Goal: Information Seeking & Learning: Learn about a topic

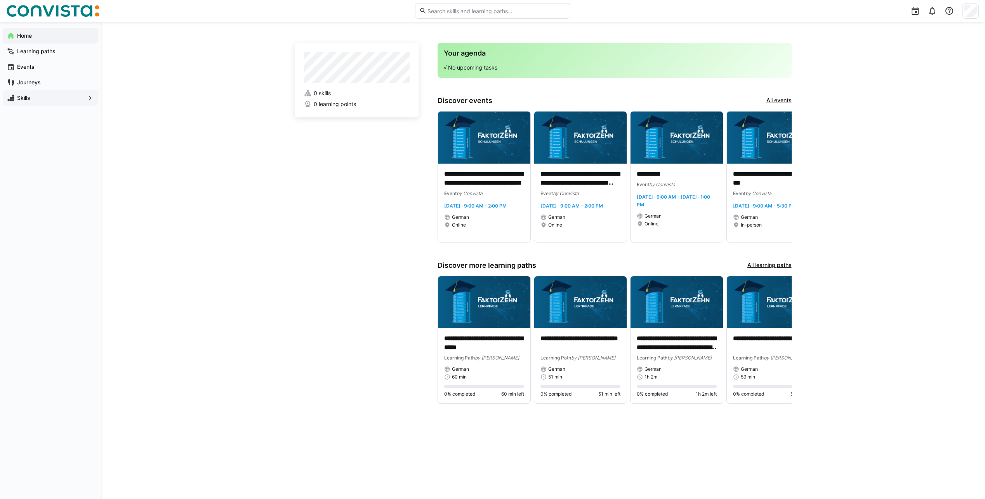
click at [91, 101] on eds-icon at bounding box center [90, 98] width 8 height 8
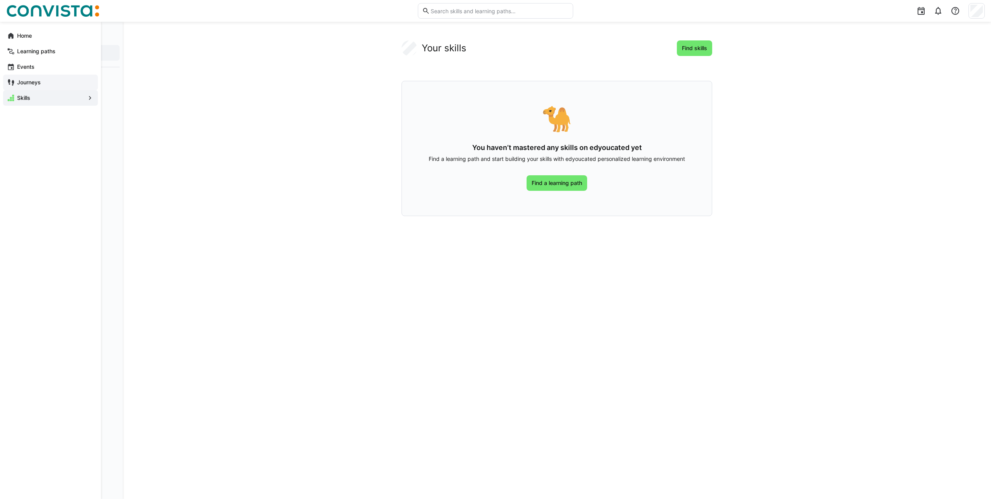
click at [54, 80] on span "Journeys" at bounding box center [55, 82] width 78 height 8
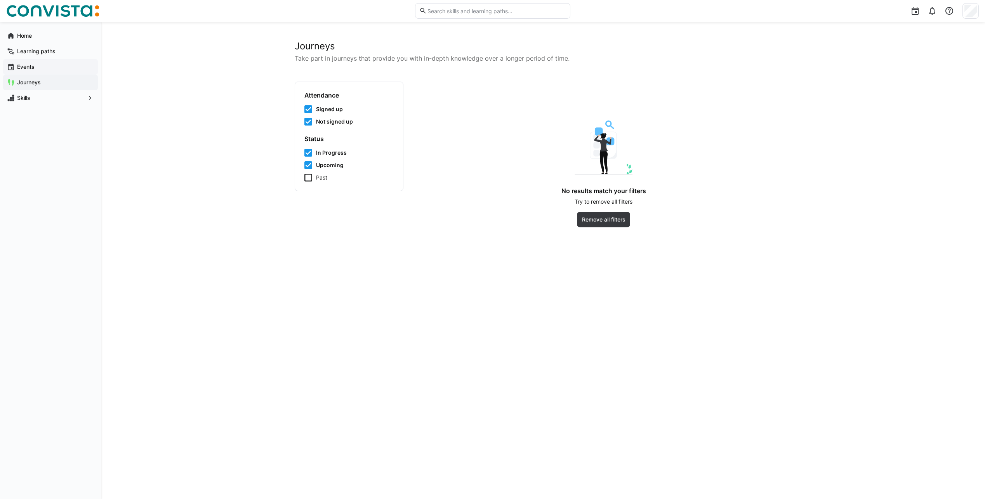
click at [48, 68] on span "Events" at bounding box center [55, 67] width 78 height 8
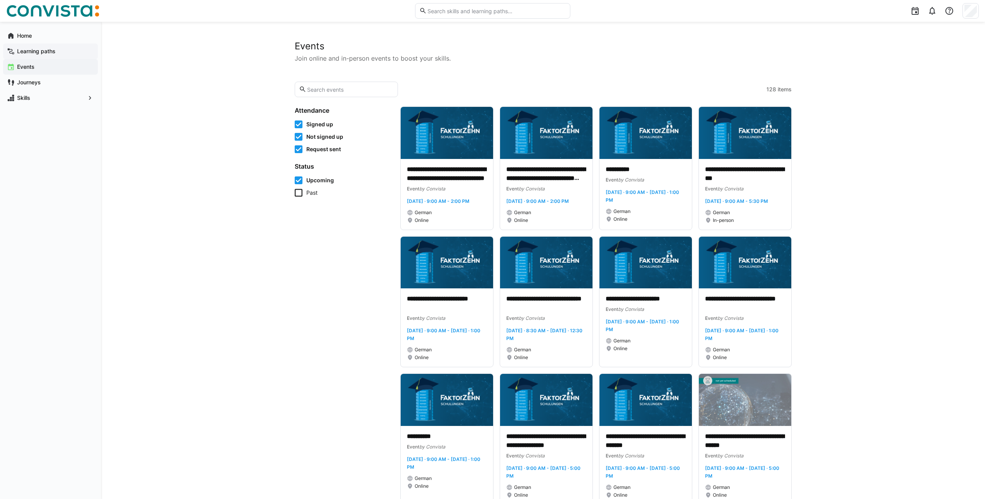
click at [0, 0] on app-navigation-label "Learning paths" at bounding box center [0, 0] width 0 height 0
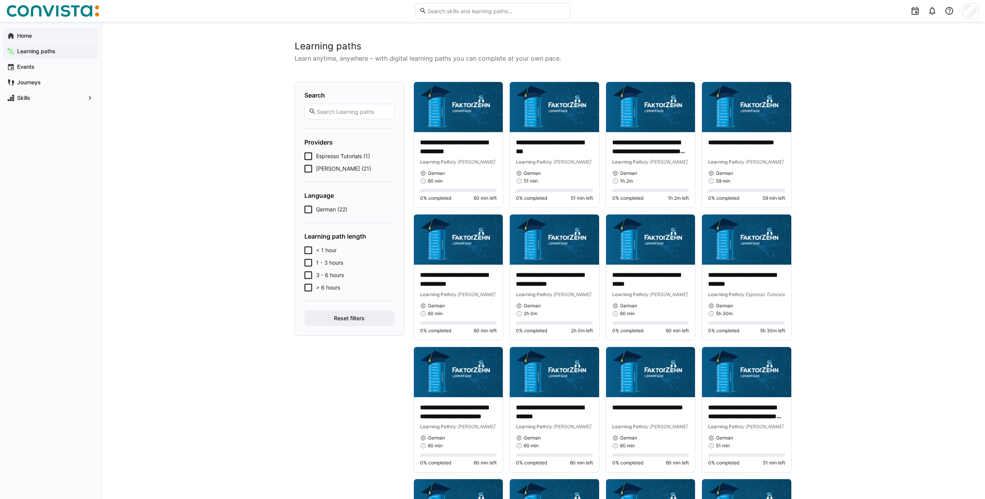
click at [43, 34] on span "Home" at bounding box center [55, 36] width 78 height 8
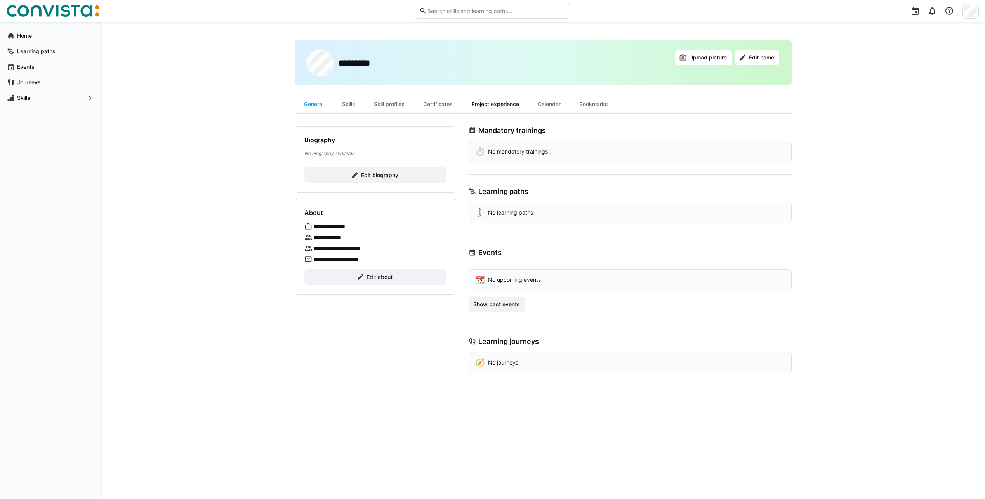
click at [520, 104] on div "Project experience" at bounding box center [495, 104] width 66 height 19
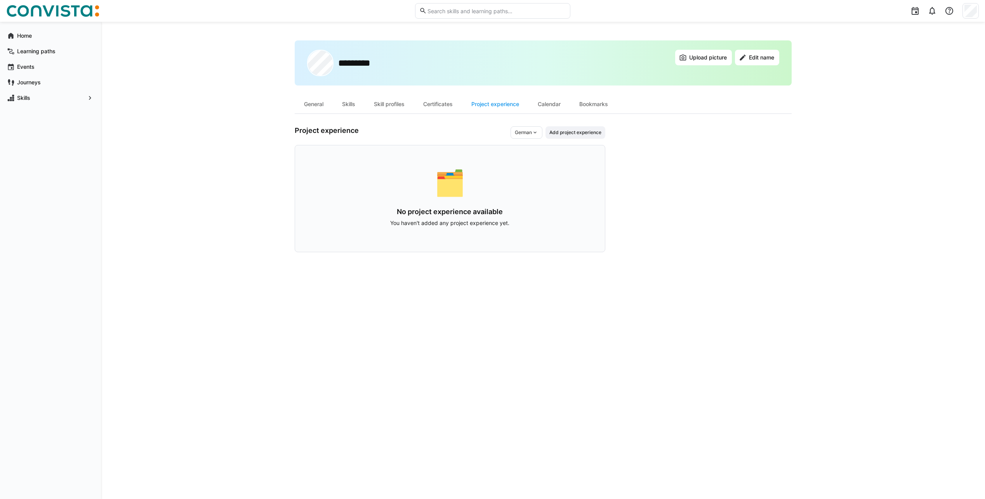
click at [568, 122] on div "********* Upload picture Edit name General Skills Skill profiles Certificates P…" at bounding box center [543, 260] width 497 height 440
click at [567, 127] on span "Add project experience" at bounding box center [576, 132] width 60 height 12
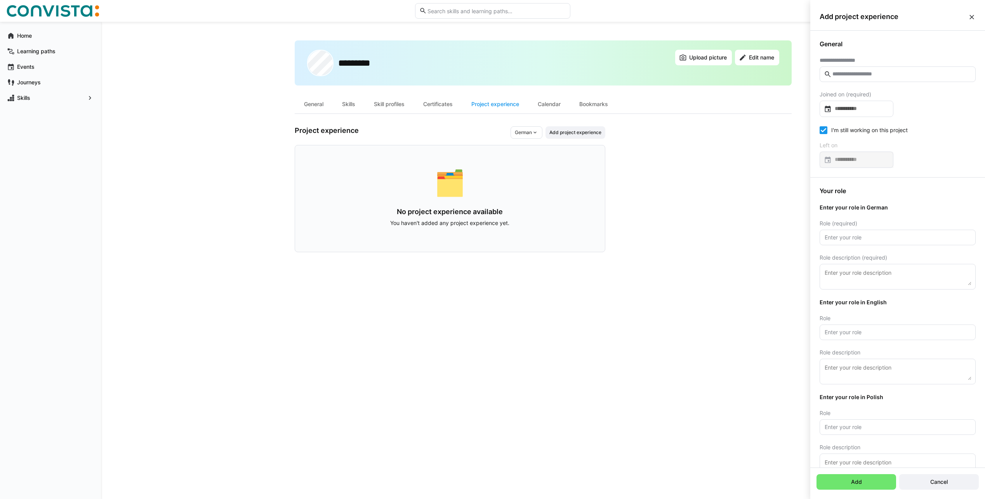
click at [852, 83] on div "**********" at bounding box center [898, 104] width 175 height 146
click at [863, 77] on input "text" at bounding box center [902, 74] width 140 height 7
click at [734, 190] on app-user-profile-inner-container "Project experience German Add project experience 🗂️ No project experience avail…" at bounding box center [543, 189] width 497 height 126
click at [974, 19] on eds-icon at bounding box center [972, 17] width 8 height 8
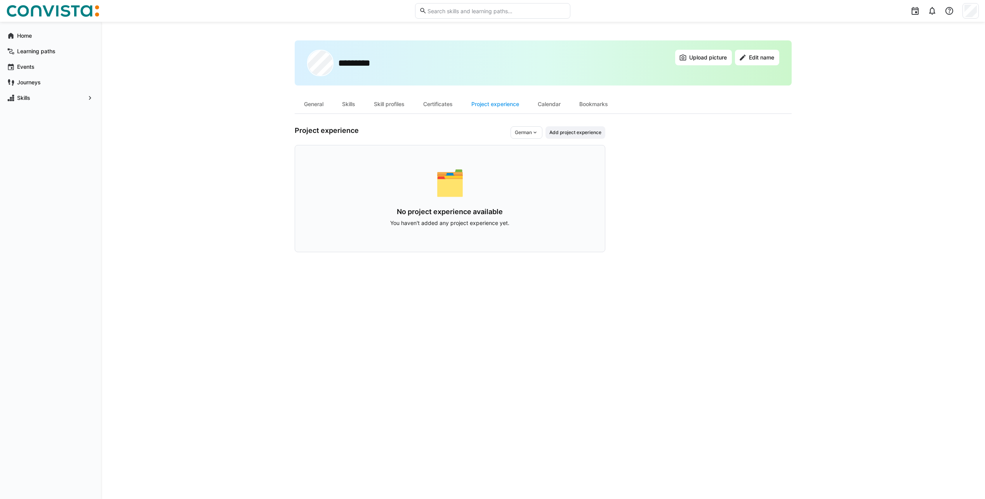
click at [635, 179] on app-user-profile-inner-container "Project experience German Add project experience 🗂️ No project experience avail…" at bounding box center [543, 189] width 497 height 126
click at [976, 12] on div at bounding box center [492, 249] width 985 height 499
click at [697, 143] on app-user-profile-inner-container "Project experience German Add project experience 🗂️ No project experience avail…" at bounding box center [543, 189] width 497 height 126
click at [397, 101] on div "Skill profiles" at bounding box center [389, 104] width 49 height 19
click at [443, 104] on div "Certificates" at bounding box center [438, 104] width 48 height 19
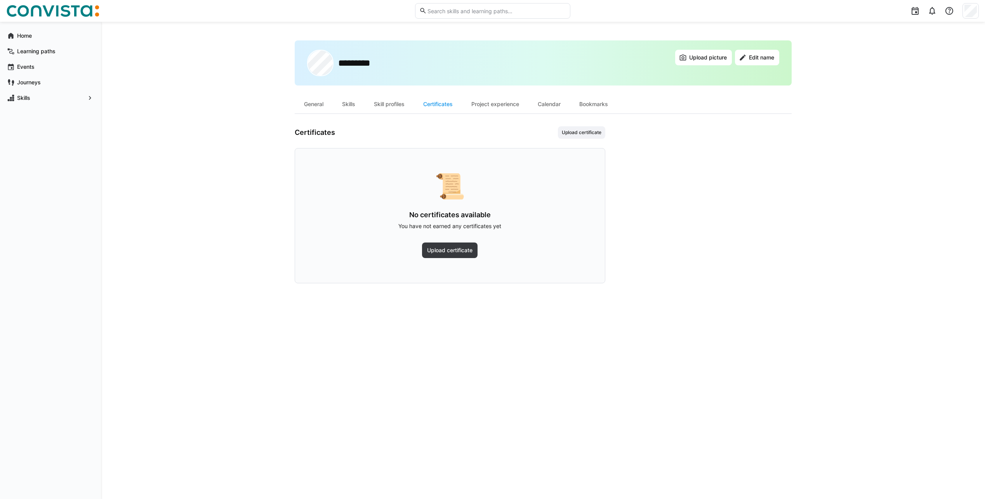
click at [37, 24] on div "Home Learning paths Events Journeys Skills" at bounding box center [50, 67] width 101 height 90
click at [42, 41] on div "Home" at bounding box center [50, 36] width 95 height 16
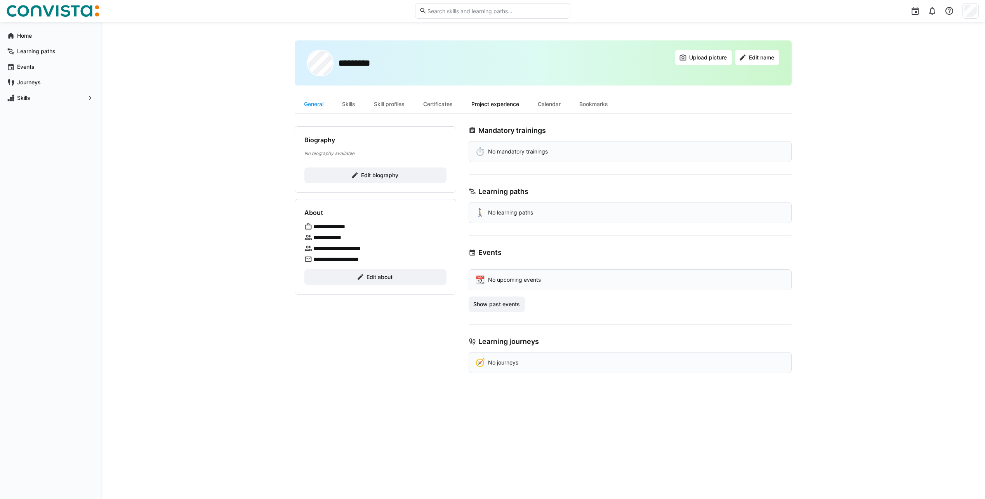
click at [506, 104] on div "Project experience" at bounding box center [495, 104] width 66 height 19
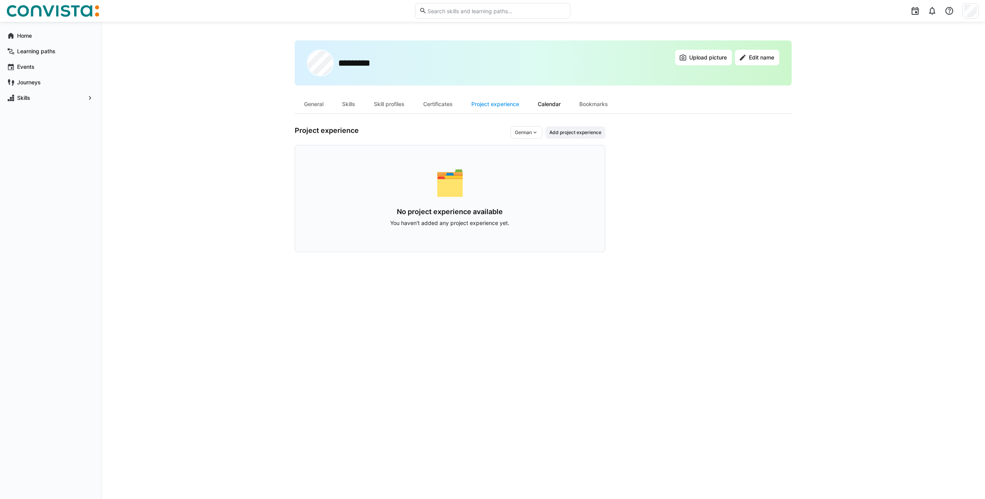
click at [549, 101] on div "Calendar" at bounding box center [550, 104] width 42 height 19
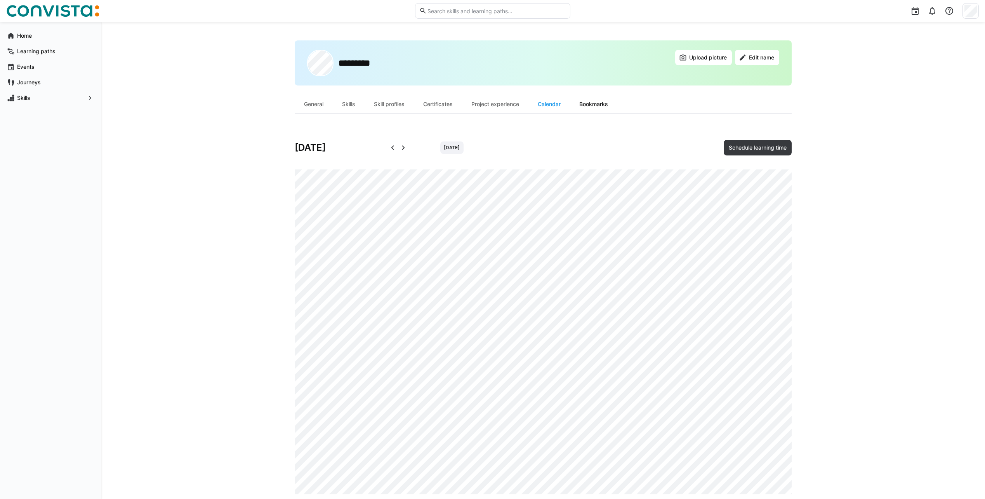
click at [602, 105] on div "Bookmarks" at bounding box center [593, 104] width 47 height 19
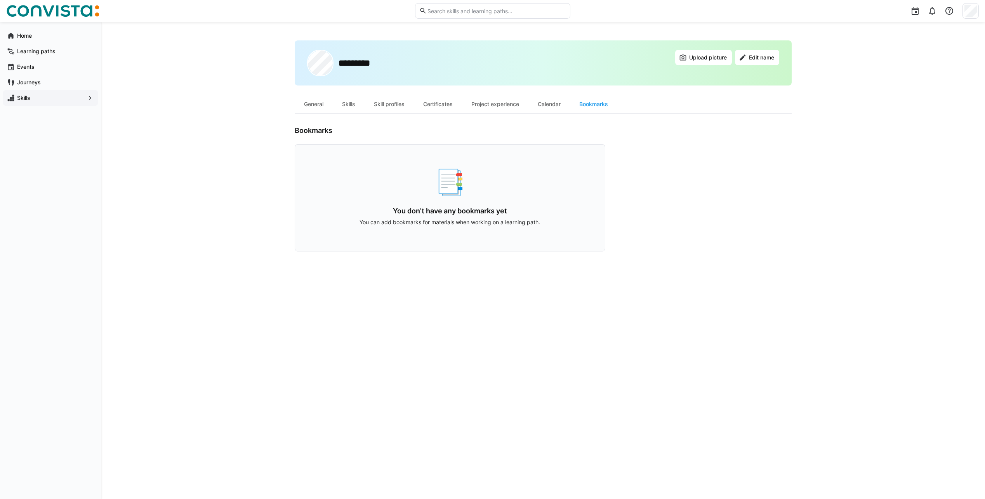
click at [34, 103] on div "Skills" at bounding box center [50, 98] width 95 height 16
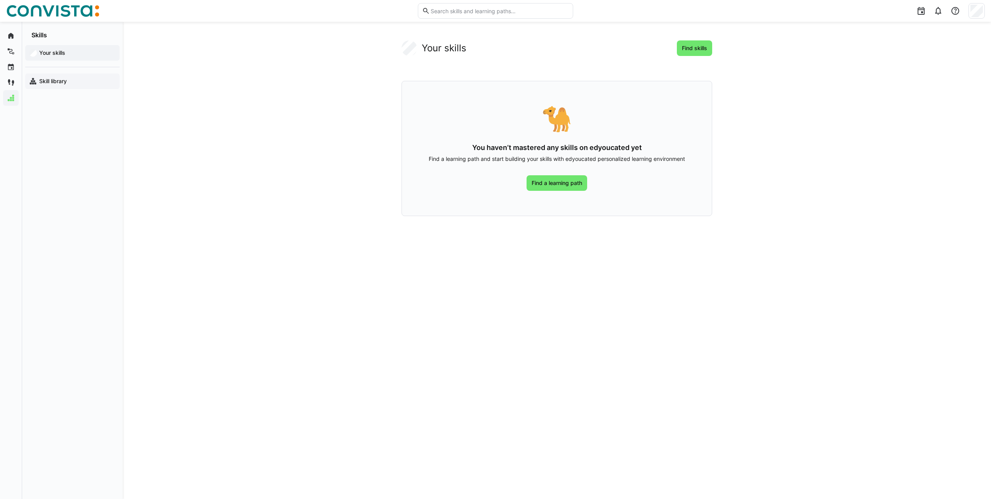
click at [0, 0] on app-navigation-label "Skill library" at bounding box center [0, 0] width 0 height 0
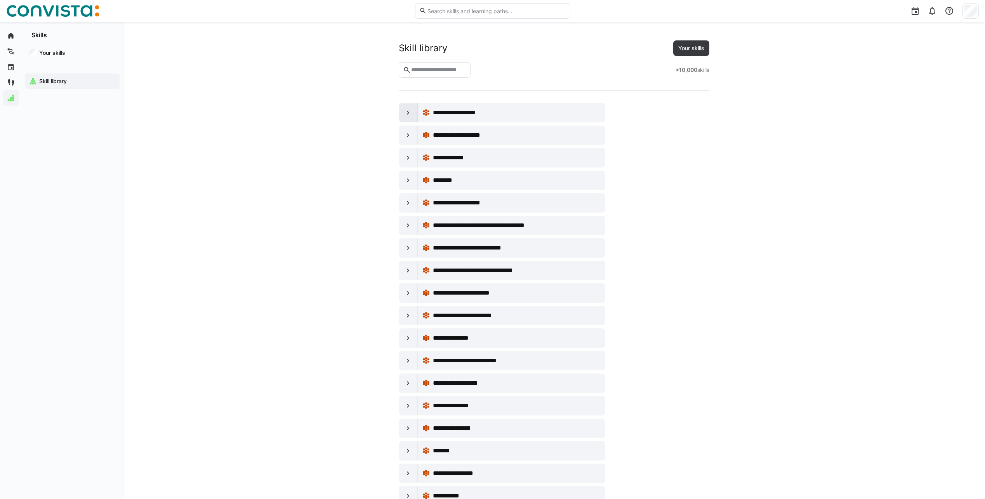
click at [405, 111] on eds-icon at bounding box center [408, 113] width 8 height 8
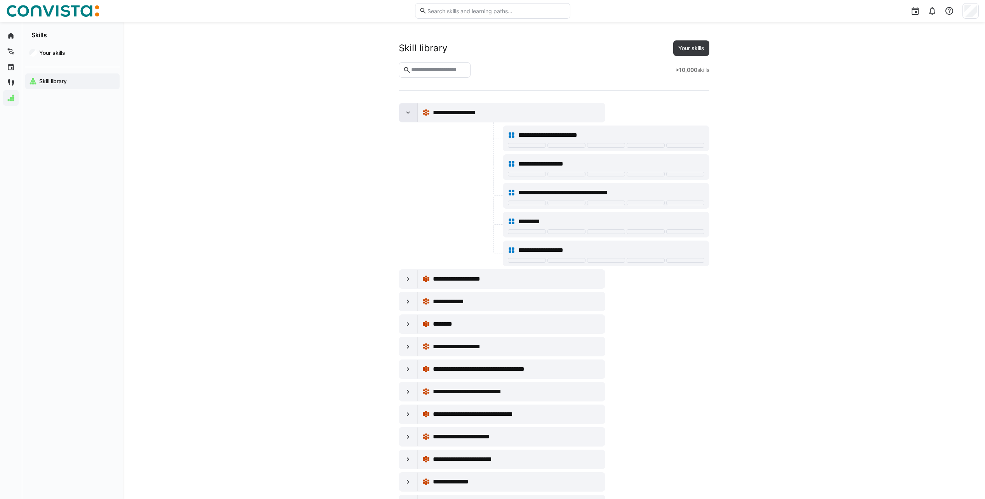
click at [408, 112] on eds-icon at bounding box center [408, 113] width 8 height 8
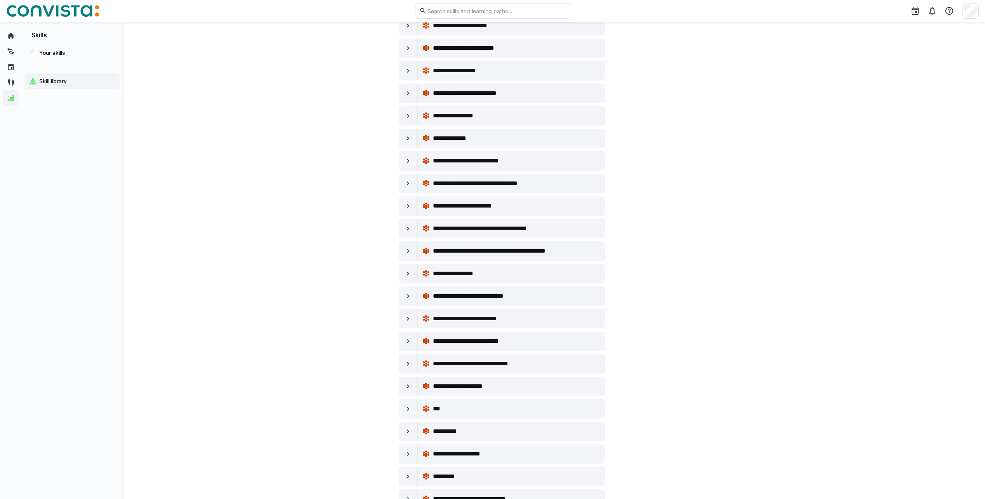
scroll to position [932, 0]
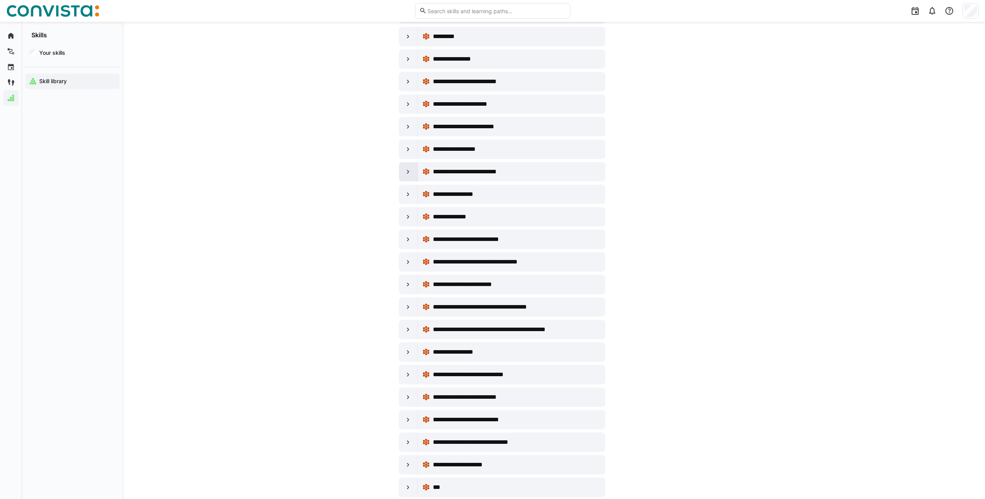
click at [407, 172] on eds-icon at bounding box center [408, 172] width 8 height 8
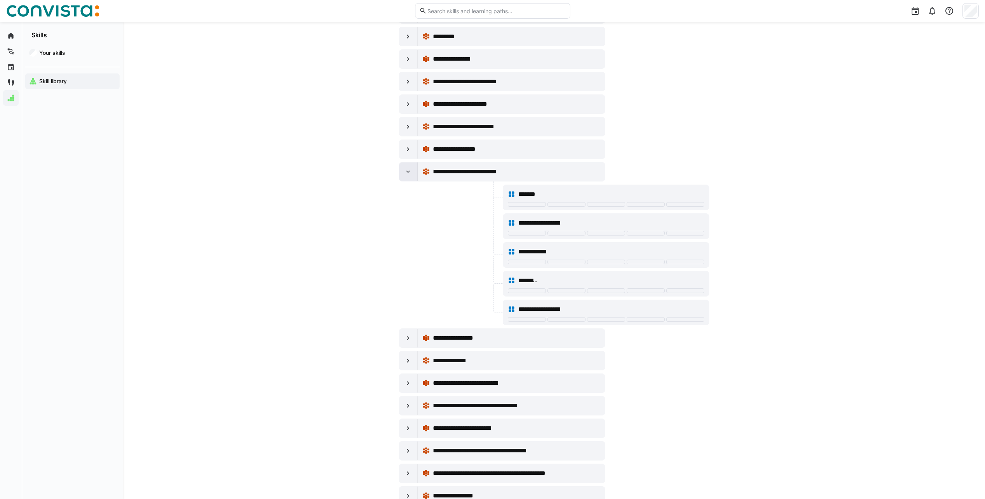
click at [407, 172] on eds-icon at bounding box center [408, 172] width 8 height 8
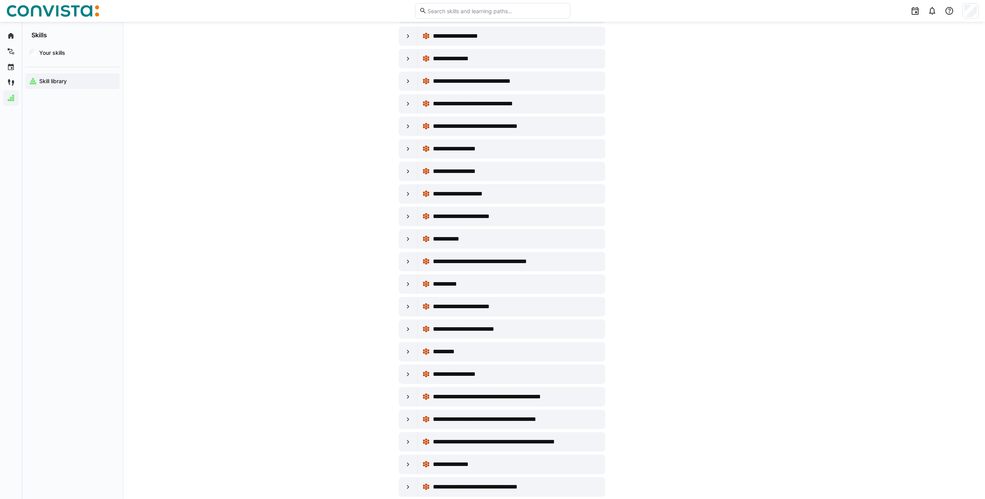
scroll to position [2214, 0]
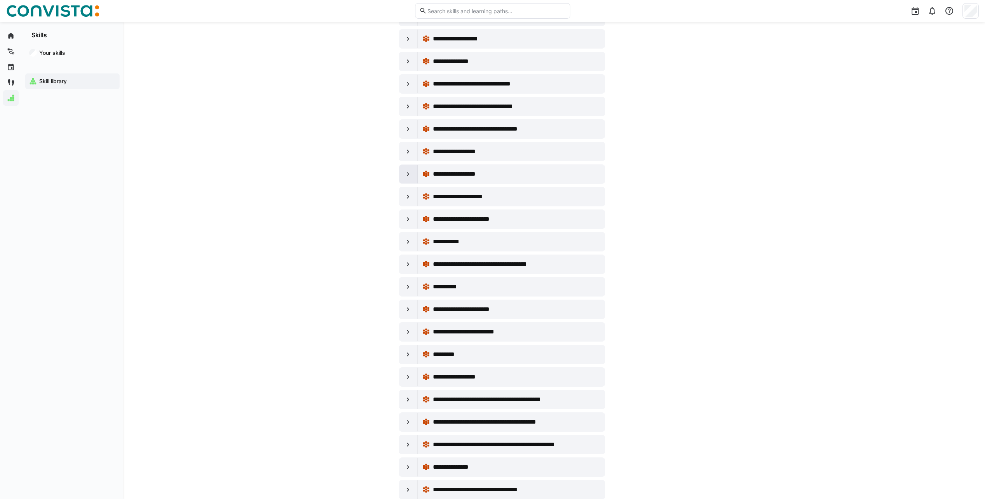
click at [402, 176] on div at bounding box center [408, 174] width 19 height 19
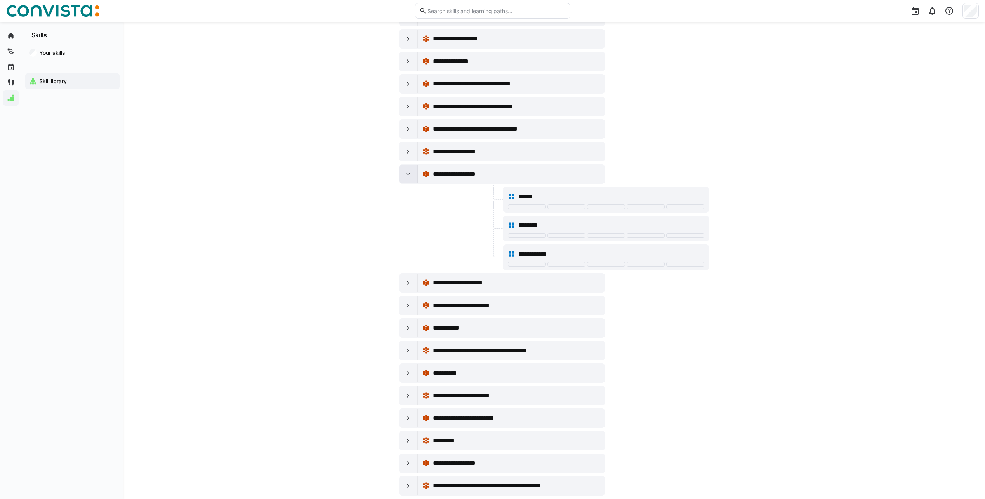
click at [402, 176] on div at bounding box center [408, 174] width 19 height 19
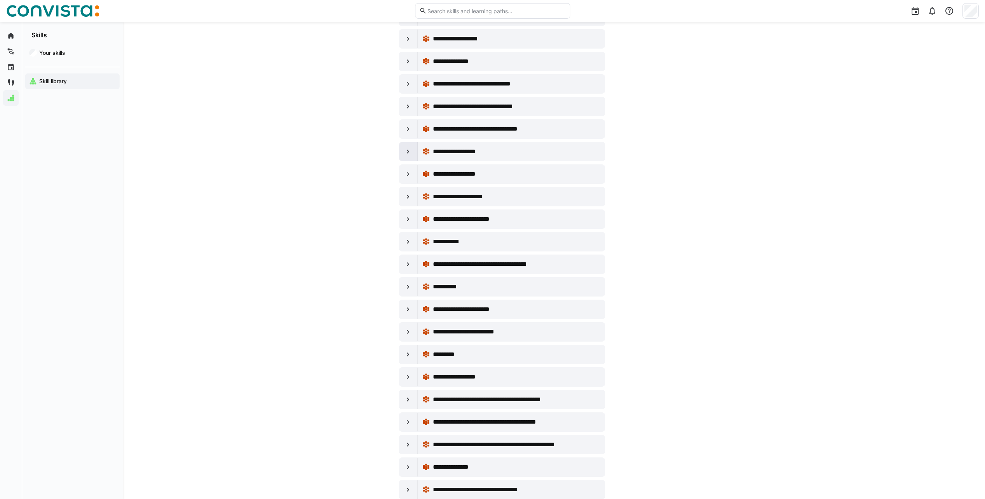
click at [412, 150] on eds-icon at bounding box center [408, 152] width 8 height 8
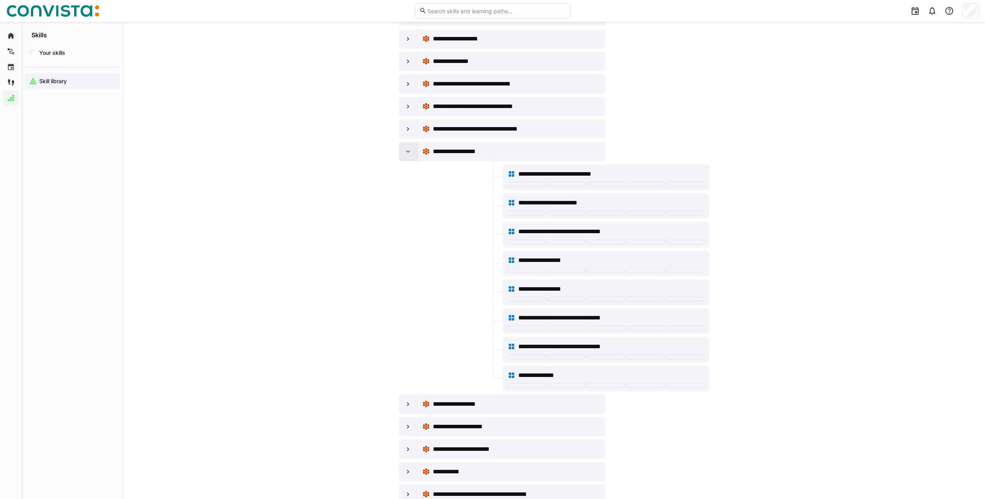
click at [412, 150] on eds-icon at bounding box center [408, 152] width 8 height 8
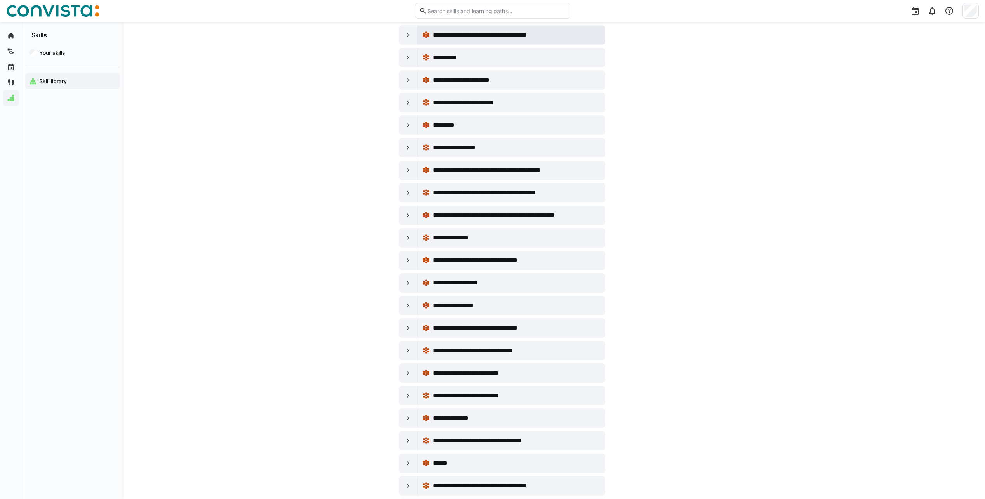
scroll to position [2447, 0]
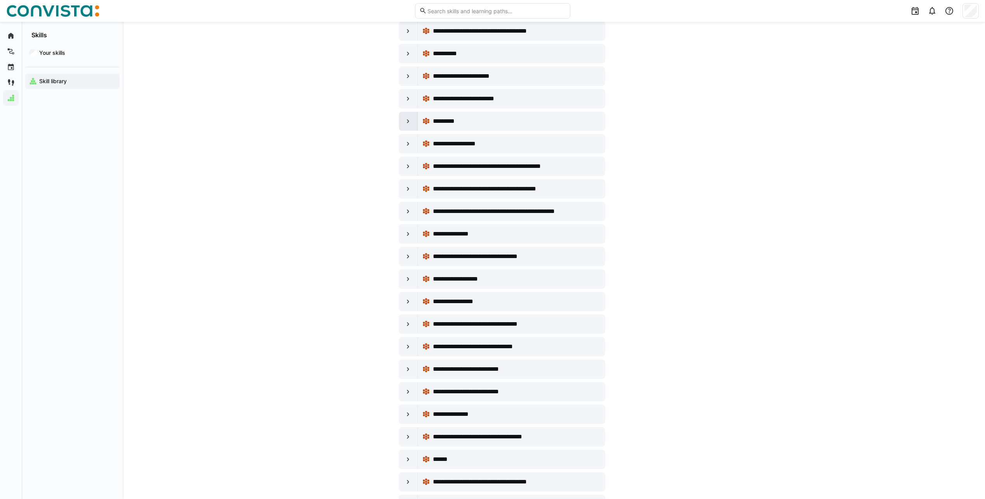
click at [413, 126] on div at bounding box center [408, 121] width 19 height 19
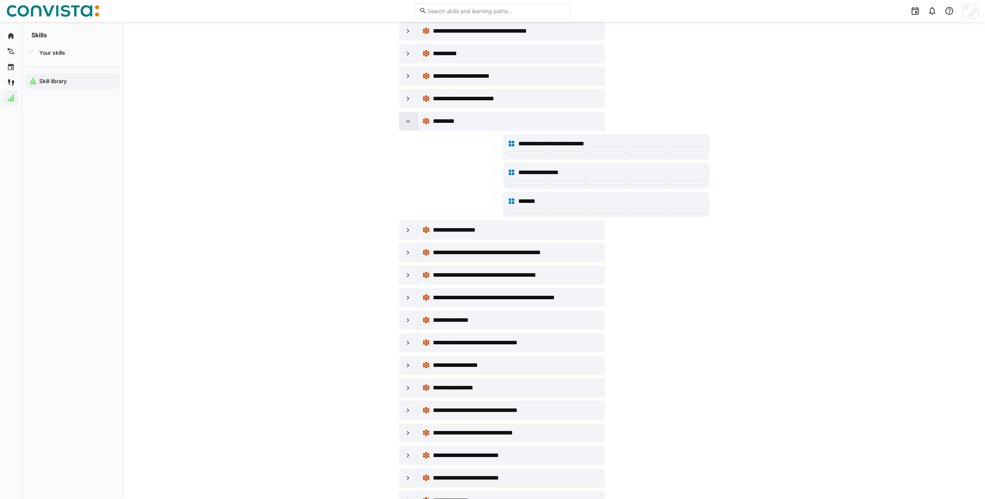
click at [413, 126] on div at bounding box center [408, 121] width 19 height 19
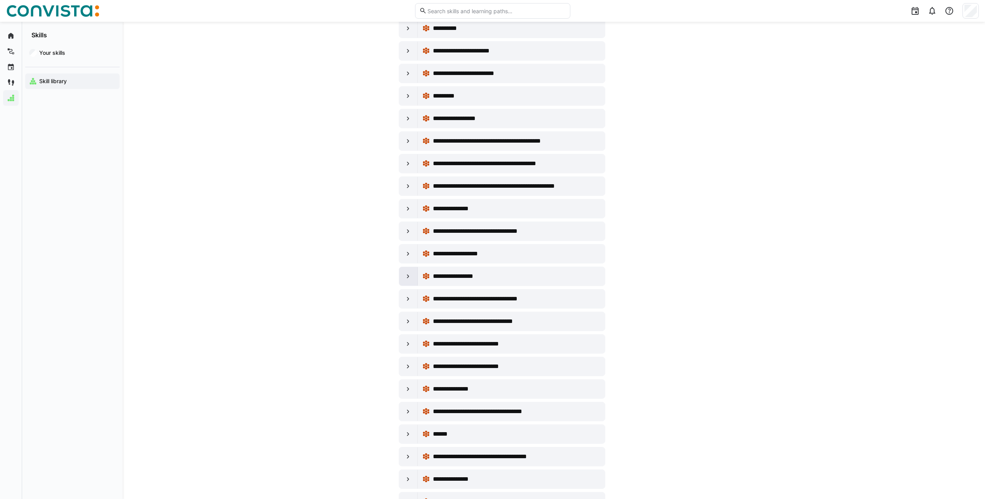
scroll to position [2486, 0]
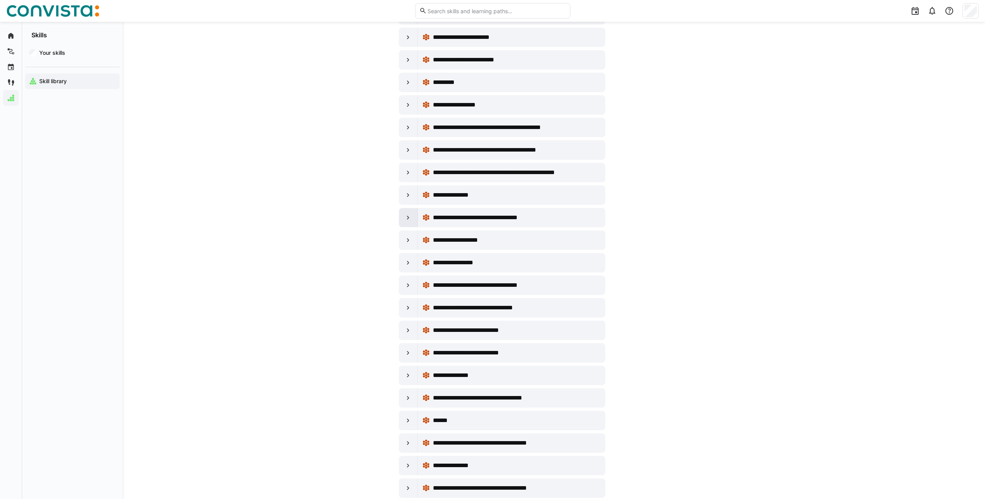
click at [399, 223] on div at bounding box center [408, 217] width 19 height 19
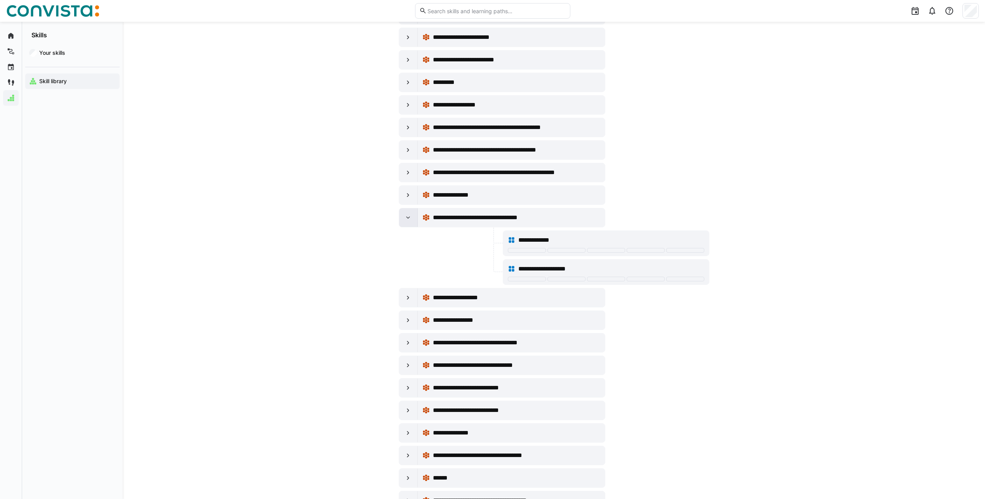
click at [399, 223] on div at bounding box center [408, 217] width 19 height 19
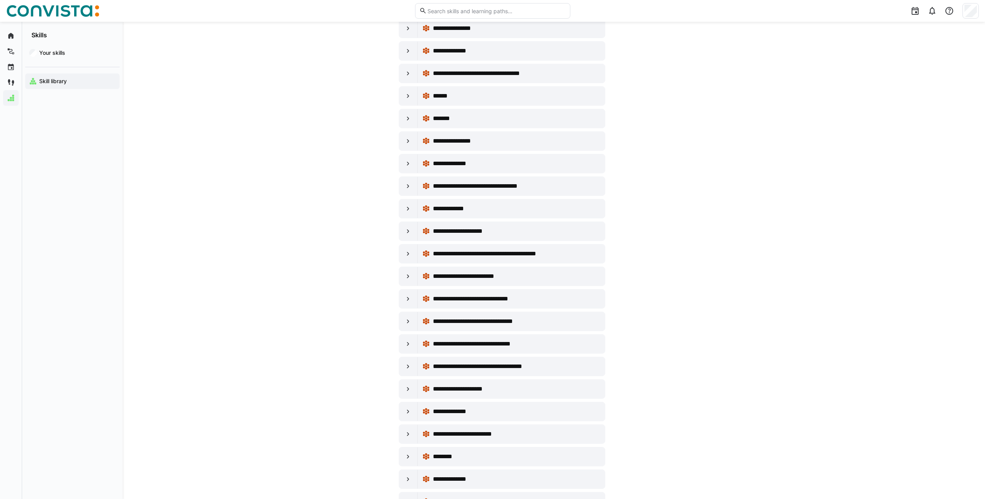
scroll to position [4133, 0]
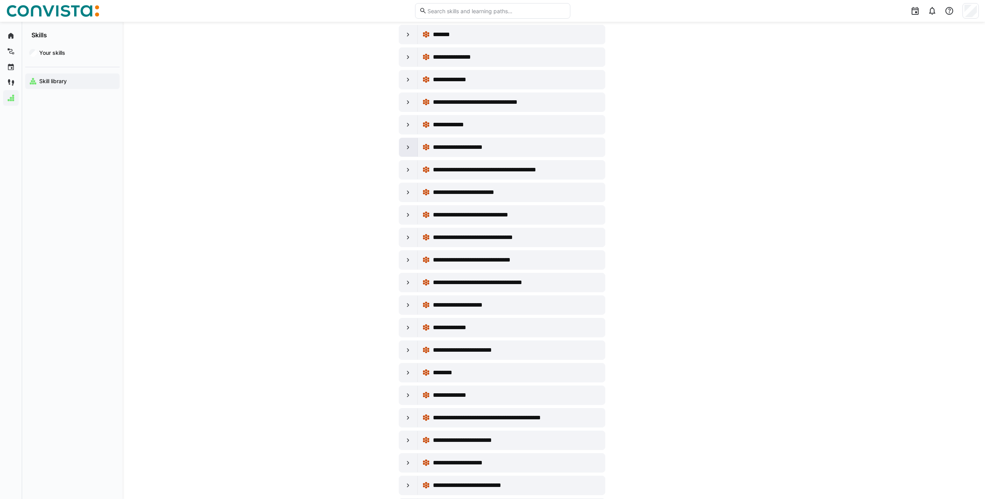
click at [409, 149] on eds-icon at bounding box center [408, 147] width 8 height 8
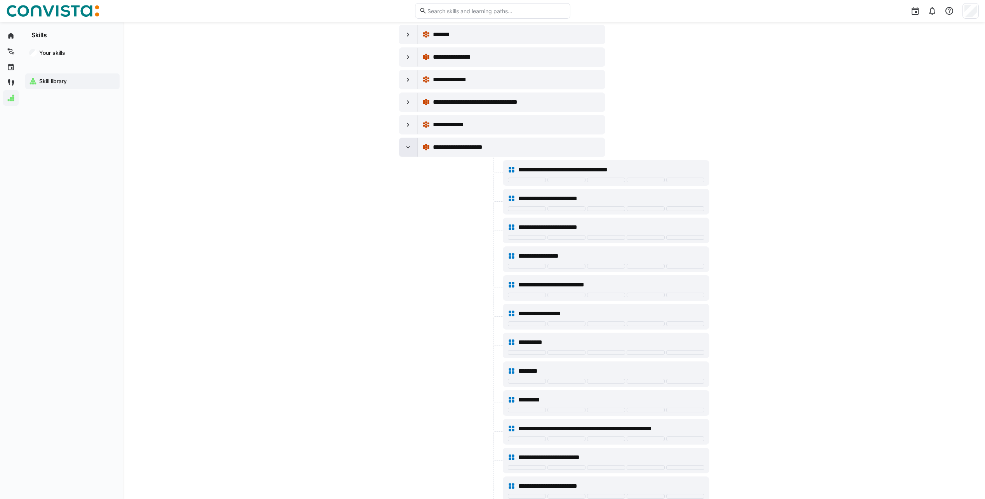
click at [409, 149] on eds-icon at bounding box center [408, 147] width 8 height 8
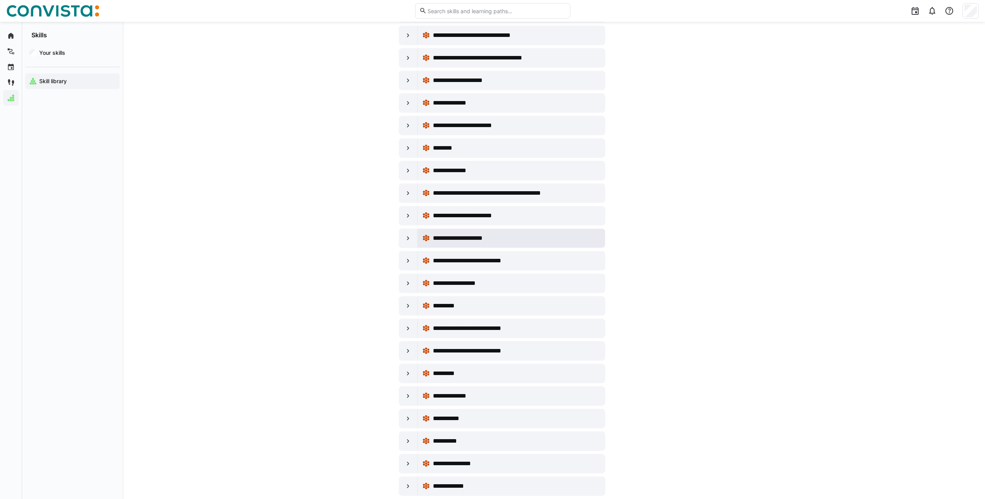
scroll to position [4366, 0]
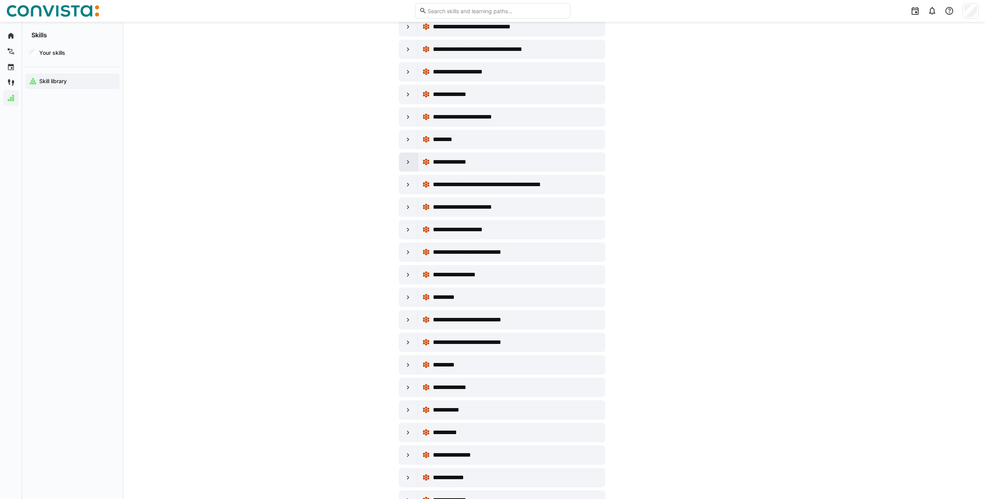
click at [412, 167] on div at bounding box center [408, 162] width 19 height 19
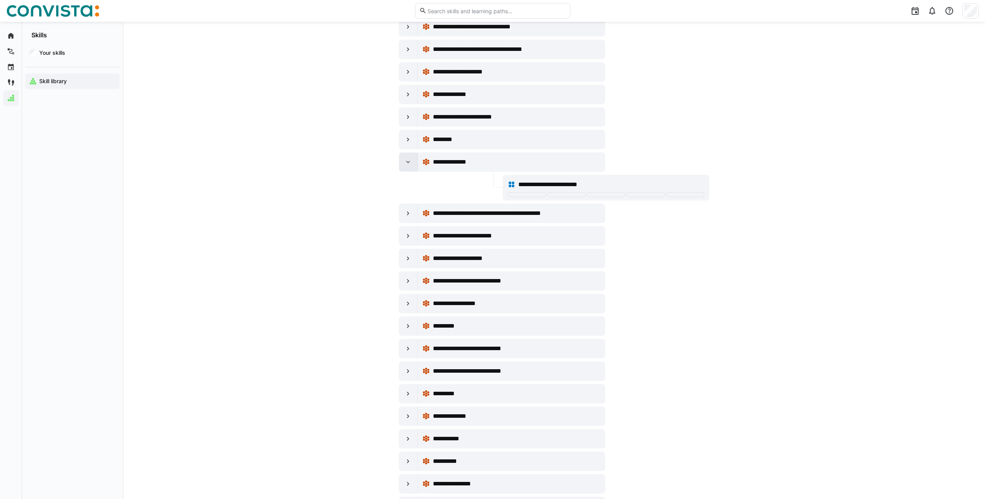
click at [412, 167] on div at bounding box center [408, 162] width 19 height 19
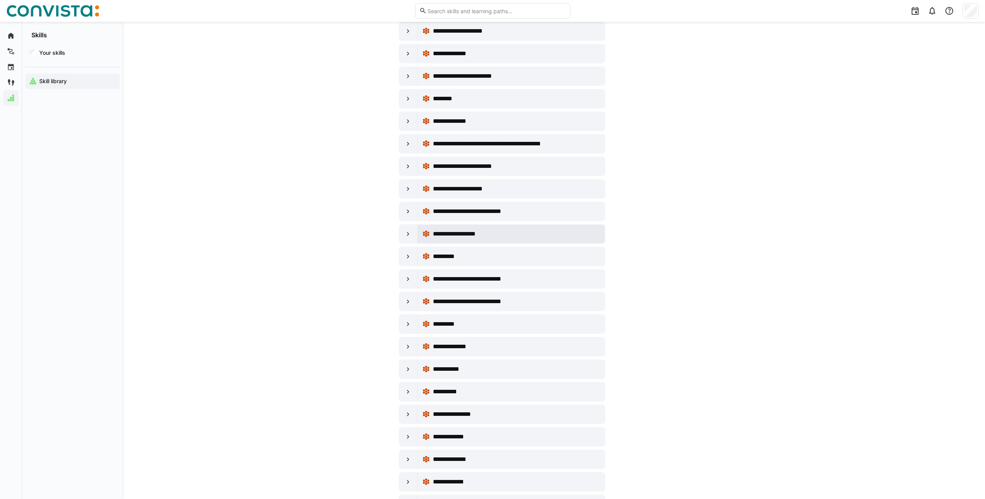
scroll to position [4464, 0]
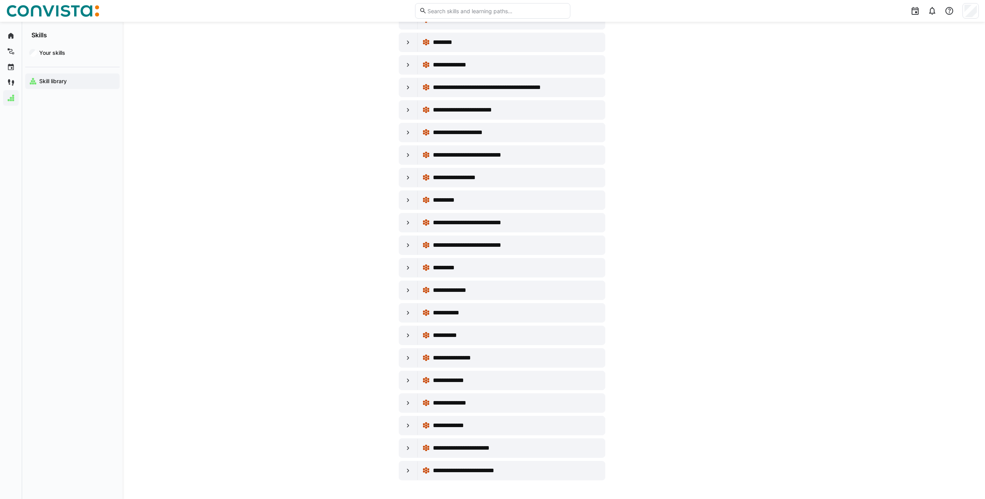
click at [402, 205] on div at bounding box center [408, 200] width 19 height 19
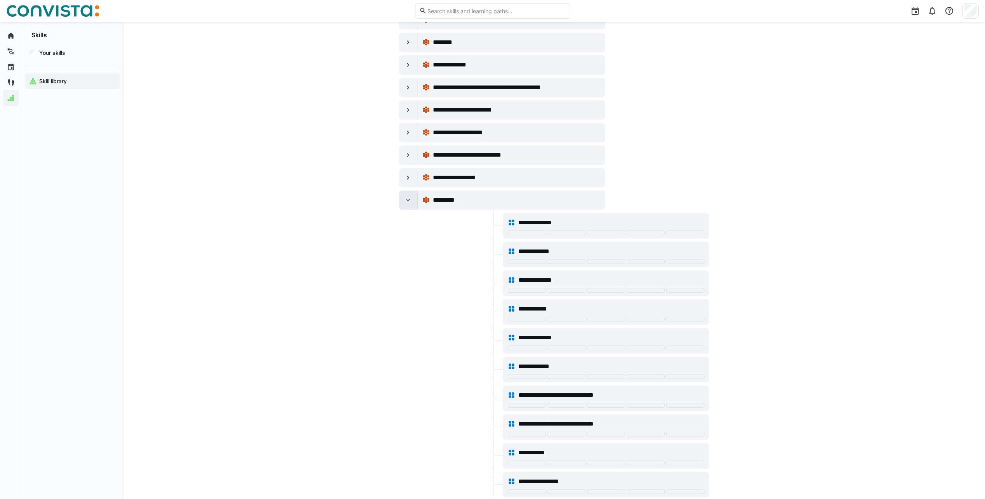
click at [402, 195] on div at bounding box center [408, 200] width 19 height 19
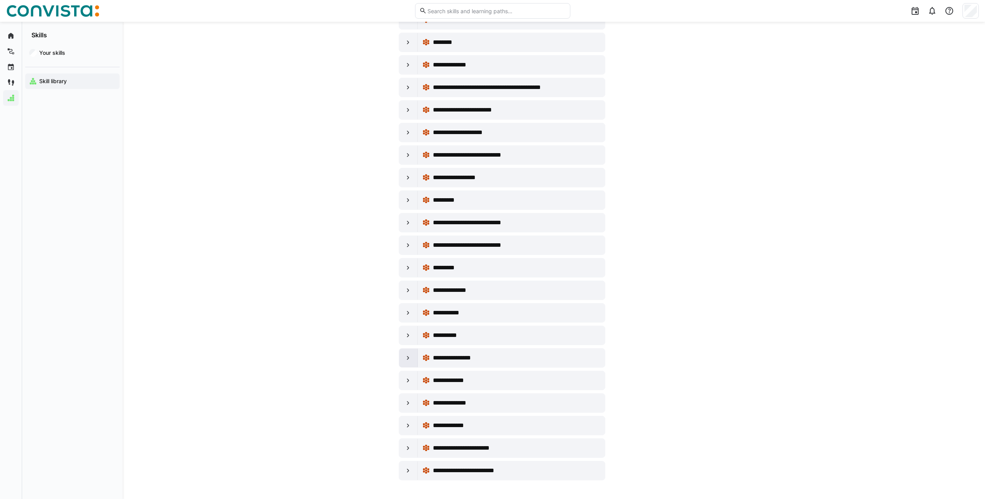
click at [410, 362] on div at bounding box center [408, 357] width 19 height 19
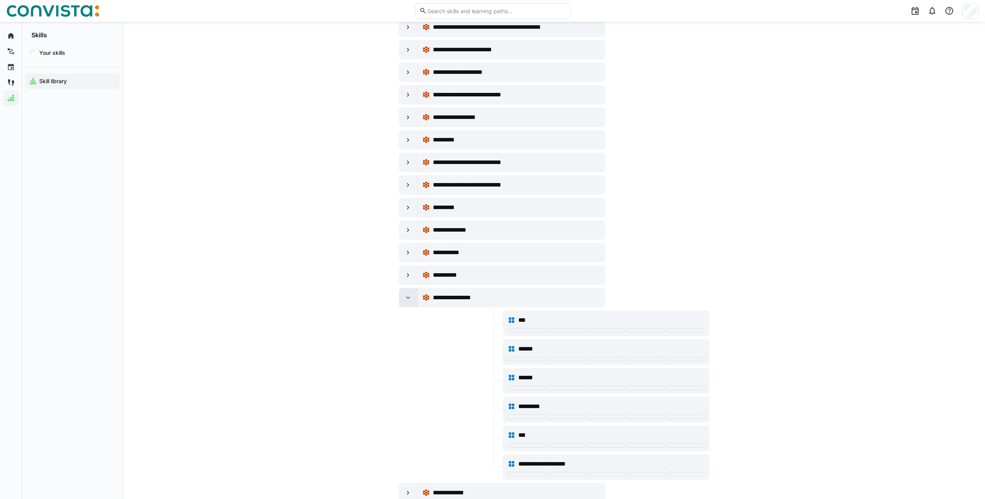
scroll to position [4636, 0]
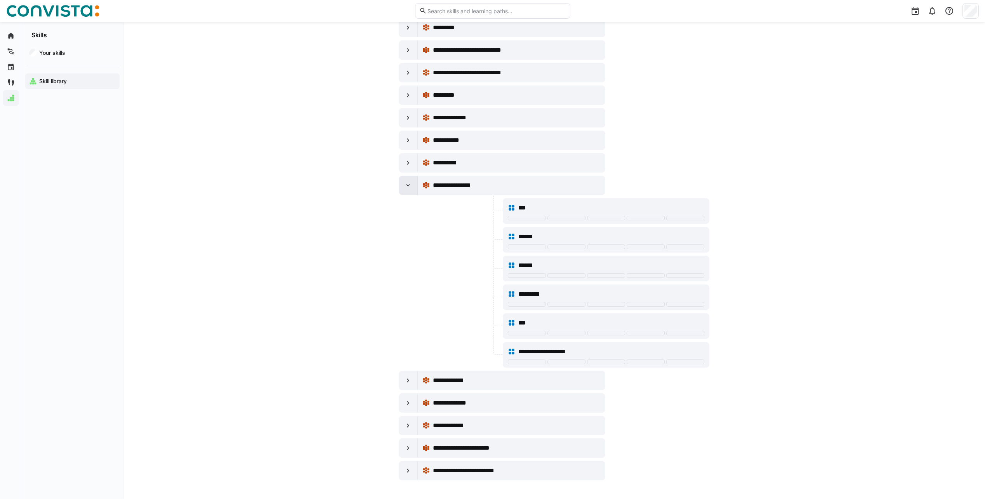
click at [403, 188] on div at bounding box center [408, 185] width 19 height 19
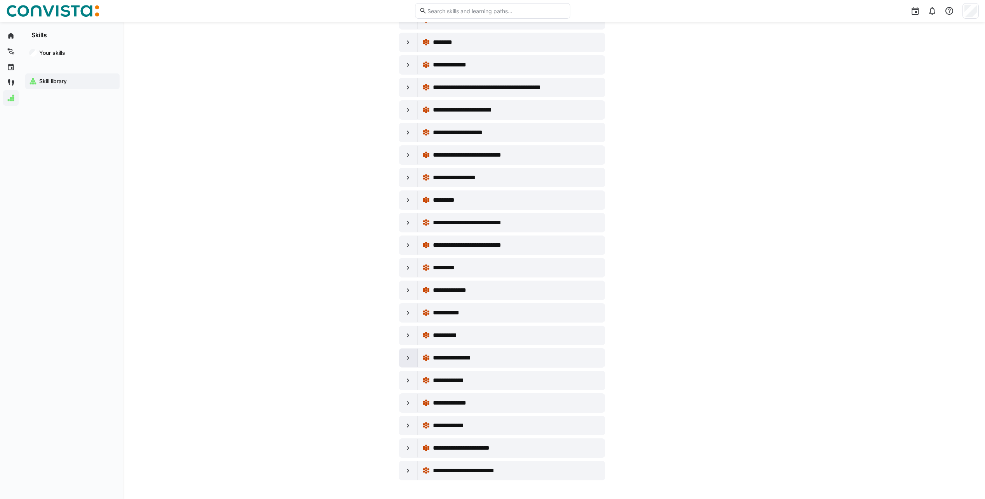
click at [411, 359] on eds-icon at bounding box center [408, 358] width 8 height 8
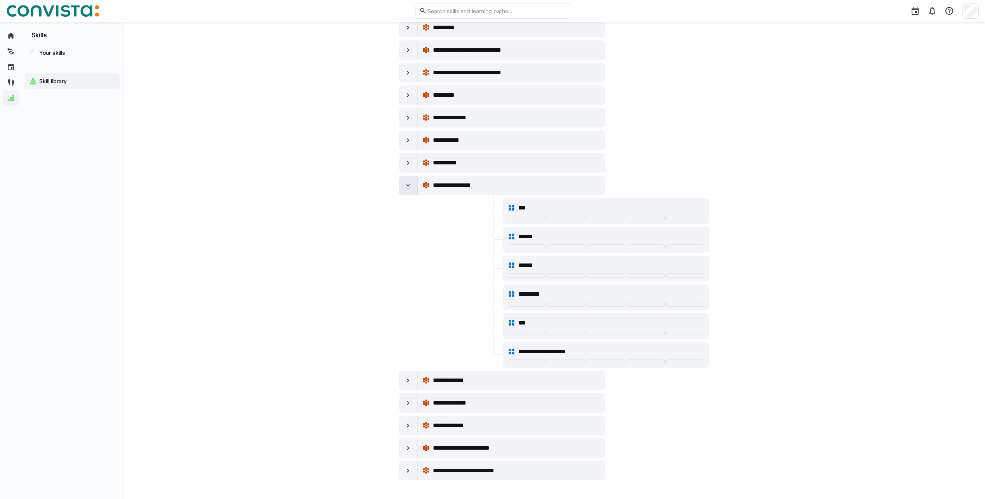
click at [415, 190] on div at bounding box center [408, 185] width 19 height 19
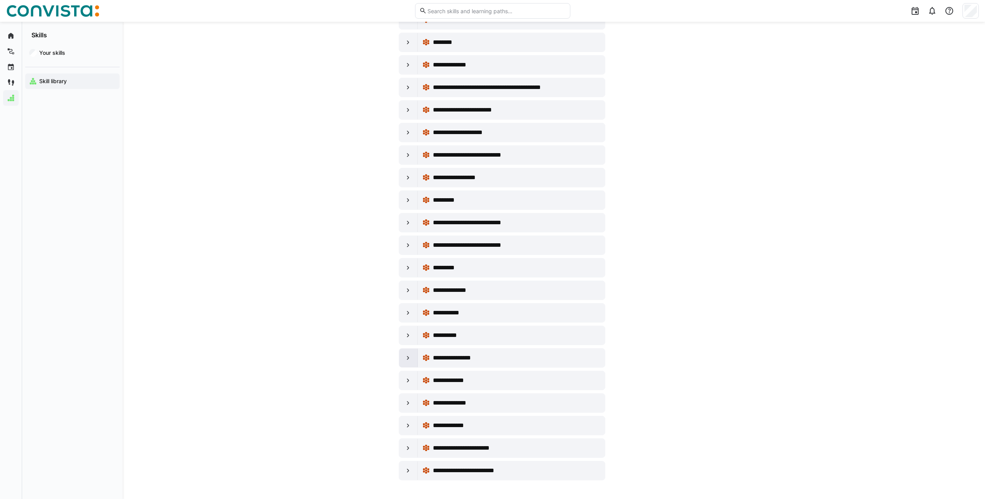
scroll to position [4464, 0]
click at [409, 411] on div at bounding box center [408, 402] width 19 height 19
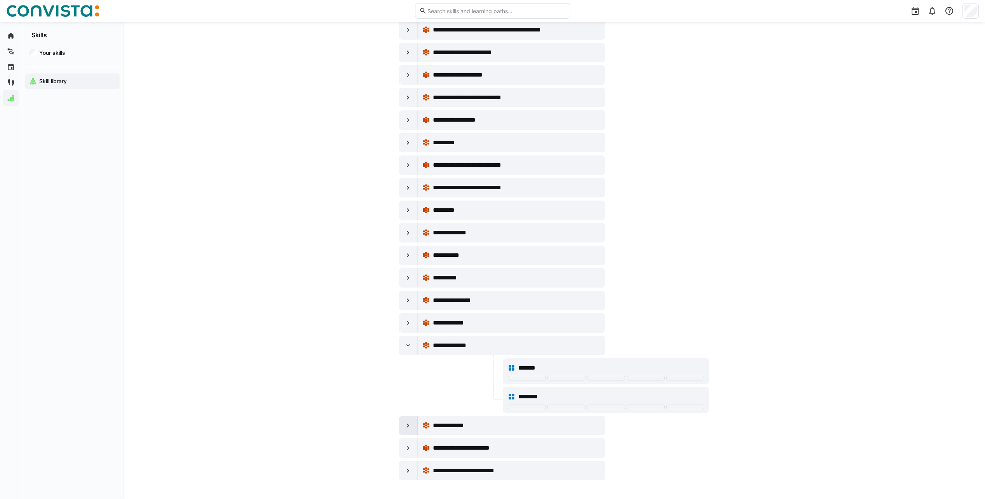
click at [413, 434] on div at bounding box center [408, 425] width 19 height 19
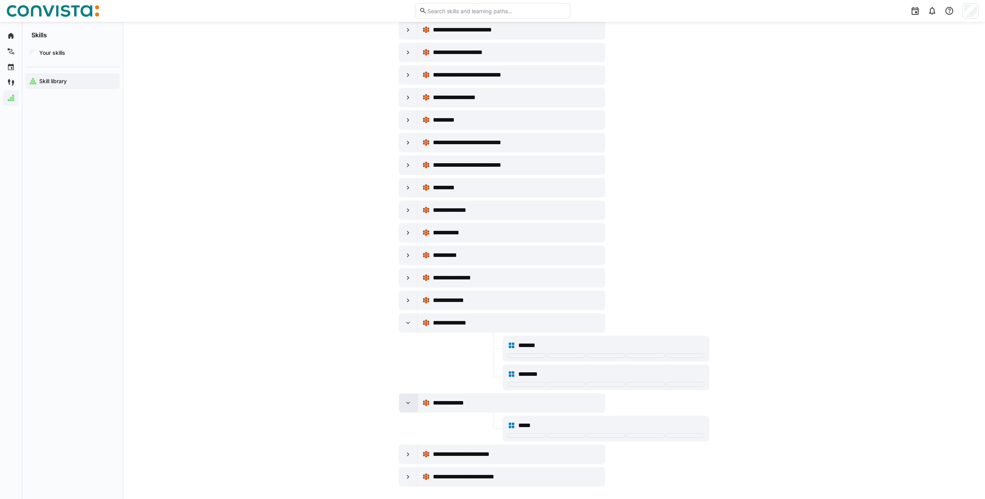
scroll to position [4550, 0]
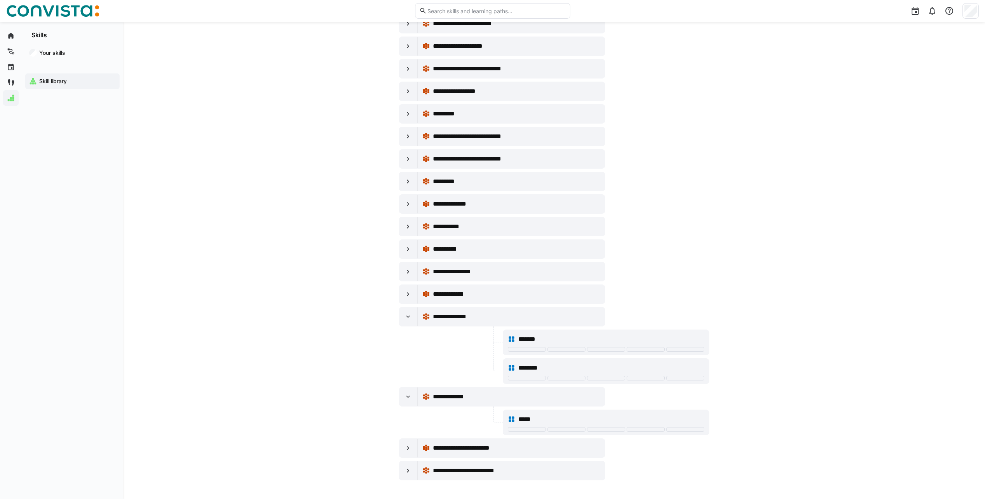
click at [407, 395] on eds-icon at bounding box center [408, 397] width 8 height 8
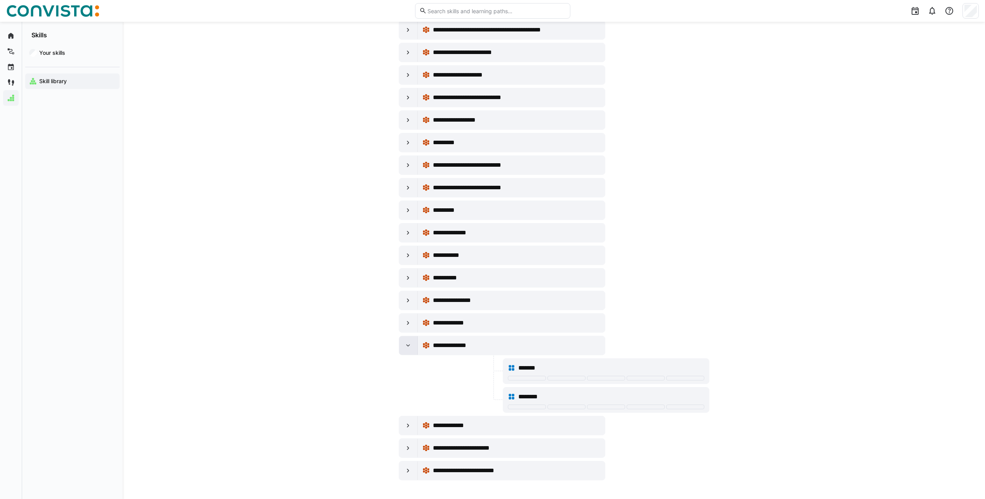
click at [409, 346] on eds-icon at bounding box center [408, 345] width 8 height 8
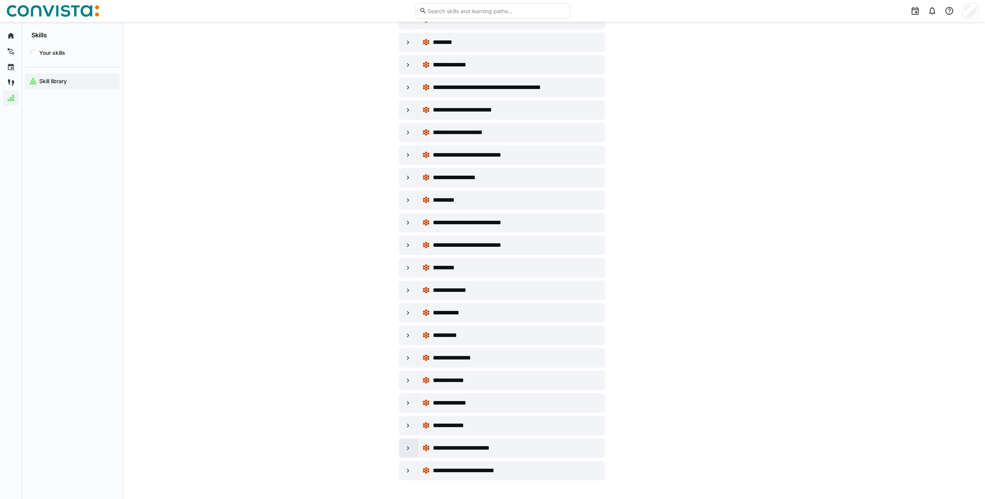
click at [409, 446] on eds-icon at bounding box center [408, 448] width 8 height 8
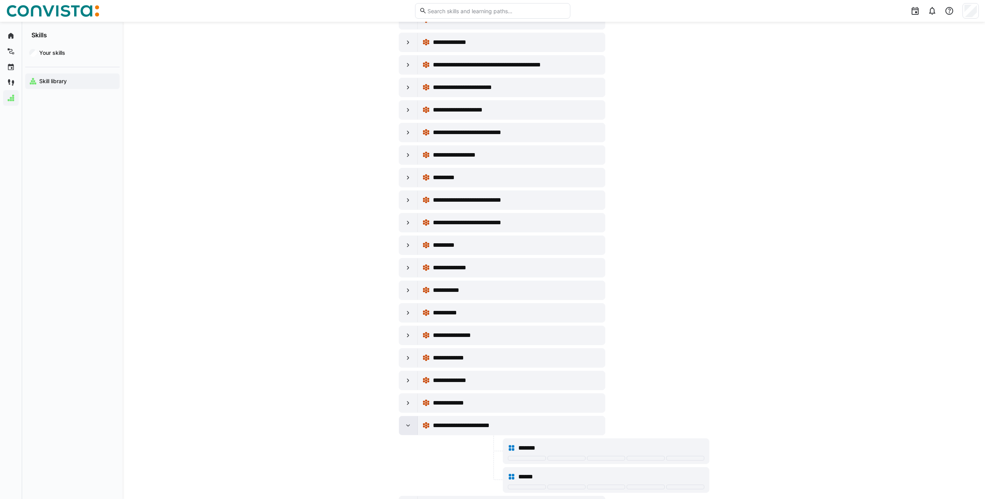
scroll to position [4521, 0]
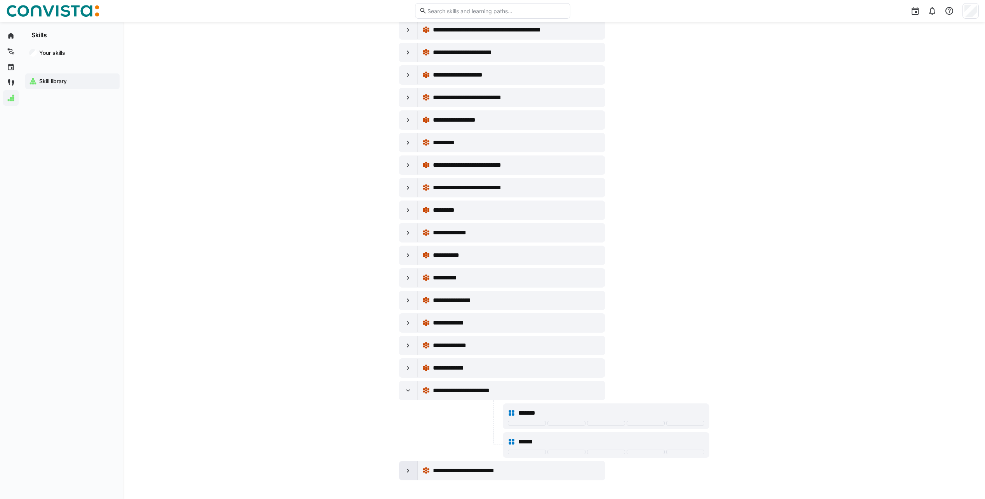
click at [413, 472] on div at bounding box center [408, 470] width 19 height 19
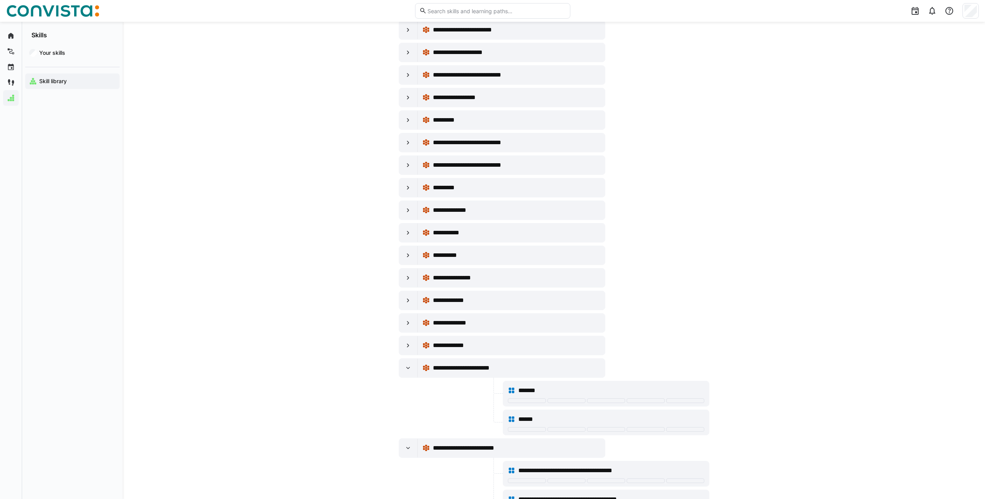
scroll to position [4579, 0]
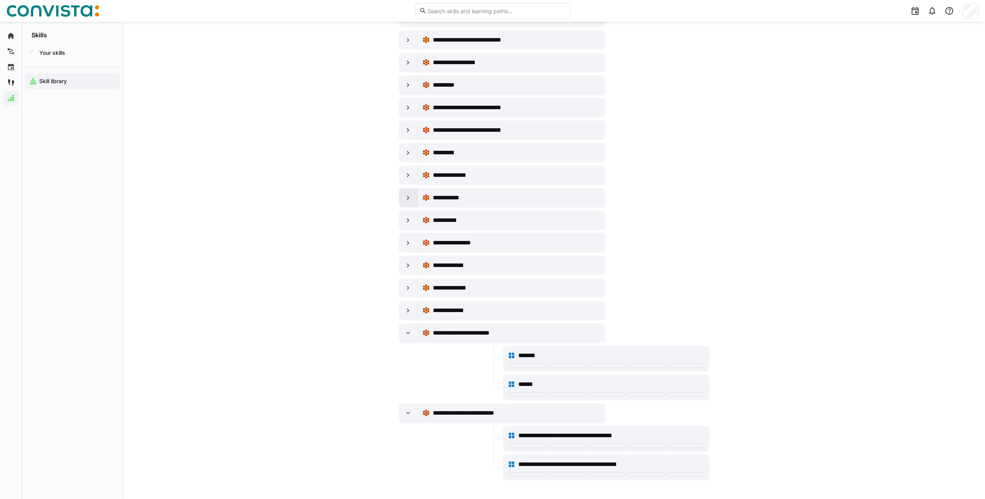
click at [411, 201] on eds-icon at bounding box center [408, 198] width 8 height 8
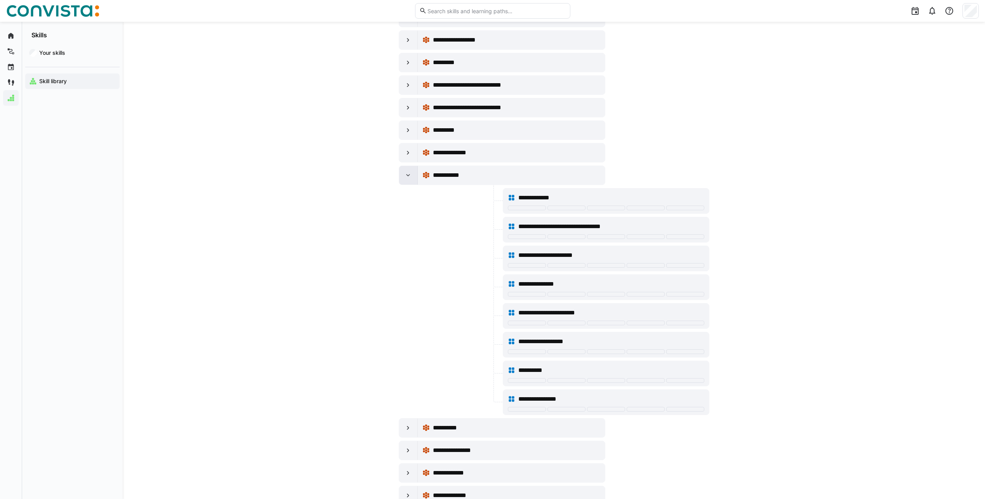
scroll to position [4636, 0]
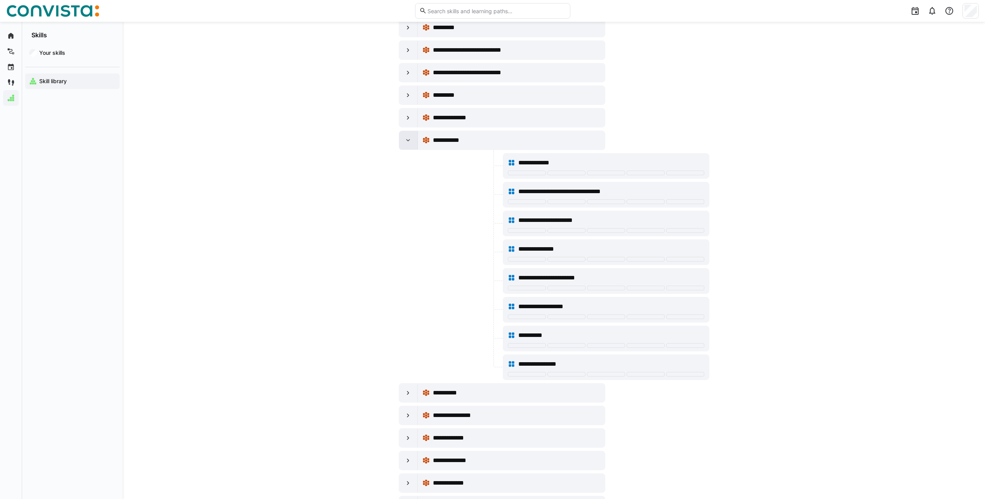
click at [411, 201] on div at bounding box center [450, 195] width 103 height 26
click at [409, 140] on eds-icon at bounding box center [408, 140] width 8 height 8
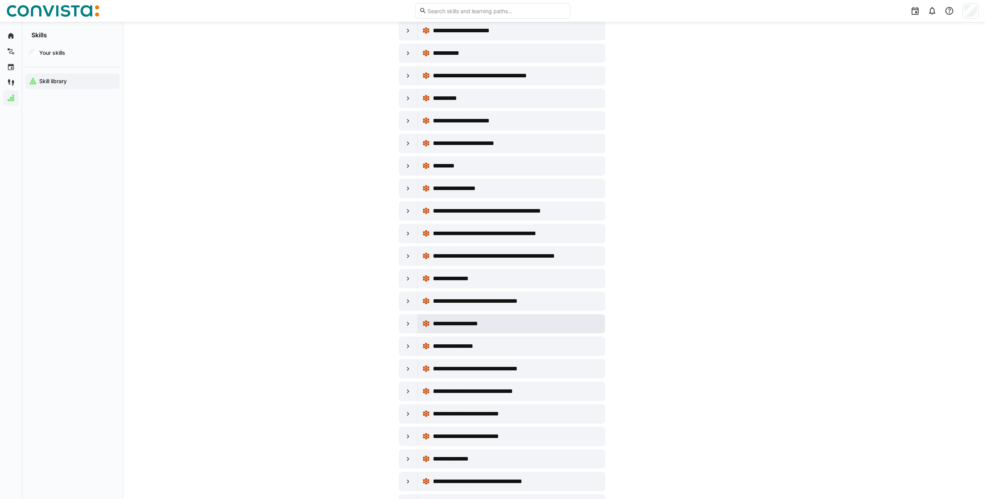
scroll to position [2403, 0]
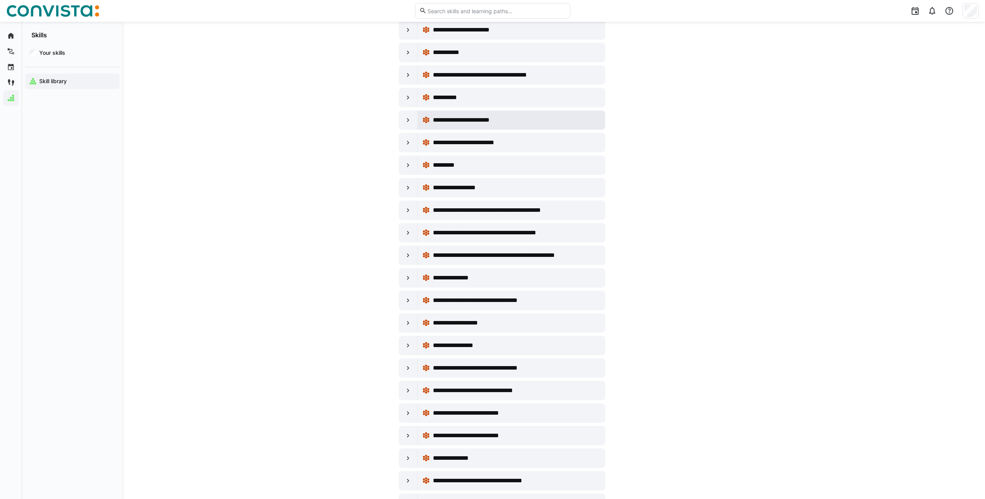
click at [453, 118] on span "**********" at bounding box center [472, 119] width 78 height 9
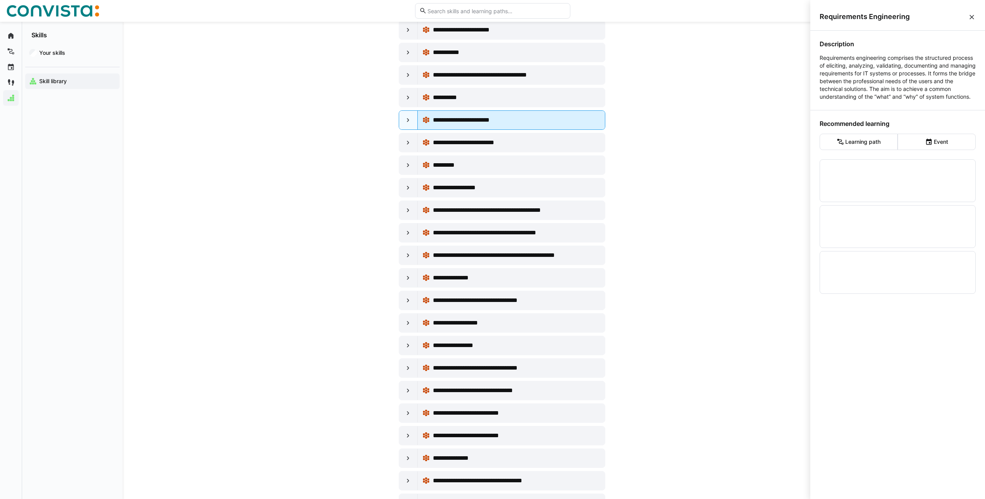
scroll to position [0, 0]
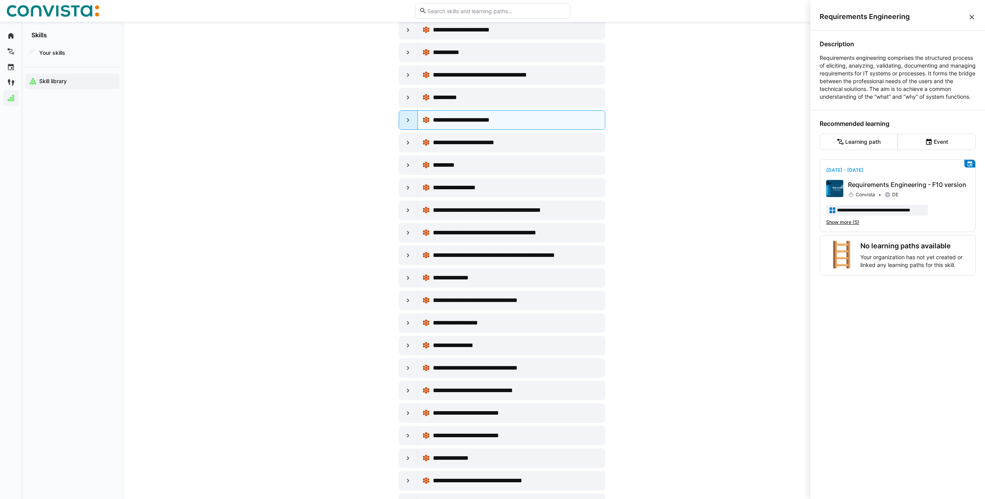
click at [406, 124] on eds-icon at bounding box center [408, 120] width 8 height 8
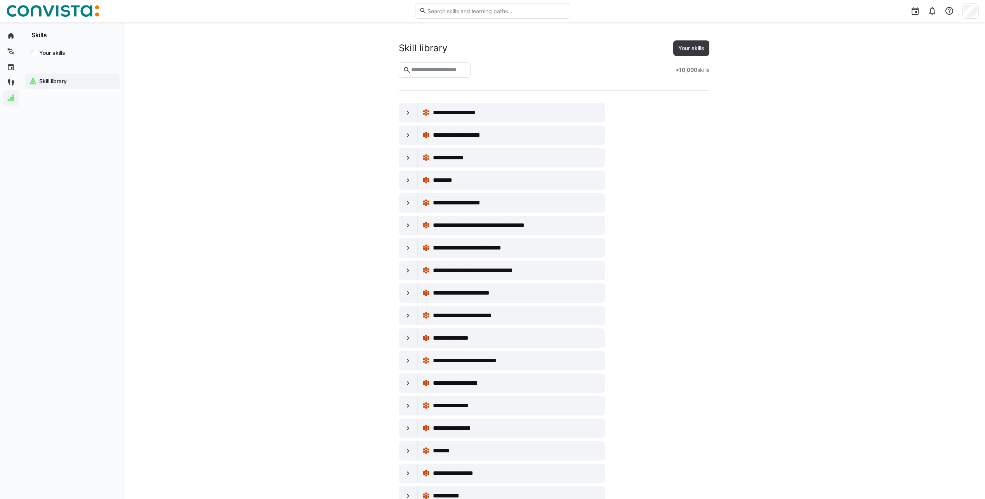
scroll to position [2403, 0]
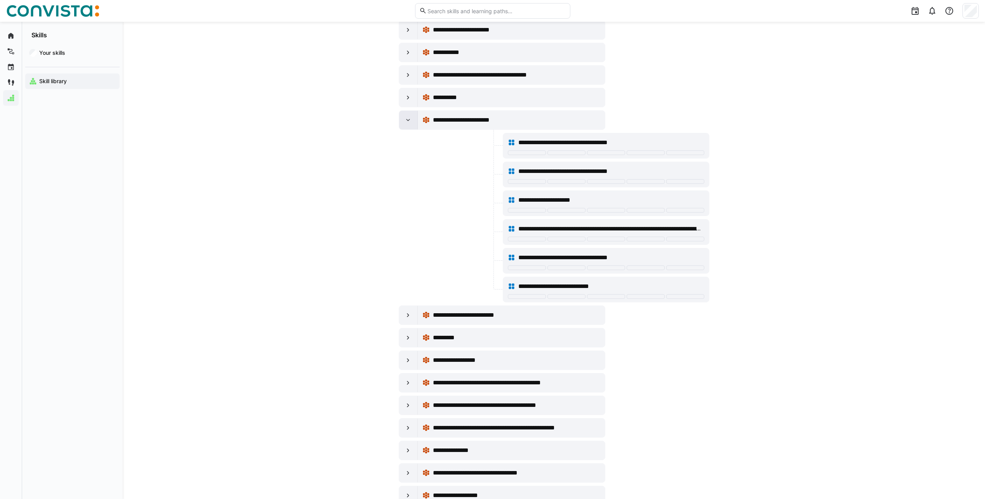
click at [406, 120] on eds-icon at bounding box center [408, 120] width 8 height 8
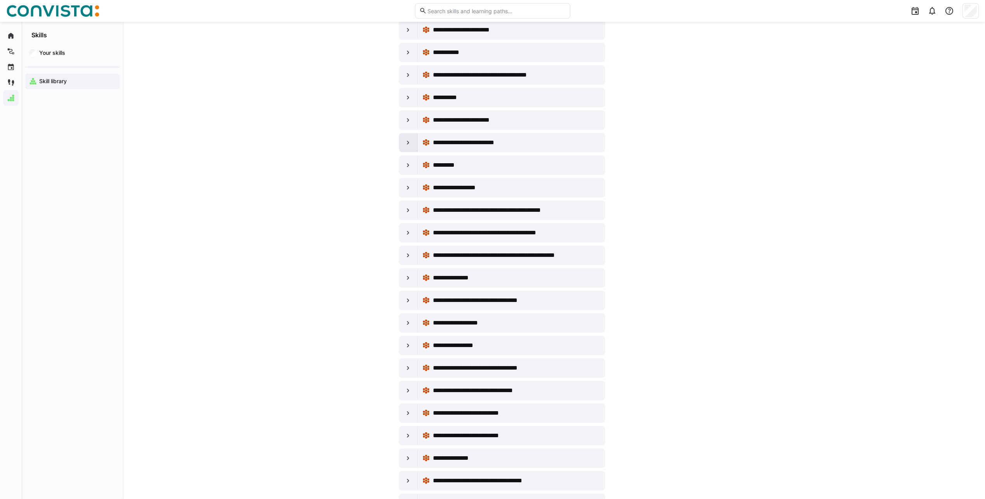
click at [406, 147] on div at bounding box center [408, 142] width 19 height 19
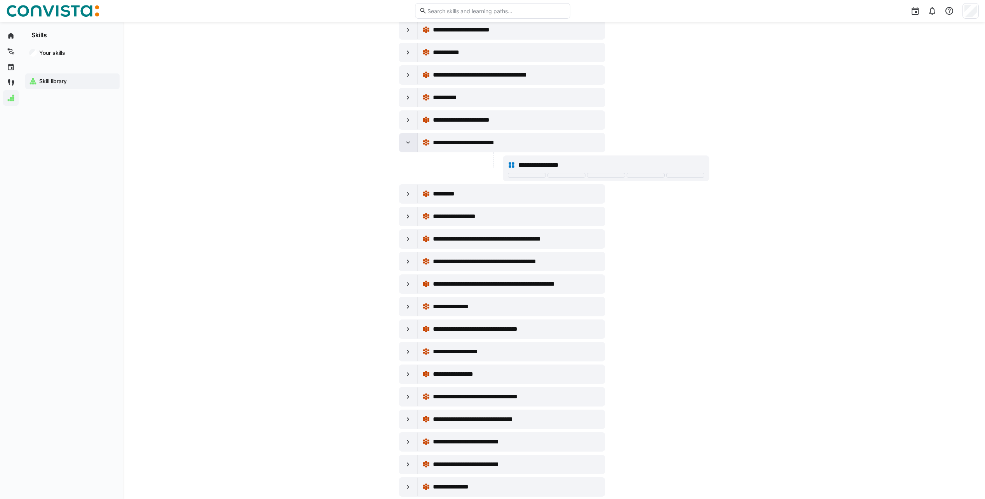
click at [406, 147] on div at bounding box center [408, 142] width 19 height 19
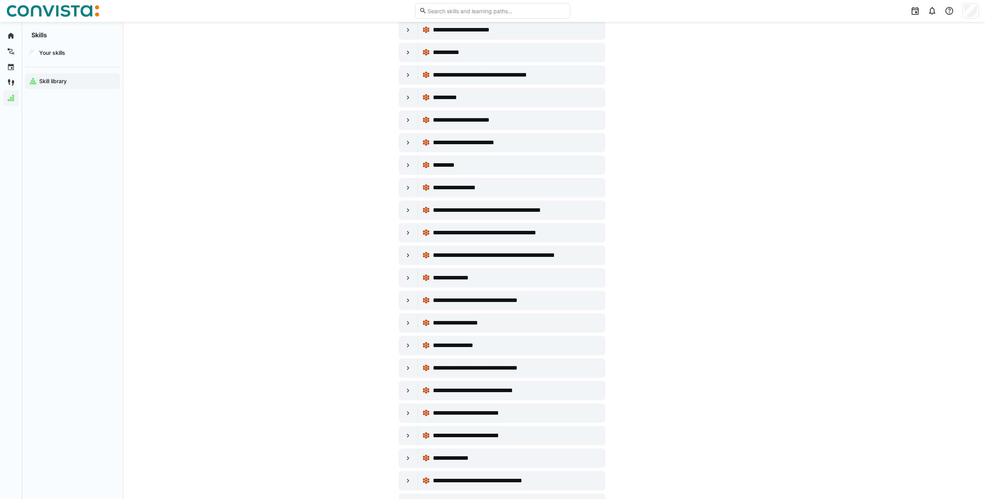
click at [404, 155] on div "*********" at bounding box center [502, 164] width 207 height 19
click at [410, 175] on div "**********" at bounding box center [554, 178] width 311 height 4956
click at [408, 164] on eds-icon at bounding box center [408, 165] width 8 height 8
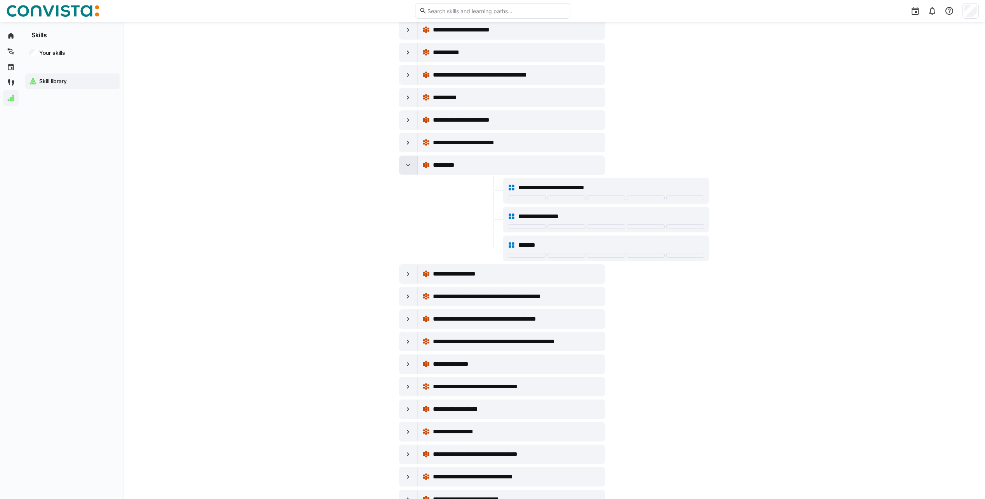
click at [408, 164] on eds-icon at bounding box center [408, 165] width 8 height 8
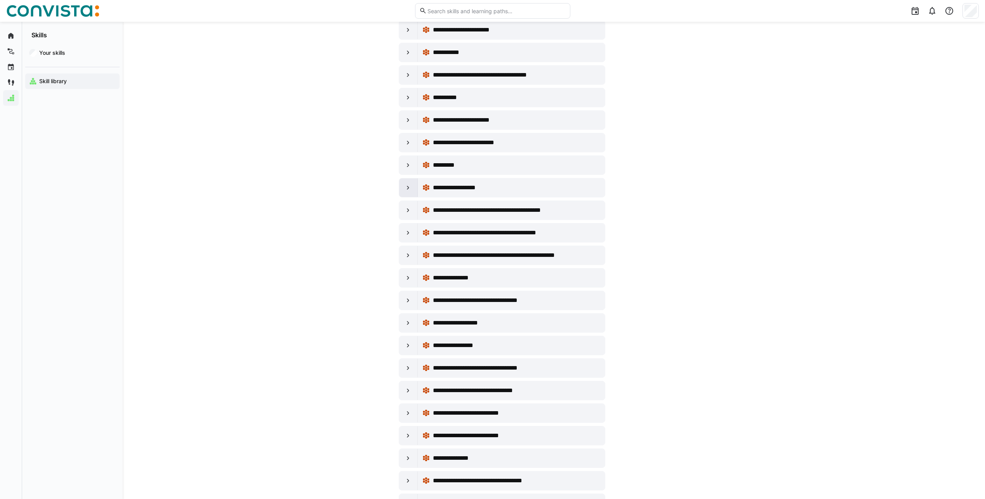
click at [409, 180] on div at bounding box center [408, 187] width 19 height 19
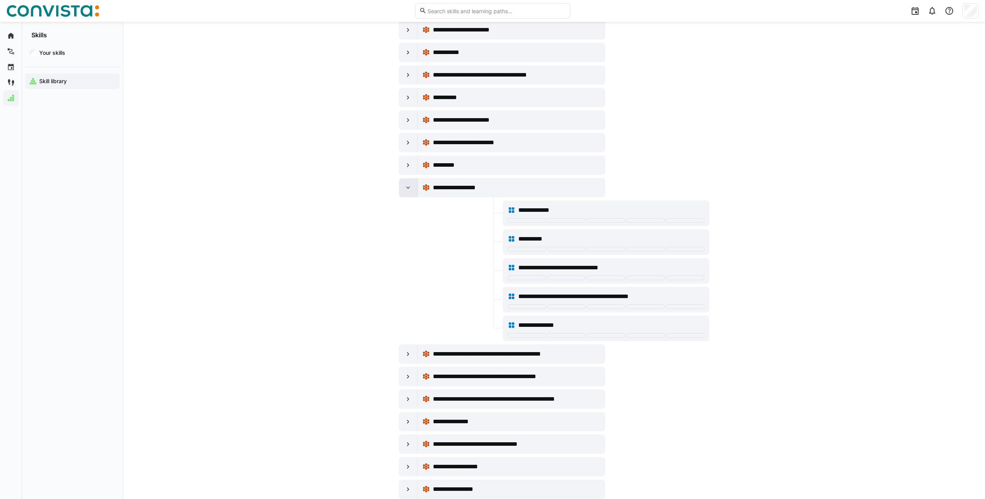
click at [405, 192] on div at bounding box center [408, 187] width 19 height 19
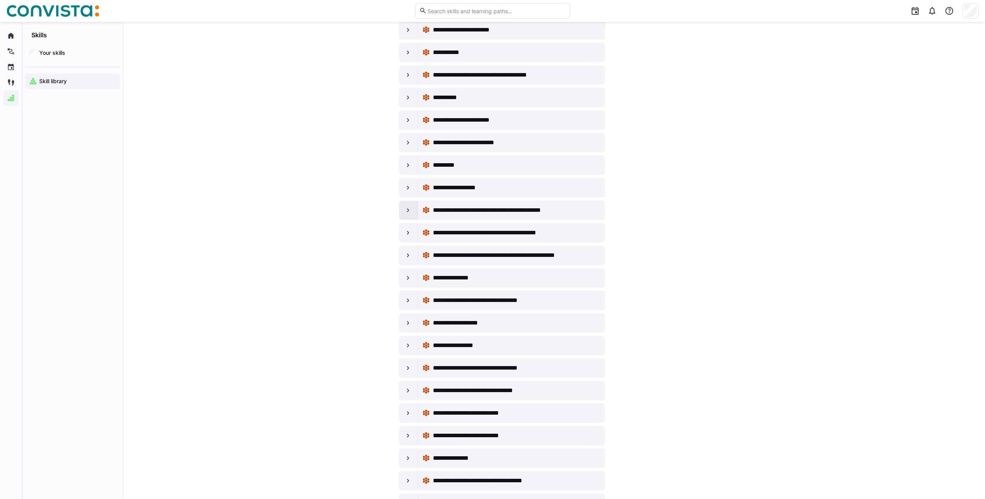
click at [412, 219] on div at bounding box center [408, 210] width 19 height 19
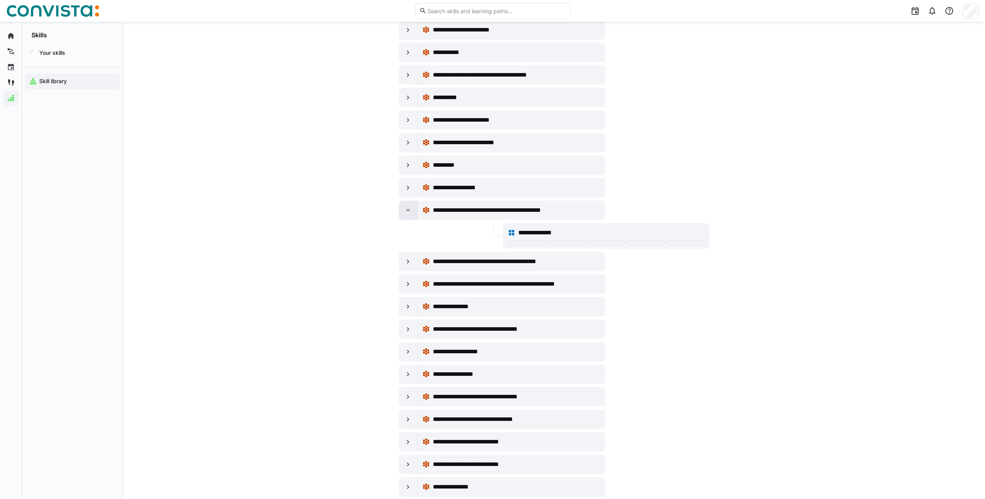
click at [412, 219] on div at bounding box center [408, 210] width 19 height 19
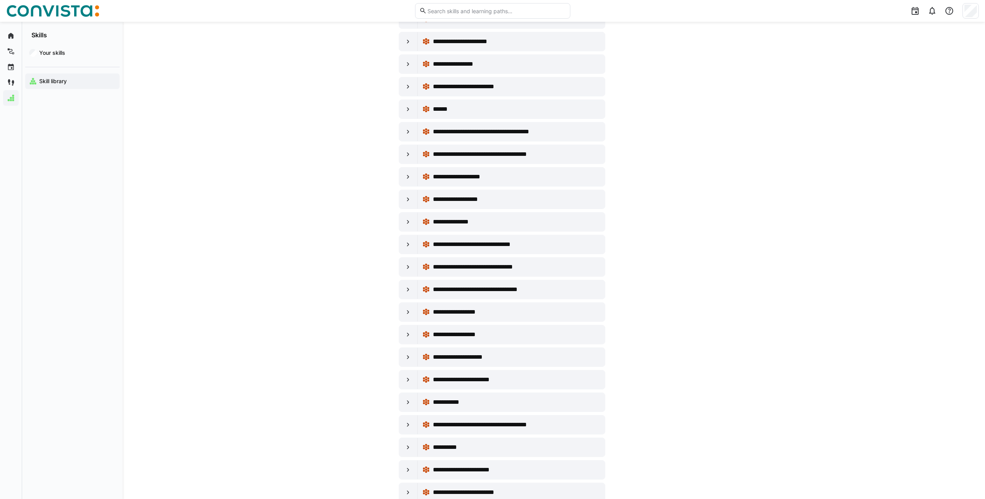
scroll to position [2015, 0]
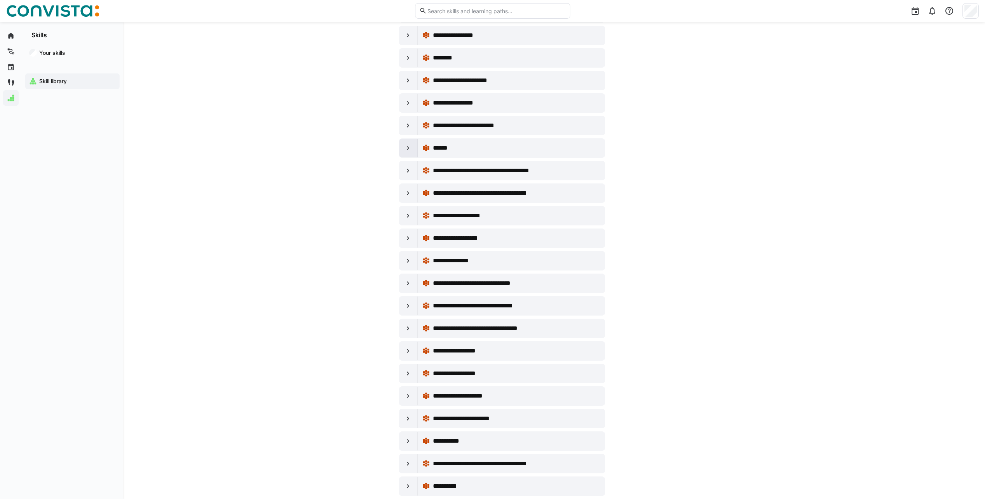
click at [410, 148] on eds-icon at bounding box center [408, 148] width 8 height 8
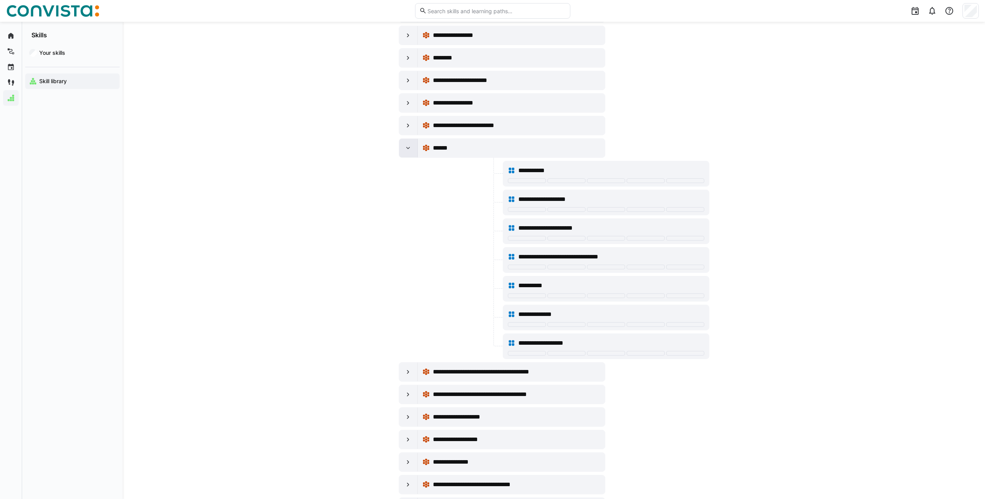
click at [410, 148] on eds-icon at bounding box center [408, 148] width 8 height 8
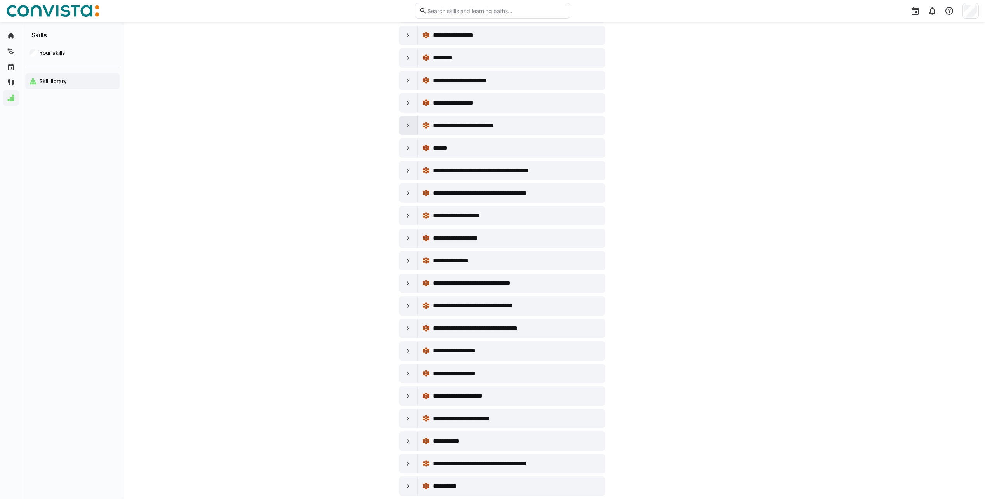
click at [411, 134] on div at bounding box center [408, 125] width 19 height 19
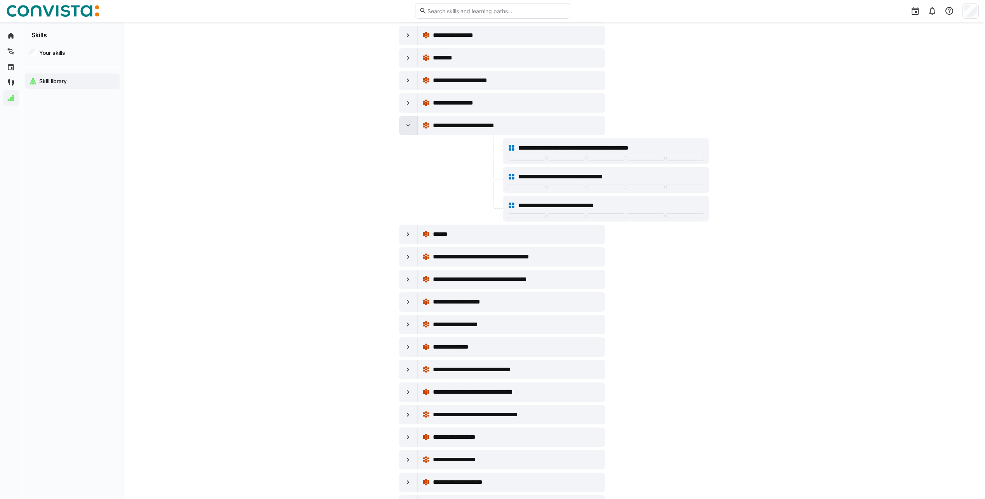
click at [411, 130] on div at bounding box center [408, 125] width 19 height 19
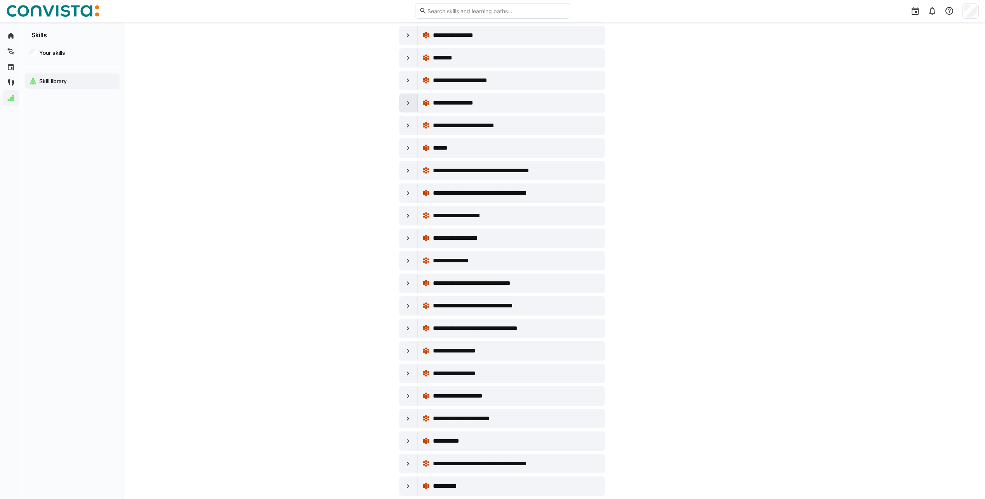
click at [412, 105] on eds-icon at bounding box center [408, 103] width 8 height 8
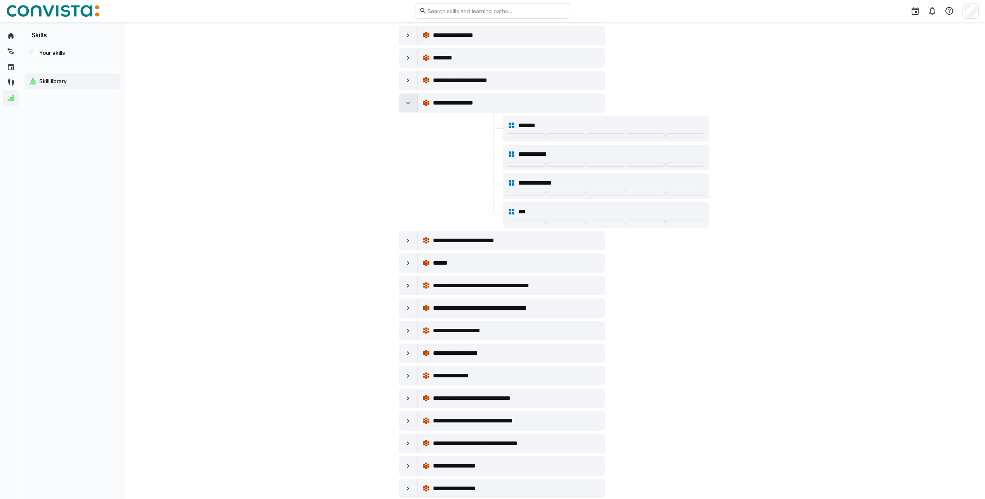
click at [412, 105] on eds-icon at bounding box center [408, 103] width 8 height 8
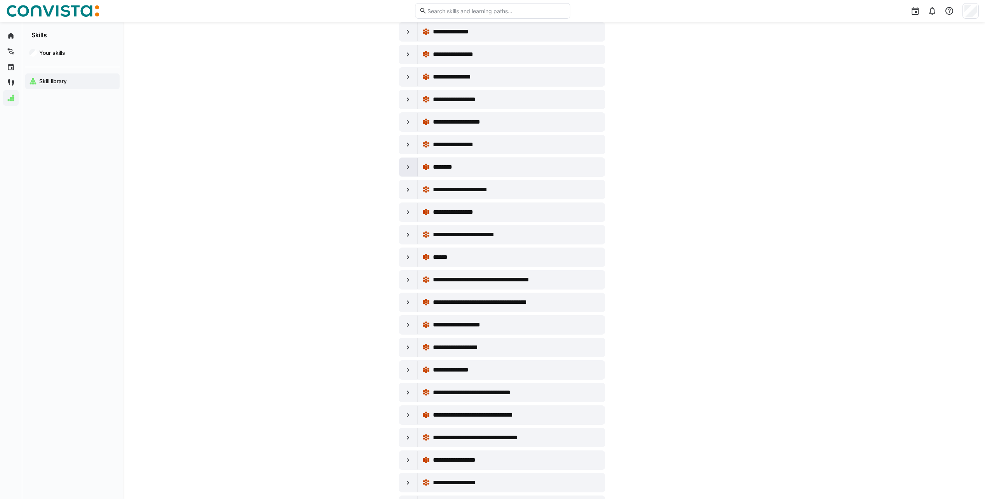
scroll to position [1859, 0]
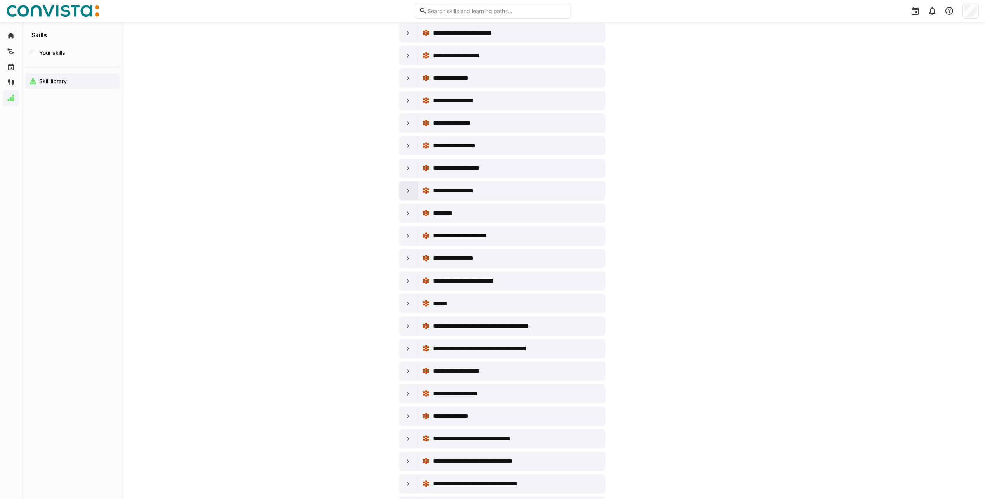
click at [412, 193] on div at bounding box center [408, 190] width 19 height 19
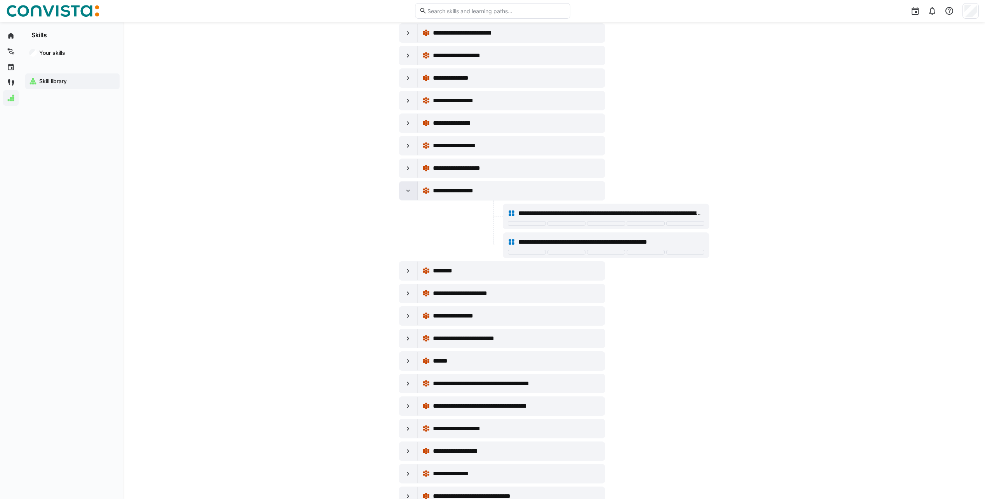
click at [403, 192] on div at bounding box center [408, 190] width 19 height 19
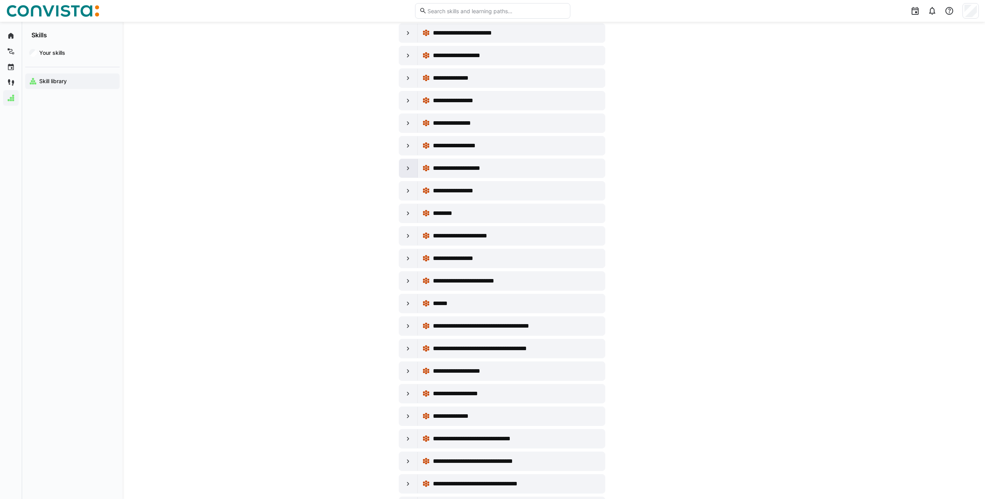
click at [402, 171] on div at bounding box center [408, 168] width 19 height 19
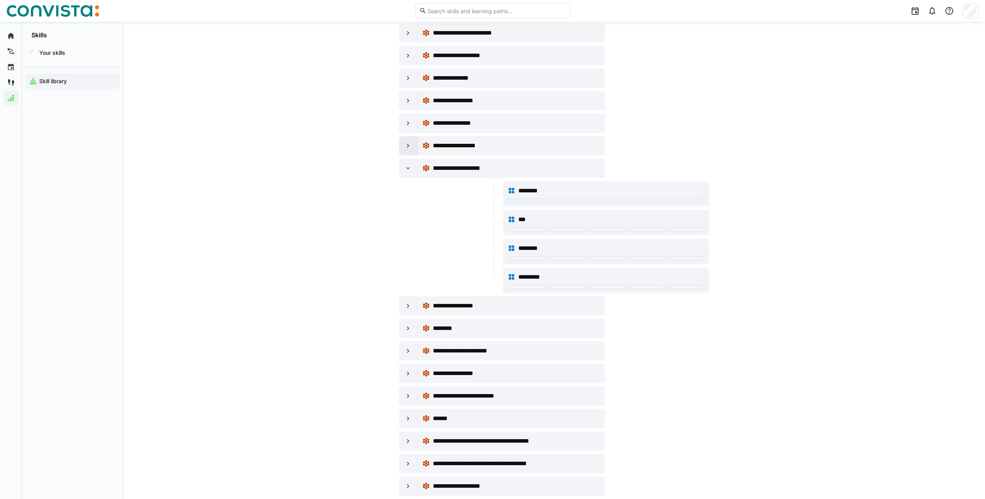
click at [402, 145] on div at bounding box center [408, 145] width 19 height 19
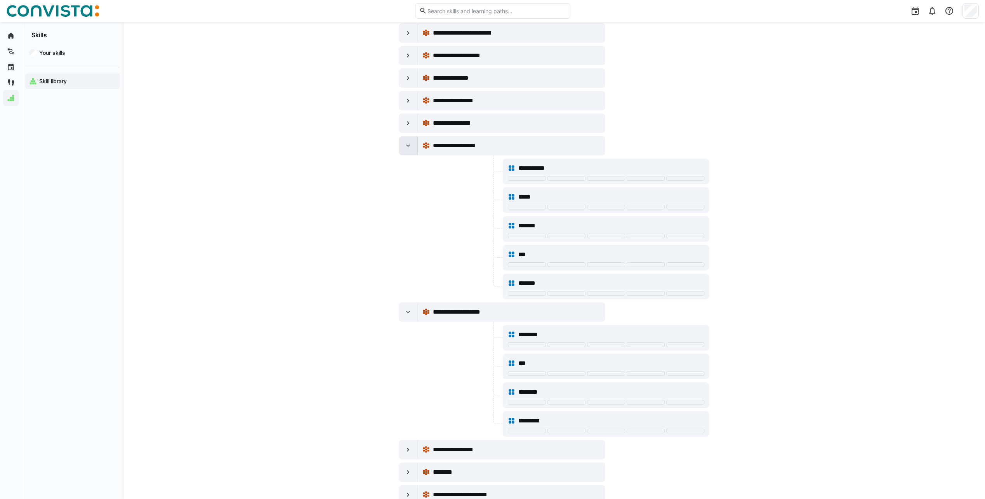
click at [401, 145] on div at bounding box center [408, 145] width 19 height 19
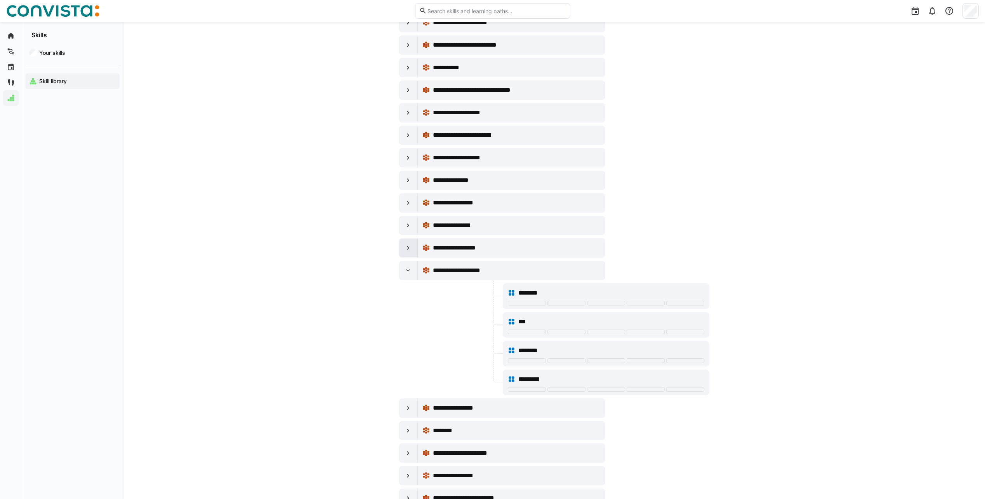
scroll to position [1743, 0]
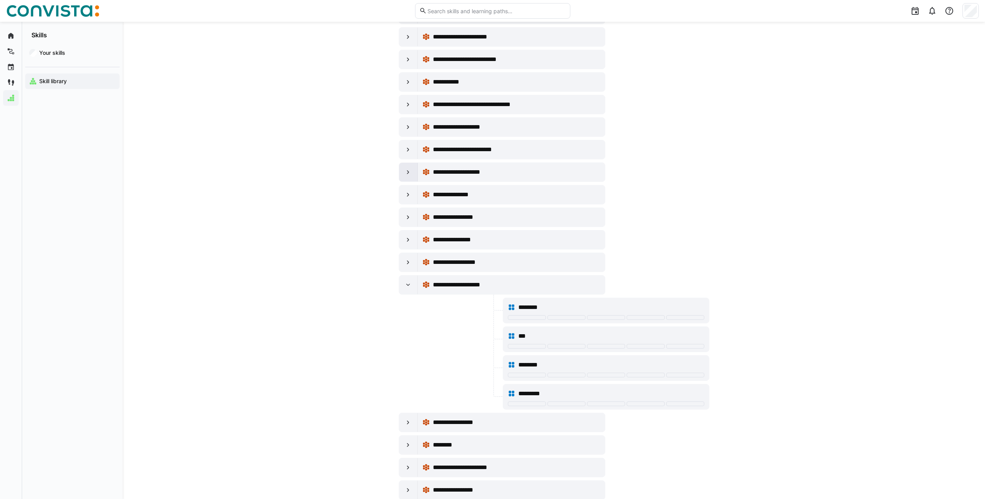
click at [399, 176] on div at bounding box center [408, 172] width 19 height 19
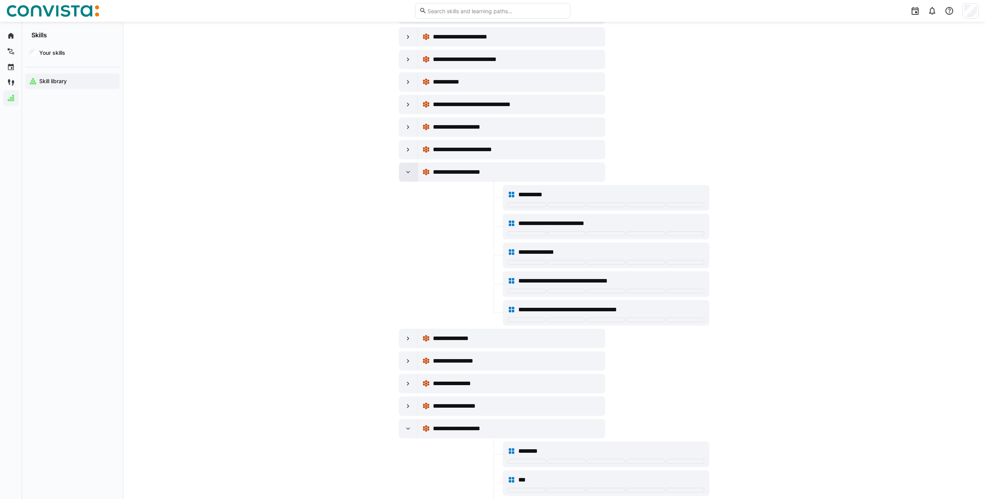
click at [399, 176] on div at bounding box center [408, 172] width 19 height 19
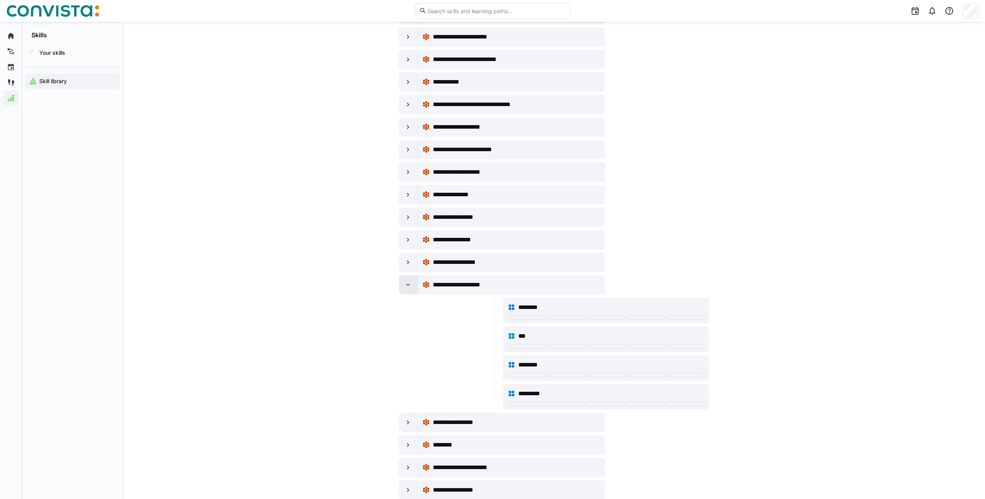
click at [411, 284] on eds-icon at bounding box center [408, 285] width 8 height 8
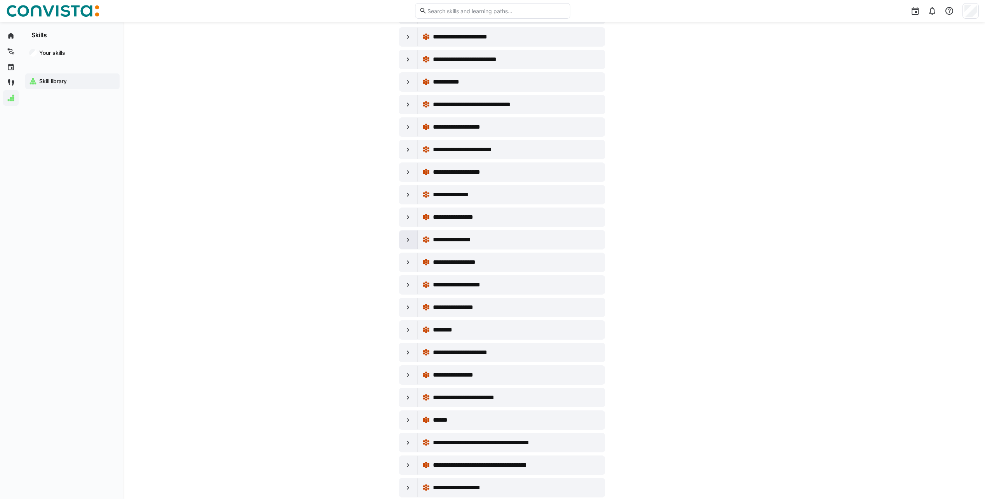
click at [401, 239] on div at bounding box center [408, 239] width 19 height 19
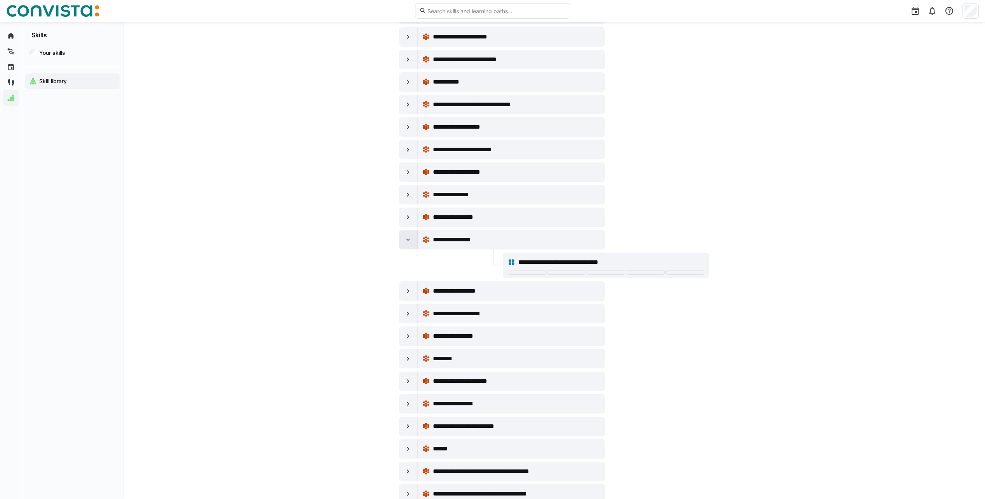
click at [401, 239] on div at bounding box center [408, 239] width 19 height 19
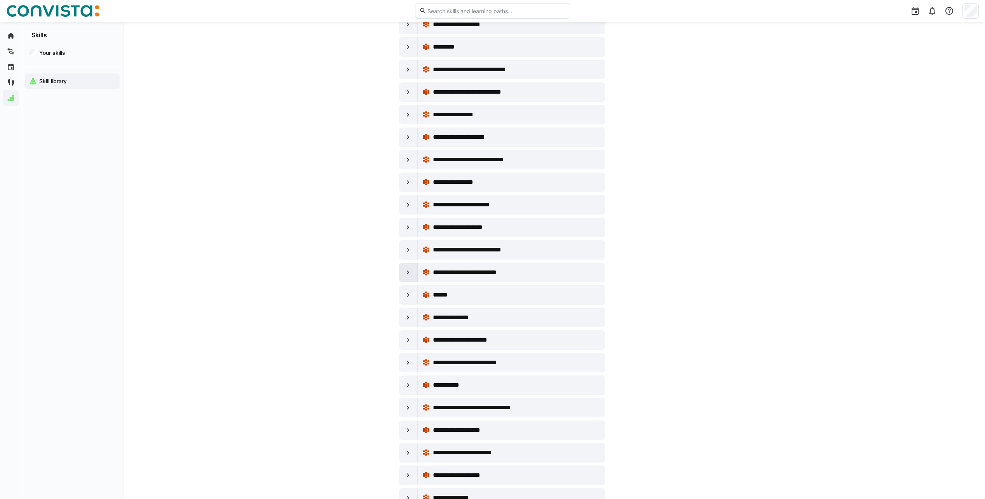
scroll to position [1393, 0]
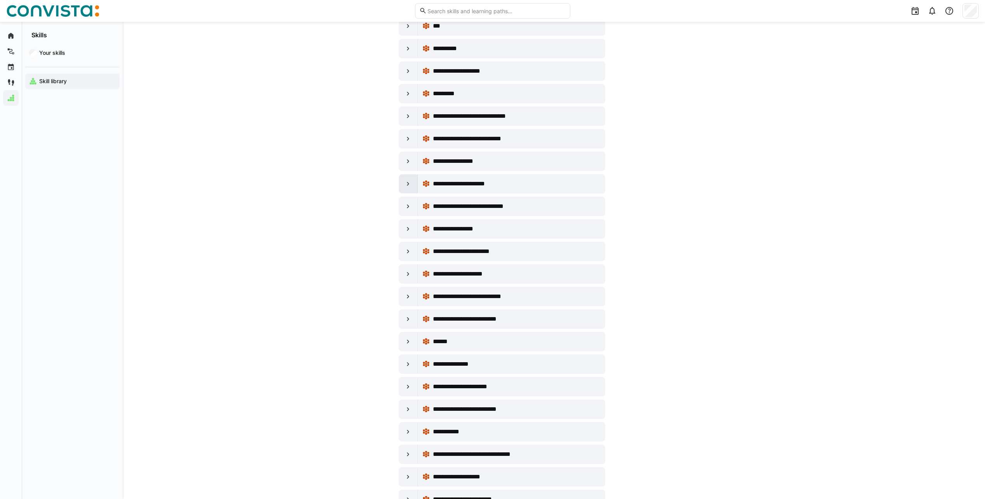
click at [408, 184] on eds-icon at bounding box center [408, 184] width 8 height 8
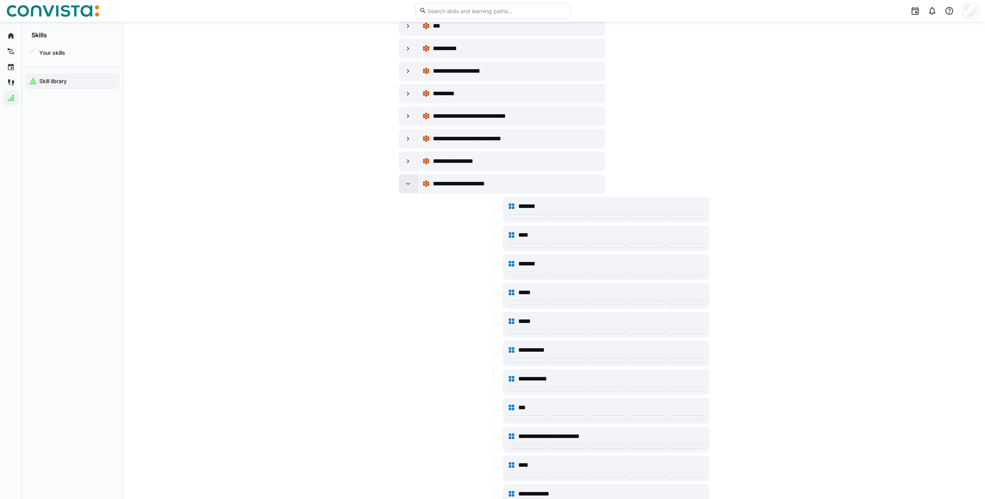
click at [408, 184] on eds-icon at bounding box center [408, 184] width 8 height 8
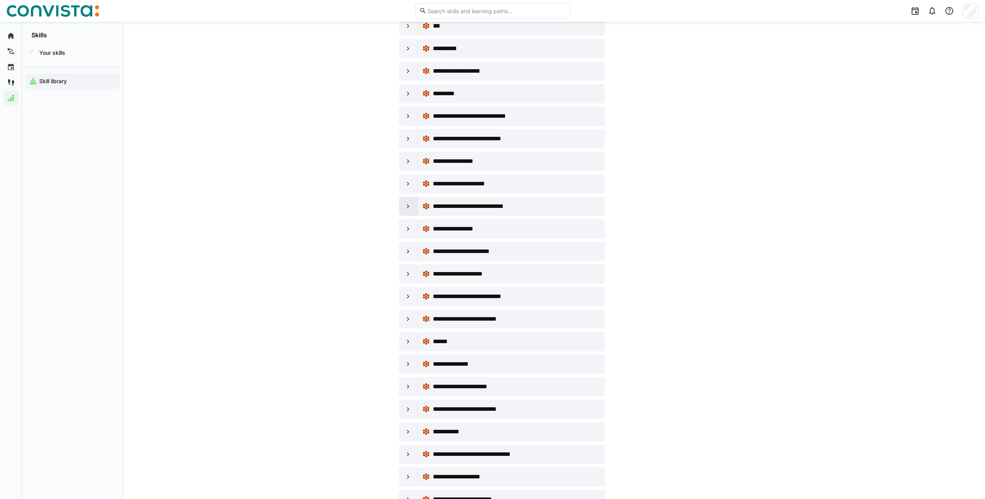
click at [407, 210] on div at bounding box center [408, 206] width 19 height 19
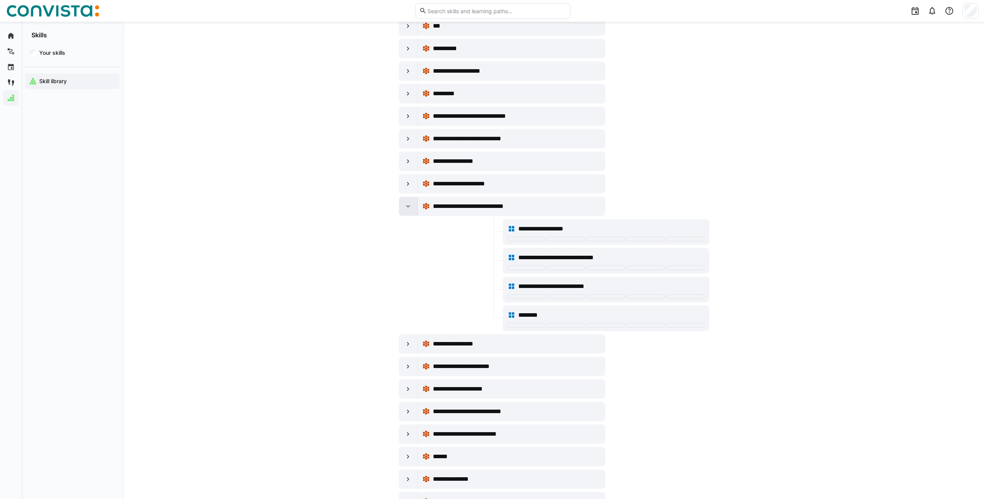
click at [407, 210] on div at bounding box center [408, 206] width 19 height 19
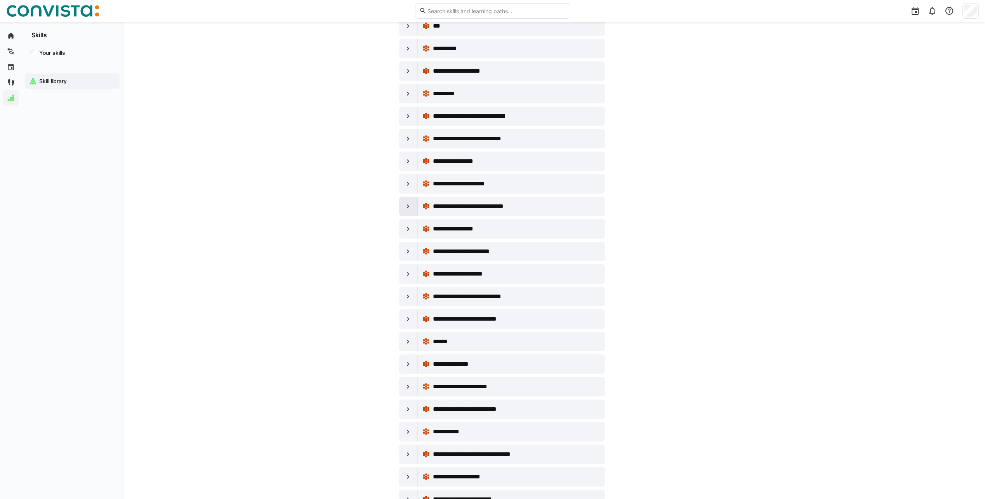
click at [407, 210] on div at bounding box center [408, 206] width 19 height 19
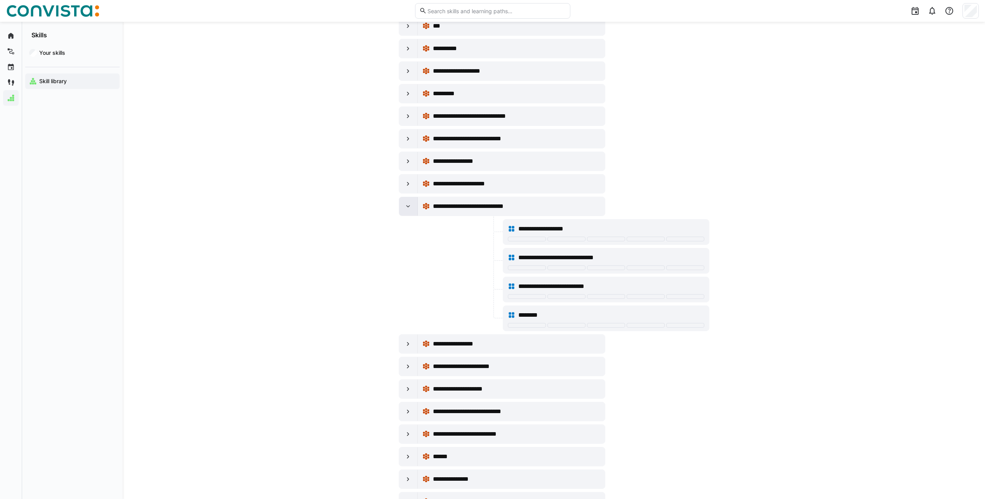
click at [407, 210] on div at bounding box center [408, 206] width 19 height 19
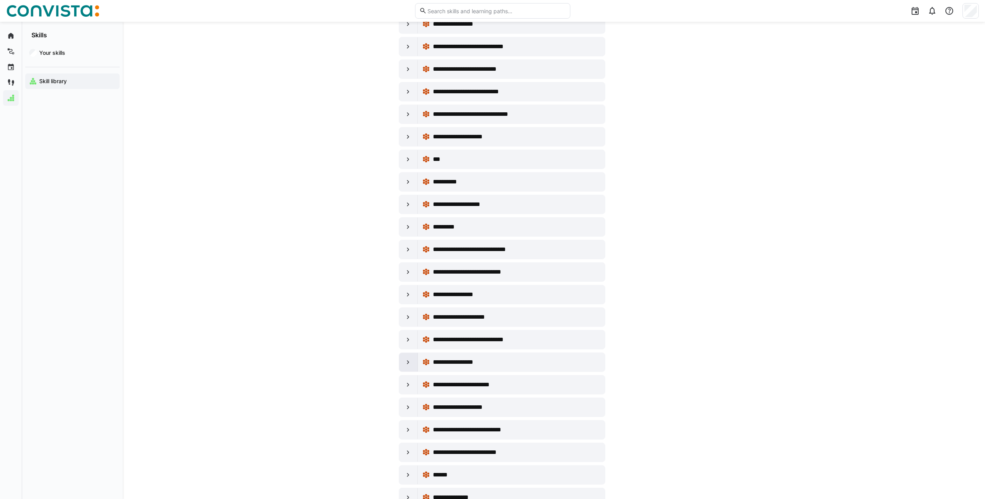
scroll to position [1083, 0]
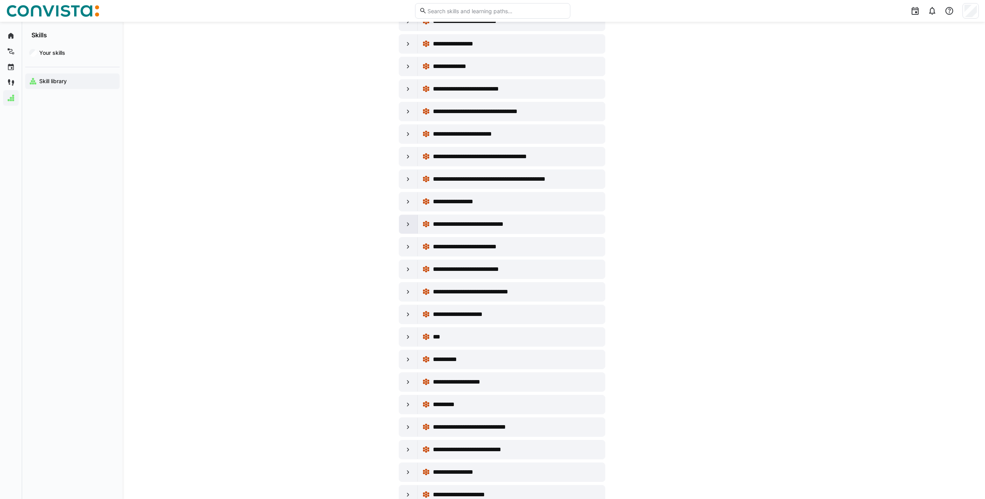
click at [411, 227] on eds-icon at bounding box center [408, 224] width 8 height 8
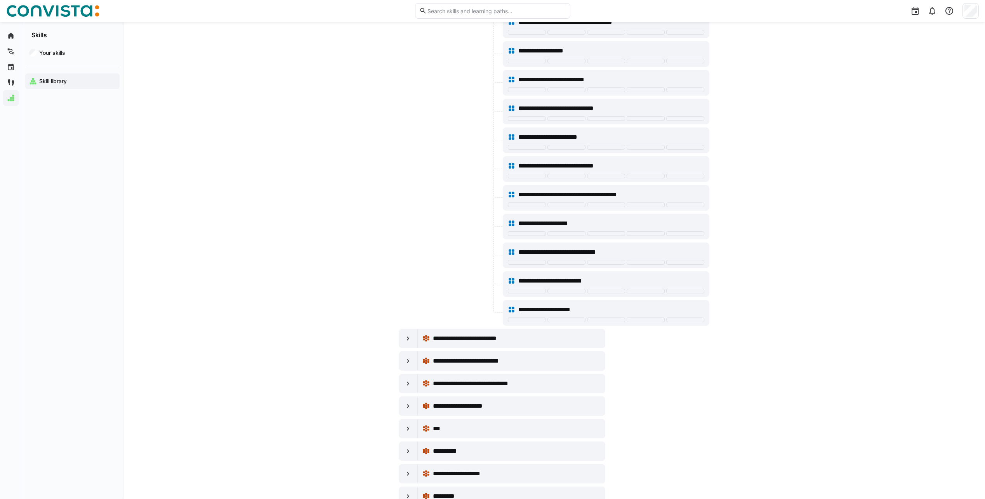
scroll to position [1510, 0]
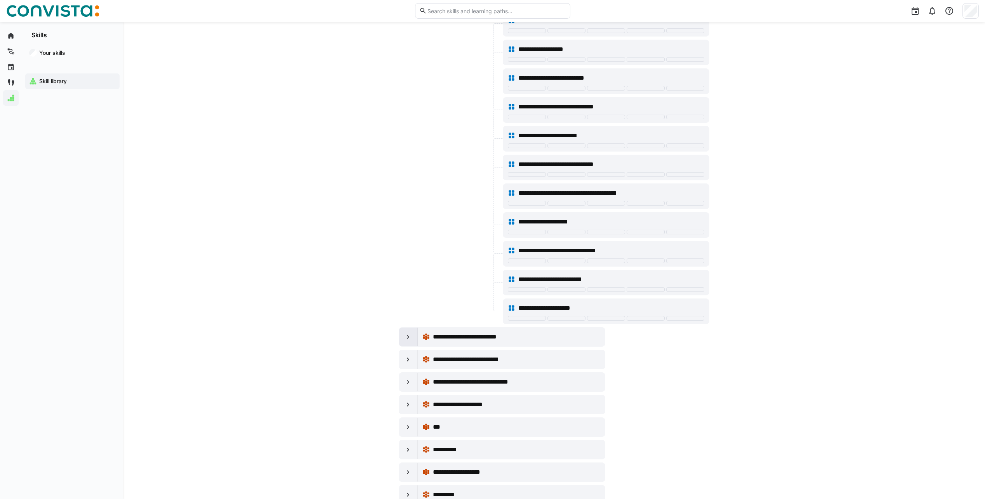
click at [411, 341] on div at bounding box center [408, 336] width 19 height 19
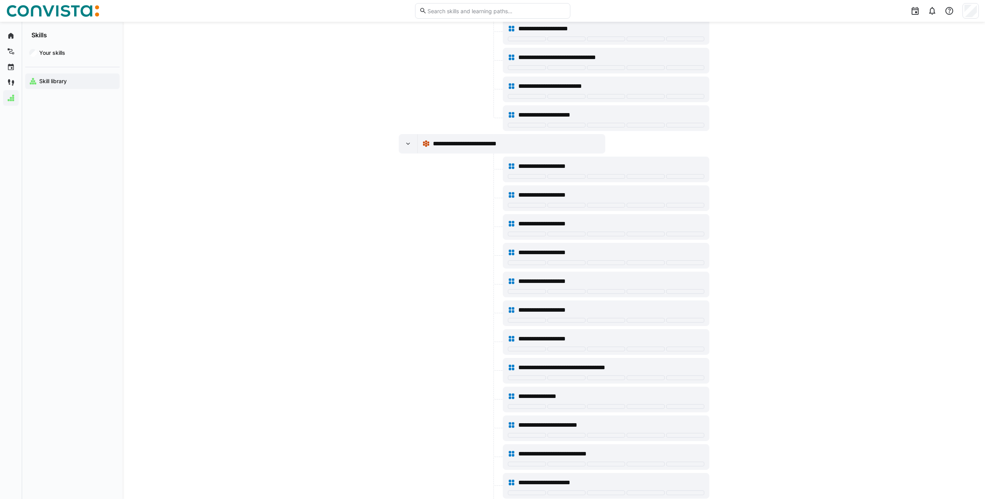
scroll to position [1704, 0]
click at [400, 148] on div at bounding box center [408, 142] width 19 height 19
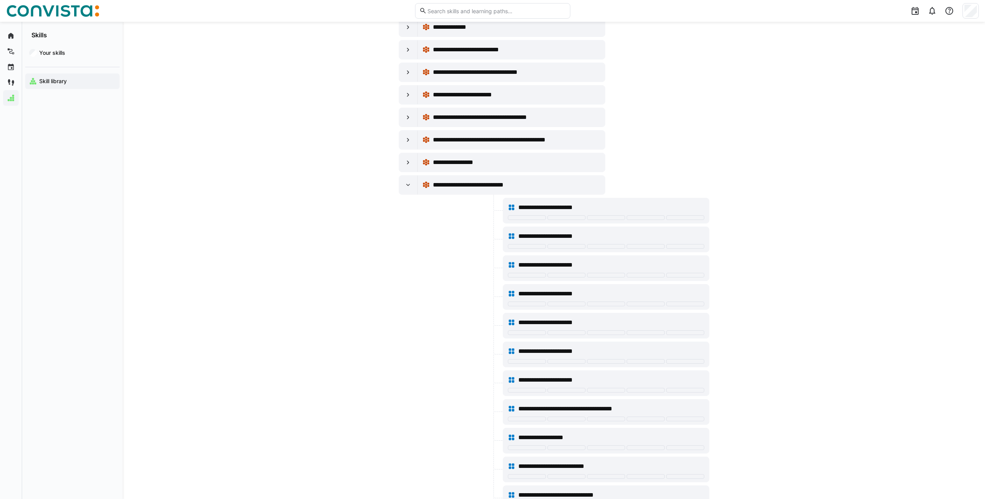
scroll to position [1121, 0]
click at [402, 187] on div at bounding box center [408, 185] width 19 height 19
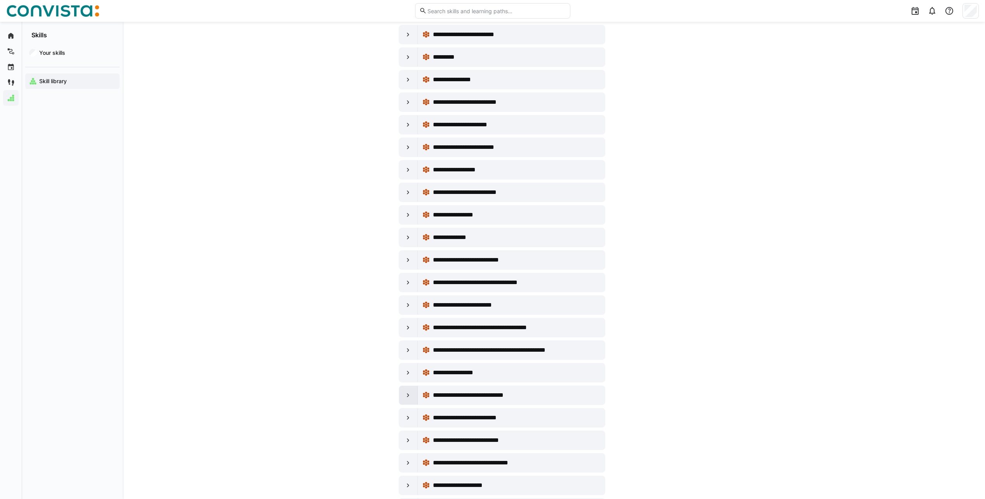
scroll to position [888, 0]
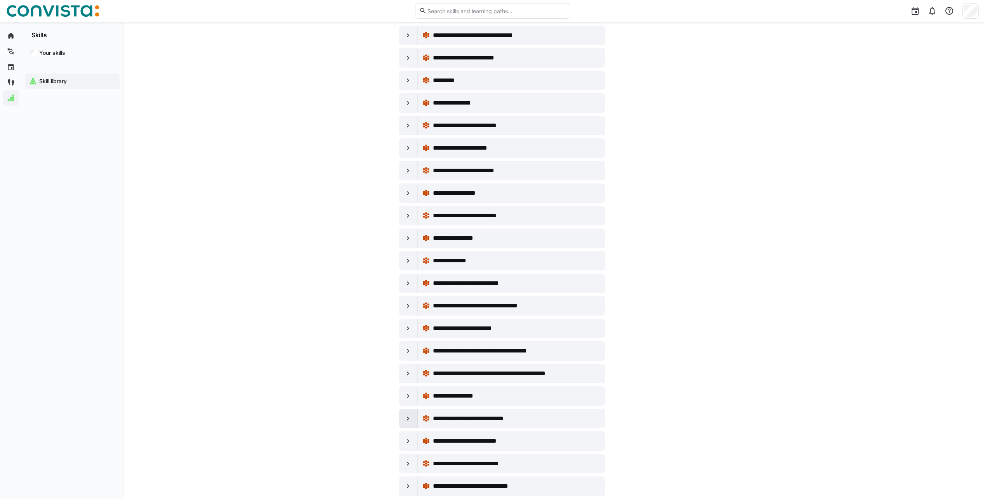
click at [402, 187] on div at bounding box center [408, 193] width 19 height 19
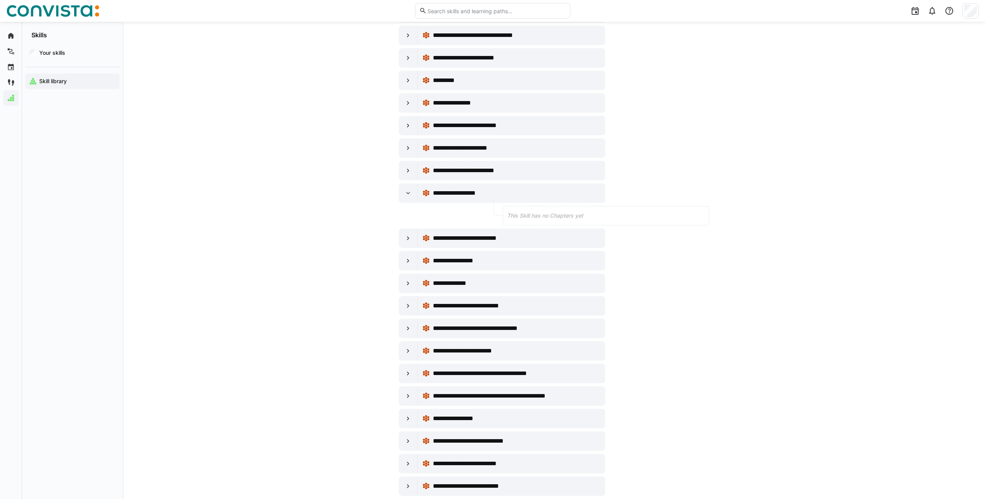
click at [543, 212] on span "This Skill has no Chapters yet" at bounding box center [545, 216] width 76 height 8
click at [412, 196] on eds-icon at bounding box center [408, 193] width 8 height 8
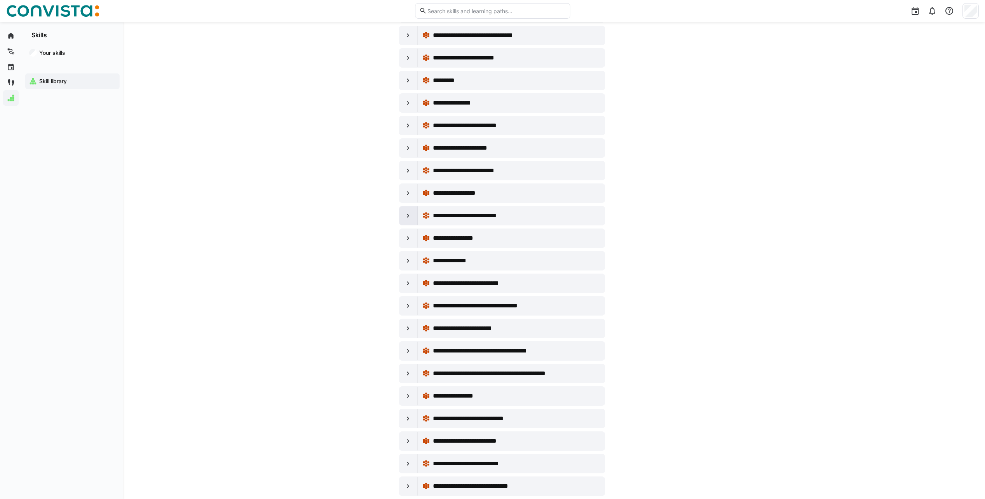
click at [412, 213] on div at bounding box center [408, 215] width 19 height 19
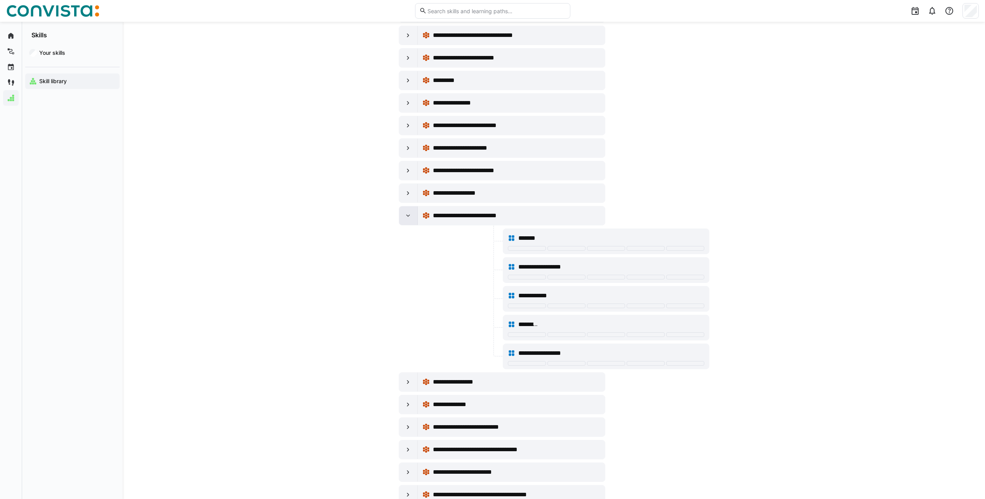
click at [412, 213] on div at bounding box center [408, 215] width 19 height 19
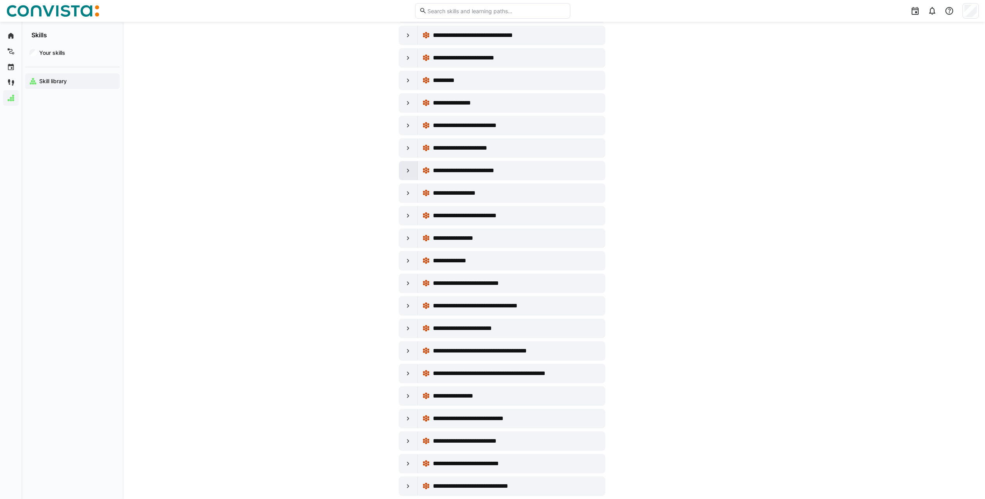
click at [411, 174] on eds-icon at bounding box center [408, 171] width 8 height 8
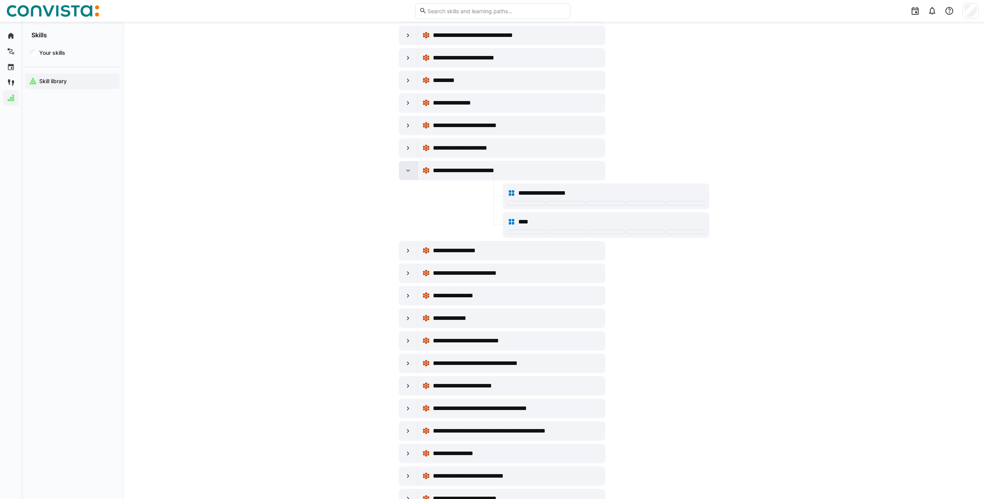
click at [411, 174] on eds-icon at bounding box center [408, 171] width 8 height 8
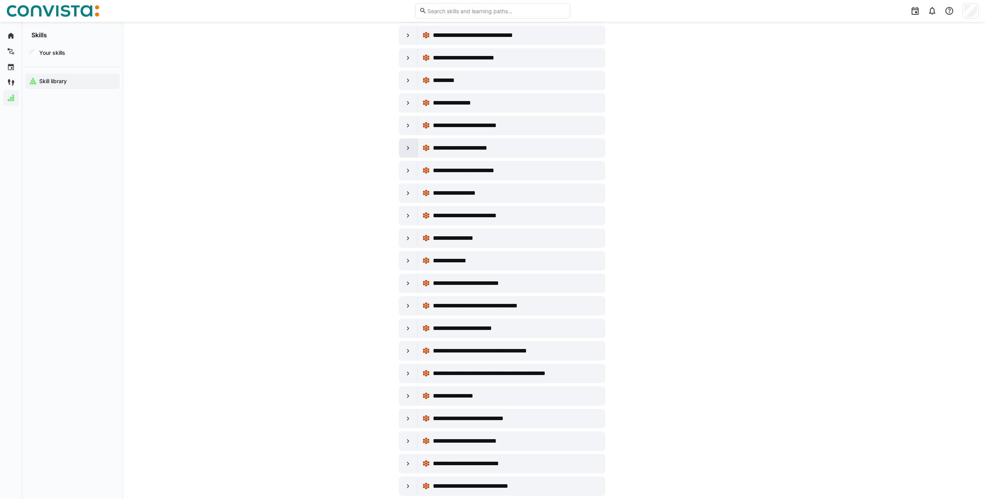
click at [410, 150] on eds-icon at bounding box center [408, 148] width 8 height 8
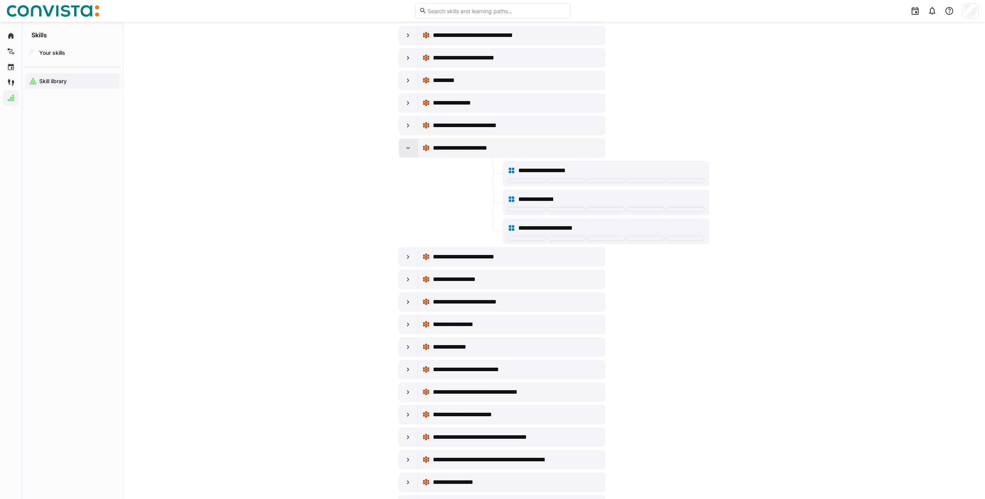
click at [410, 150] on eds-icon at bounding box center [408, 148] width 8 height 8
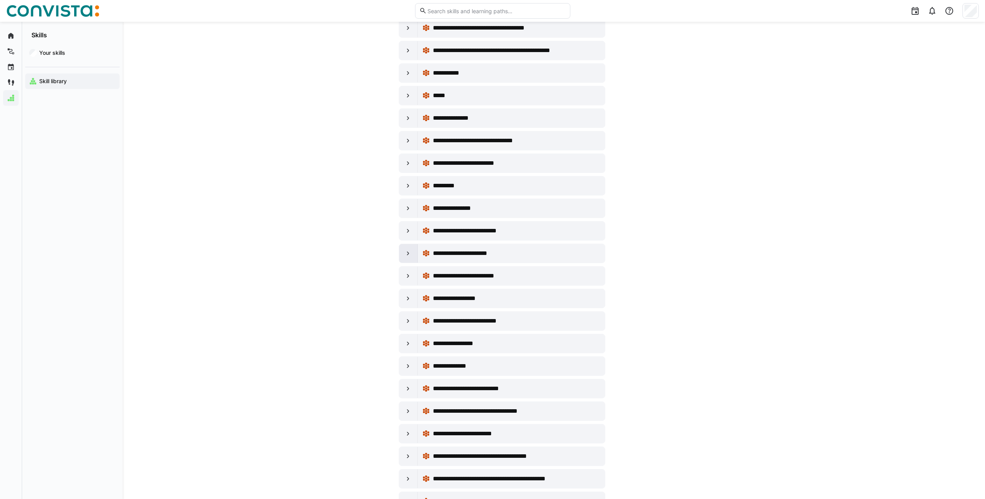
scroll to position [772, 0]
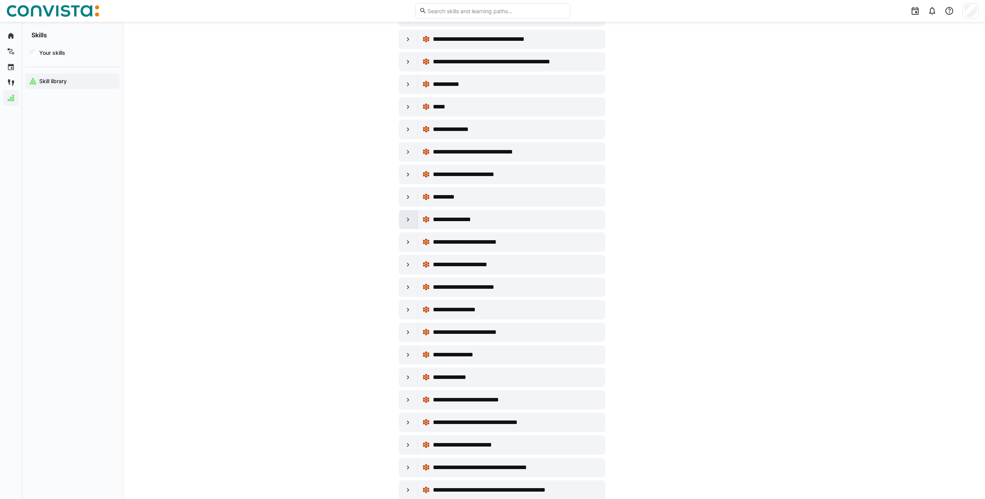
click at [404, 219] on div at bounding box center [408, 219] width 19 height 19
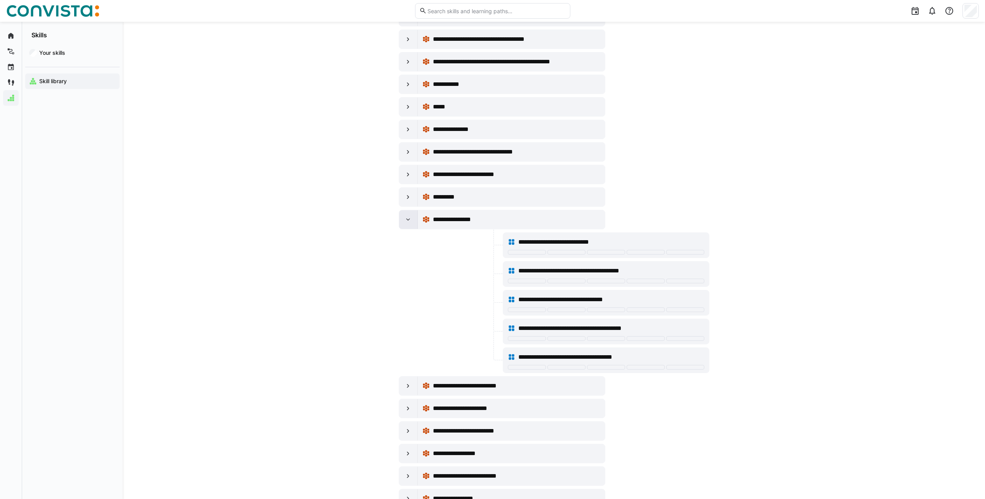
click at [410, 211] on div at bounding box center [408, 219] width 19 height 19
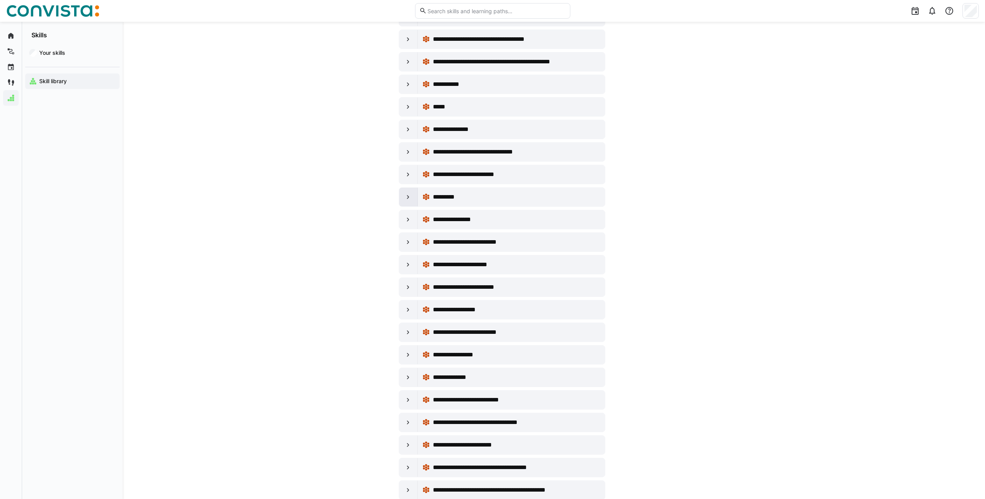
click at [409, 196] on eds-icon at bounding box center [408, 197] width 8 height 8
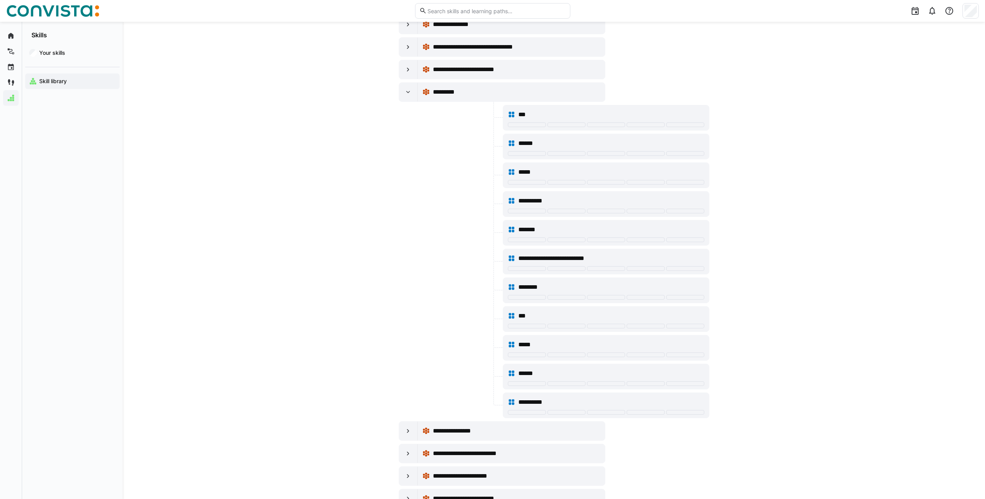
scroll to position [888, 0]
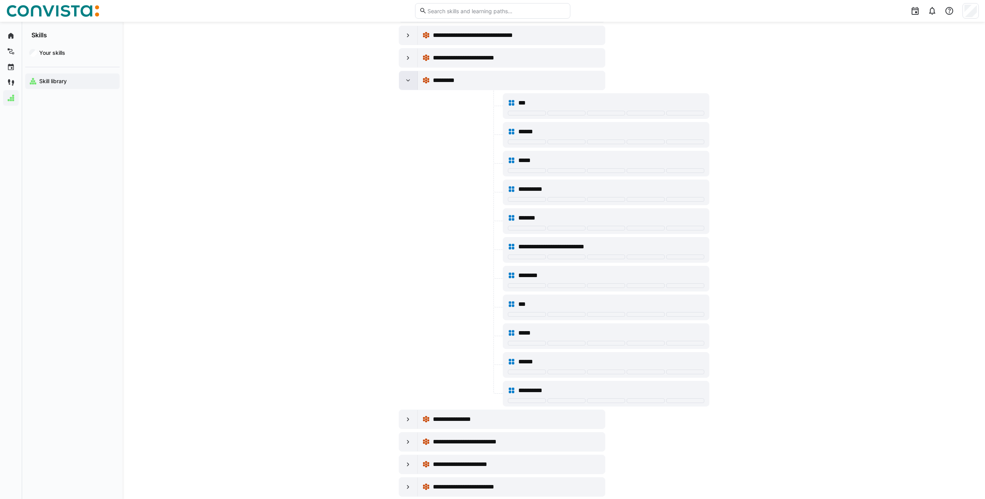
click at [404, 80] on eds-icon at bounding box center [408, 81] width 8 height 8
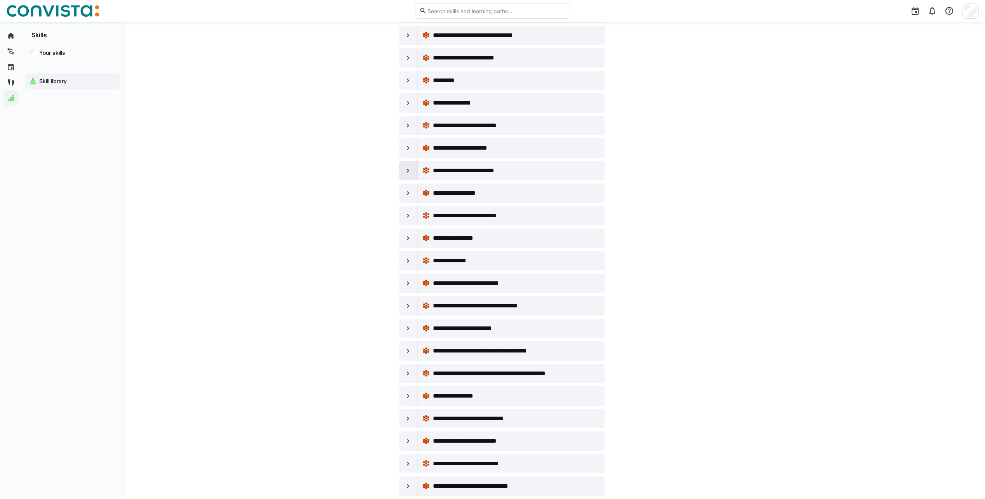
scroll to position [772, 0]
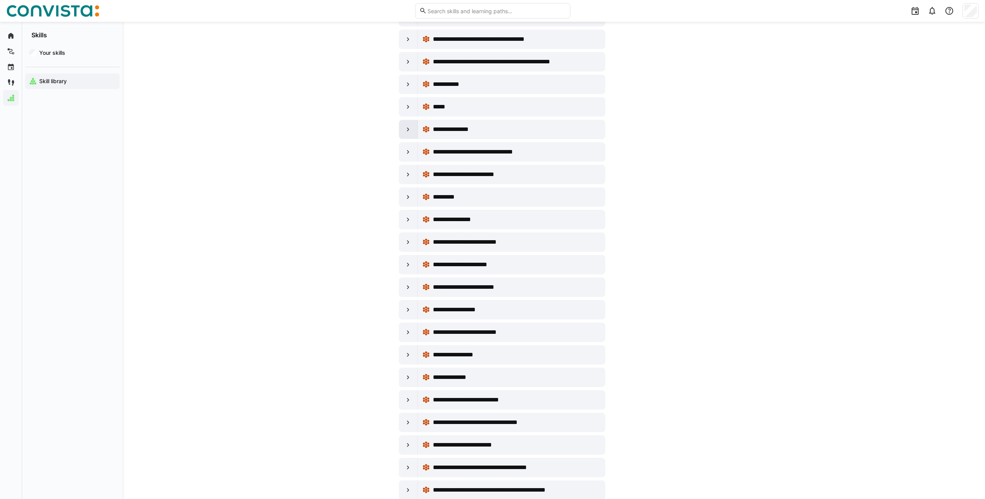
click at [411, 136] on div at bounding box center [408, 129] width 19 height 19
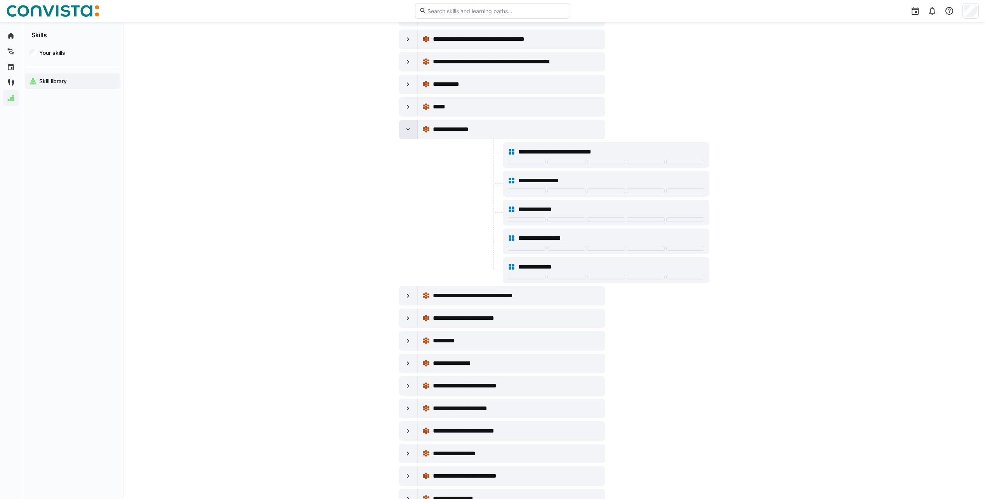
click at [413, 135] on div at bounding box center [408, 129] width 19 height 19
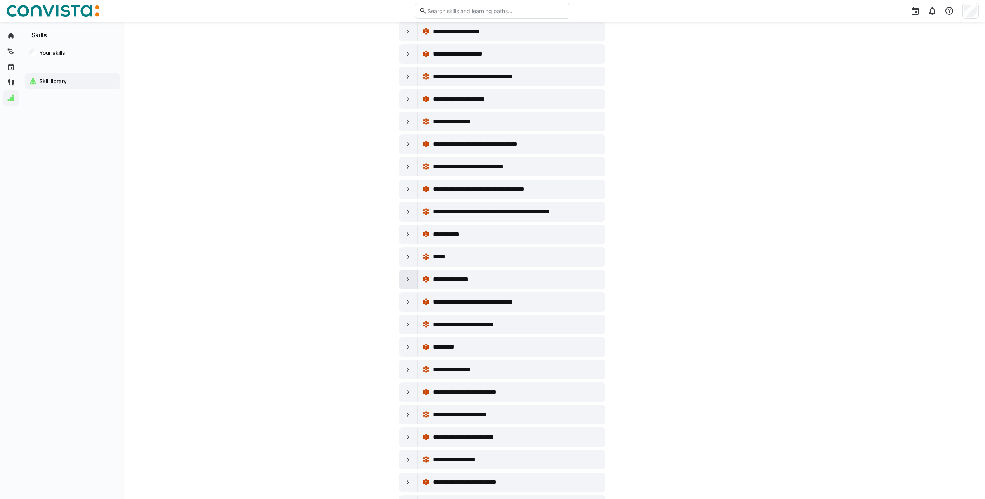
scroll to position [616, 0]
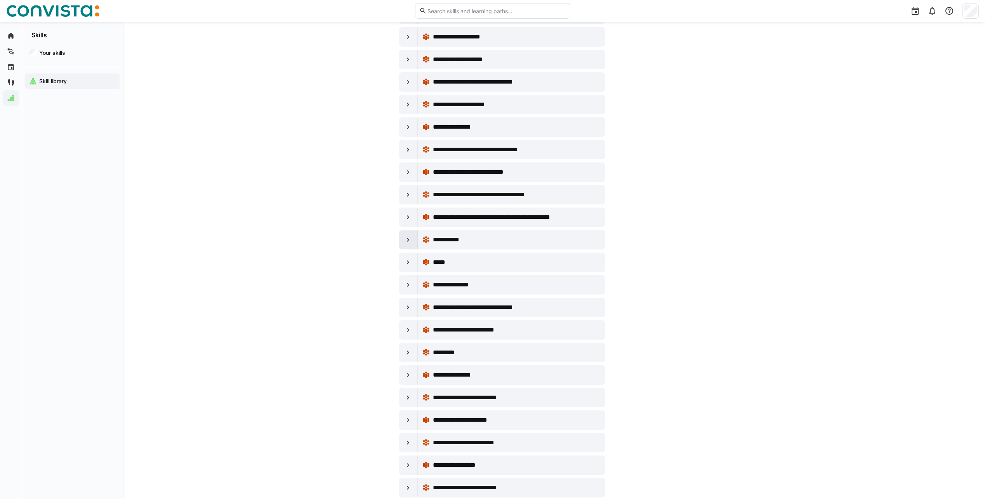
click at [404, 242] on div at bounding box center [408, 239] width 19 height 19
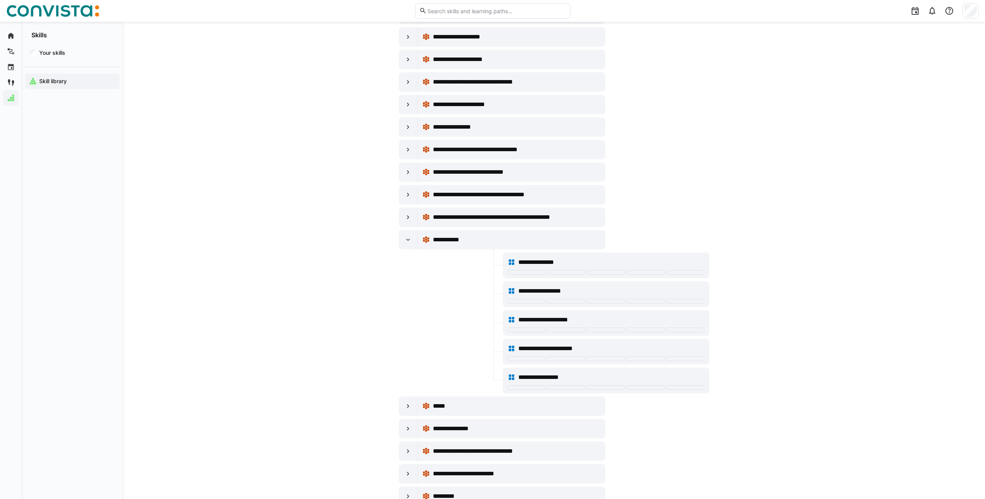
drag, startPoint x: 404, startPoint y: 242, endPoint x: 324, endPoint y: 232, distance: 80.3
click at [409, 241] on eds-icon at bounding box center [408, 240] width 8 height 8
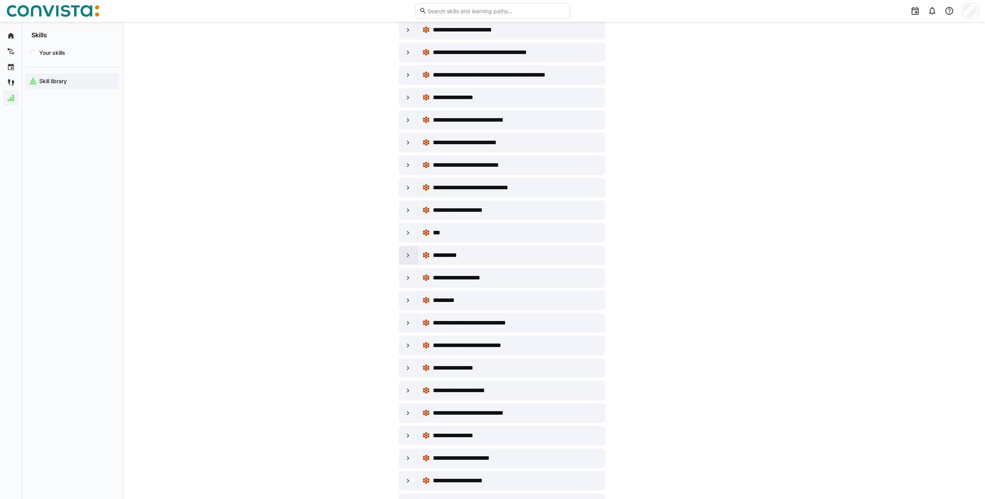
scroll to position [1243, 0]
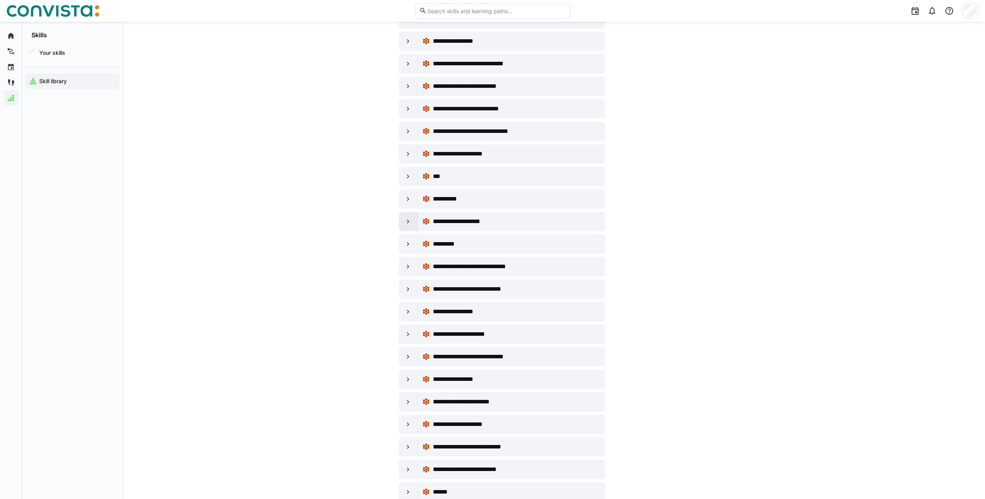
click at [409, 226] on div at bounding box center [408, 221] width 19 height 19
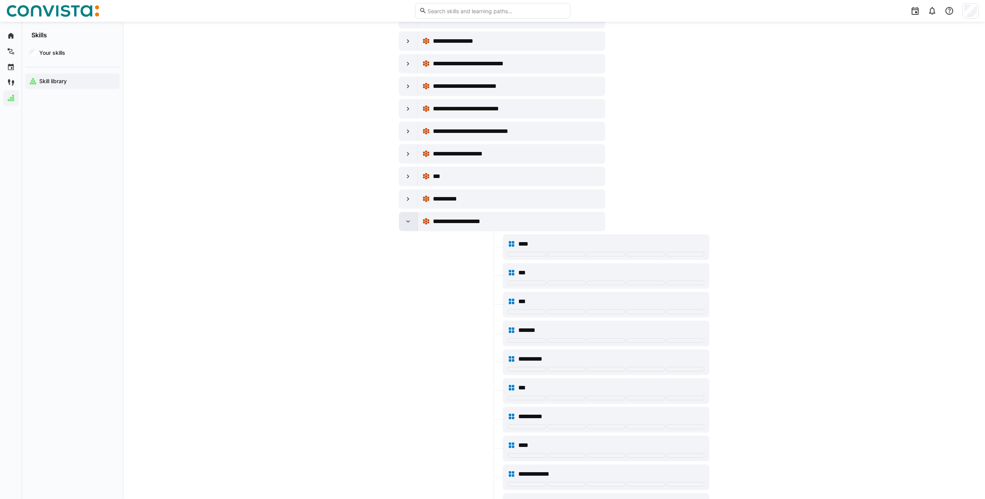
click at [409, 226] on div at bounding box center [408, 221] width 19 height 19
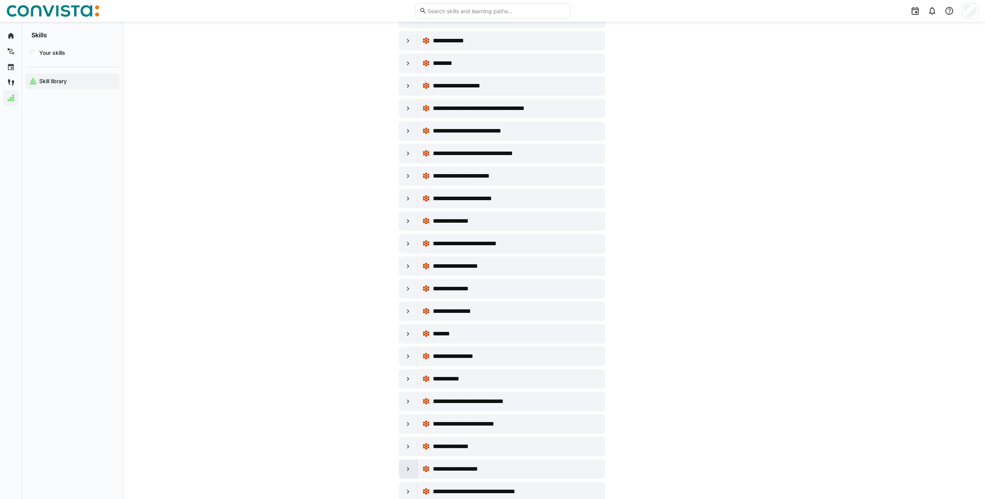
scroll to position [117, 0]
click at [410, 155] on eds-icon at bounding box center [408, 154] width 8 height 8
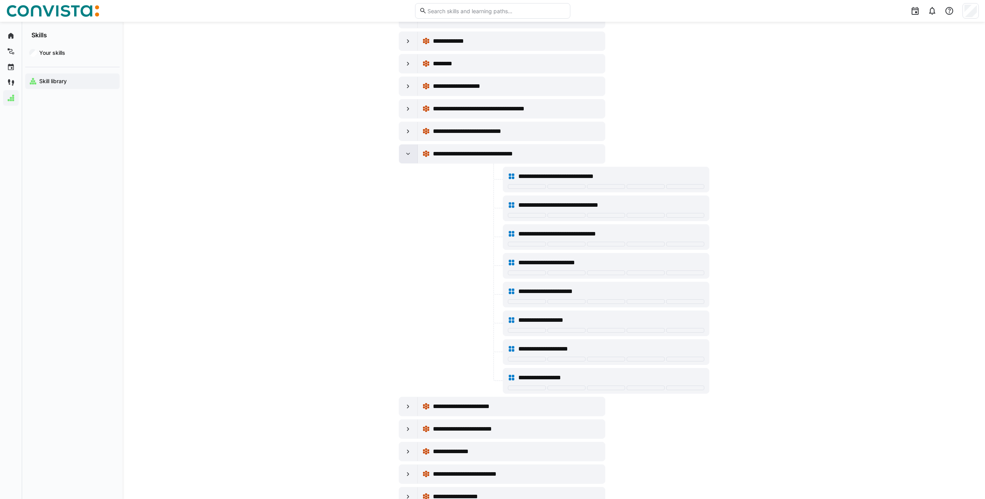
click at [410, 155] on eds-icon at bounding box center [408, 154] width 8 height 8
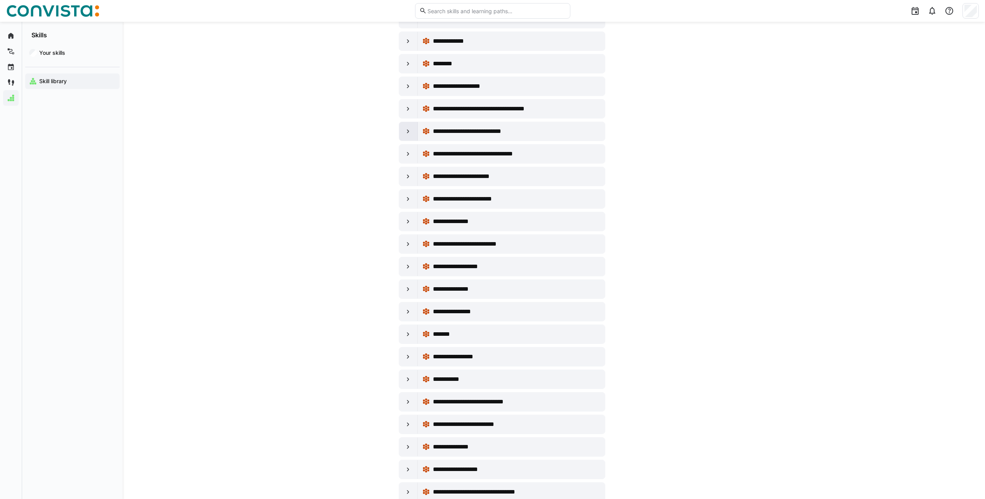
click at [411, 130] on eds-icon at bounding box center [408, 131] width 8 height 8
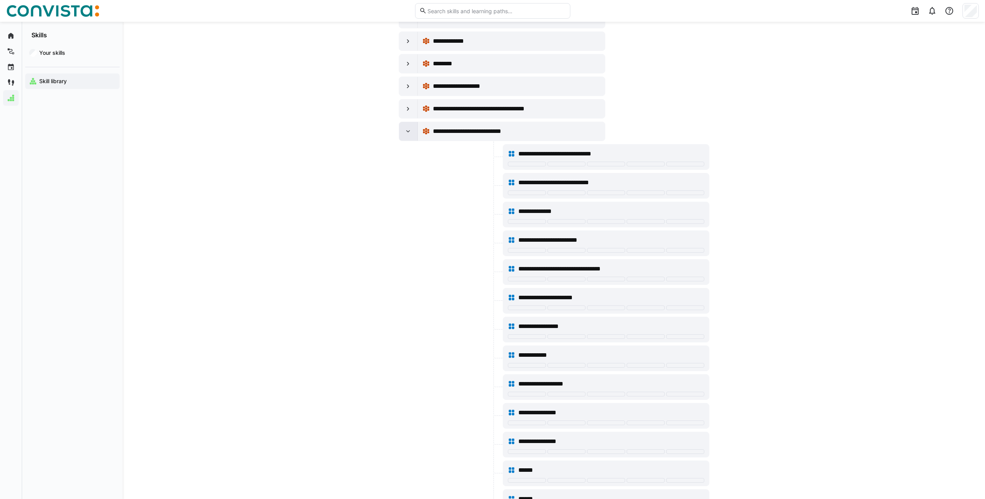
click at [411, 133] on eds-icon at bounding box center [408, 131] width 8 height 8
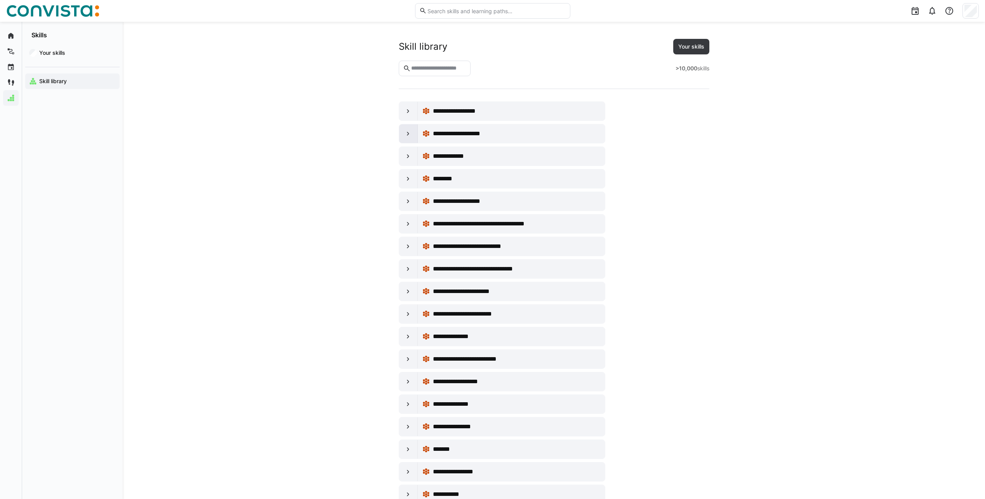
scroll to position [0, 0]
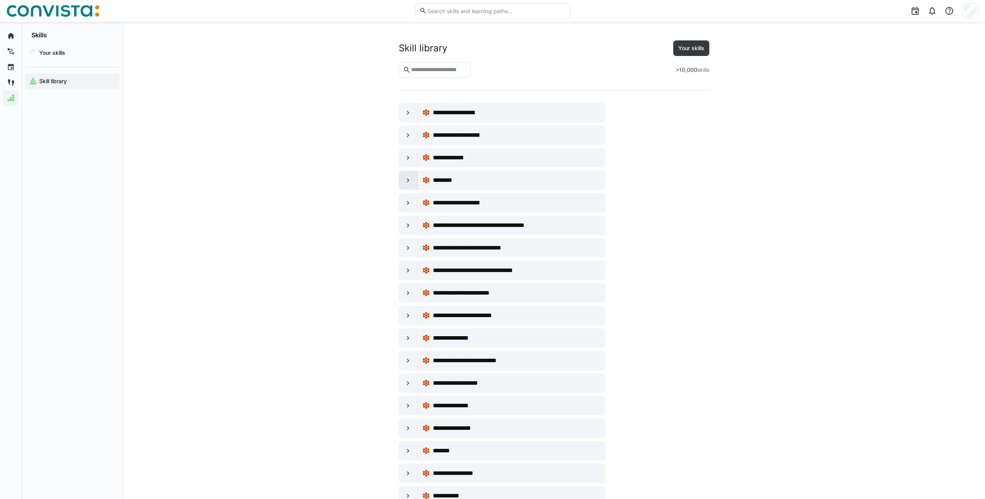
click at [409, 178] on eds-icon at bounding box center [408, 180] width 8 height 8
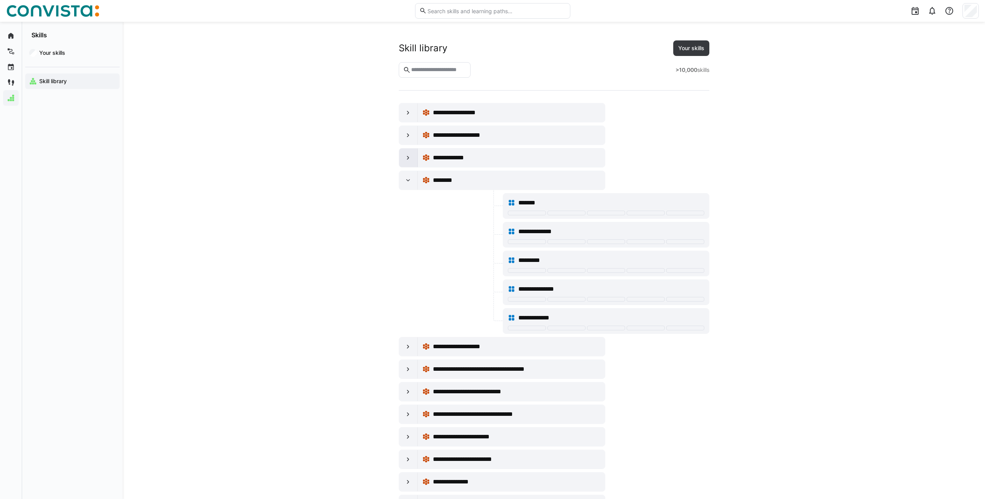
click at [412, 160] on eds-icon at bounding box center [408, 158] width 8 height 8
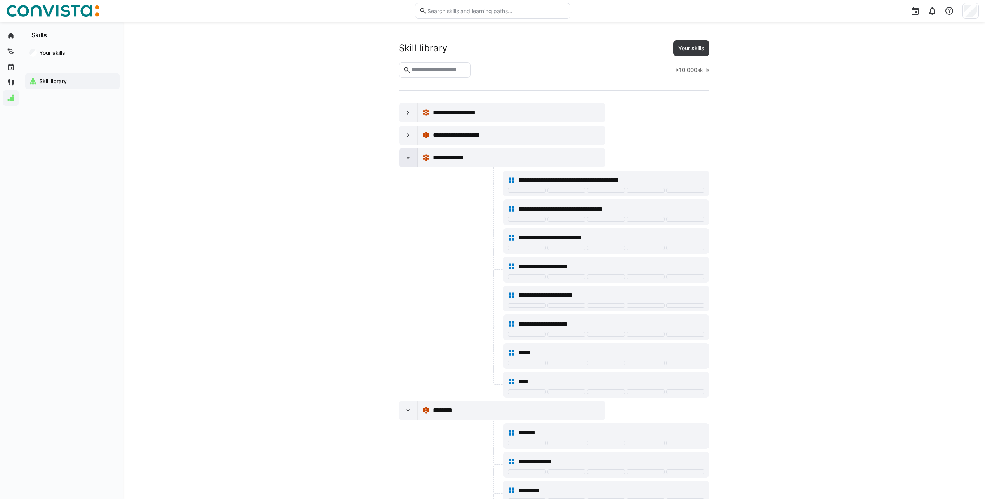
click at [412, 160] on eds-icon at bounding box center [408, 158] width 8 height 8
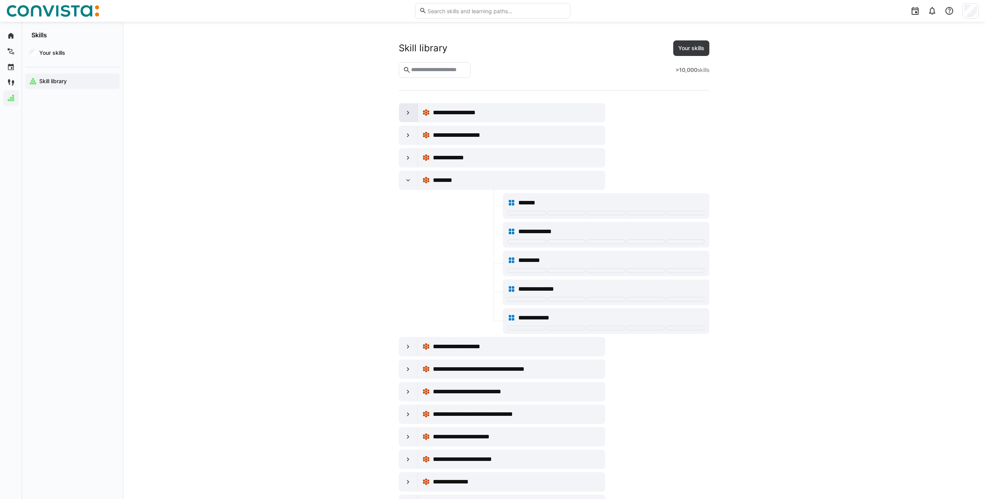
click at [408, 113] on eds-icon at bounding box center [408, 113] width 8 height 8
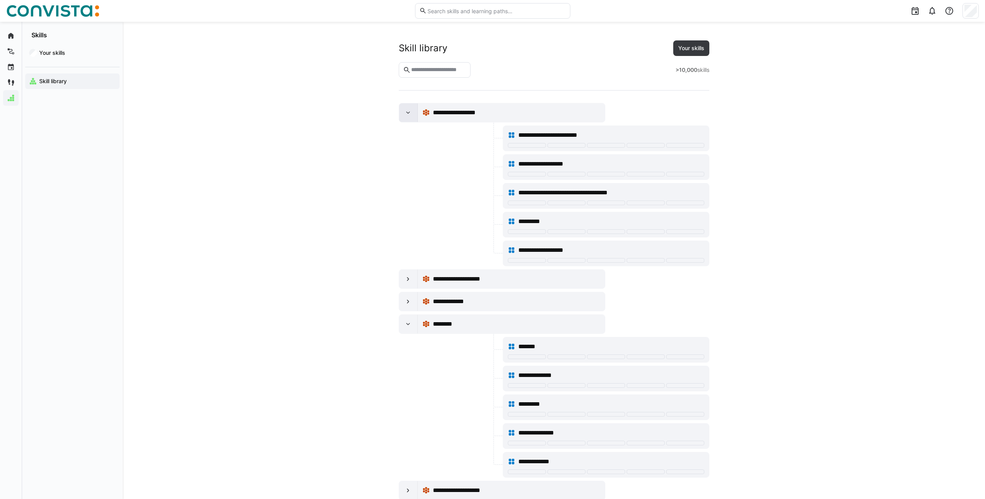
click at [408, 113] on eds-icon at bounding box center [408, 113] width 8 height 8
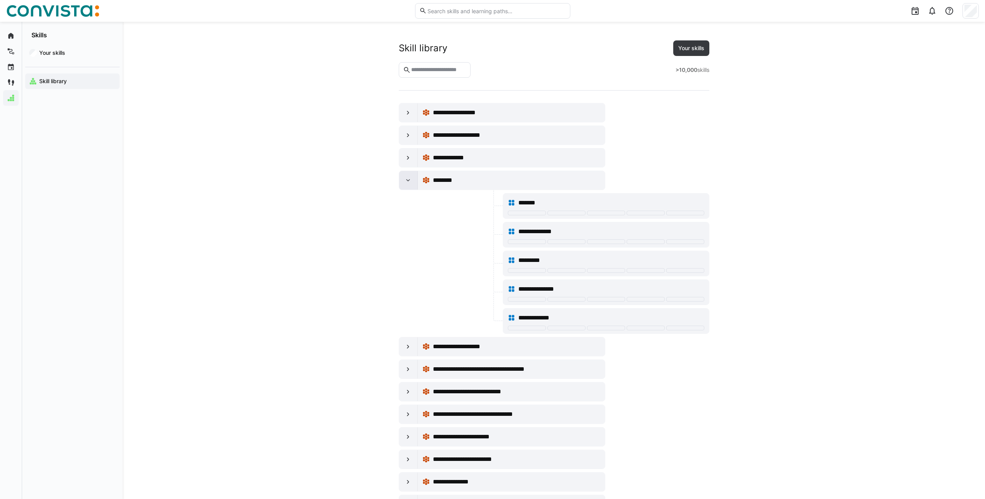
click at [407, 182] on eds-icon at bounding box center [408, 180] width 8 height 8
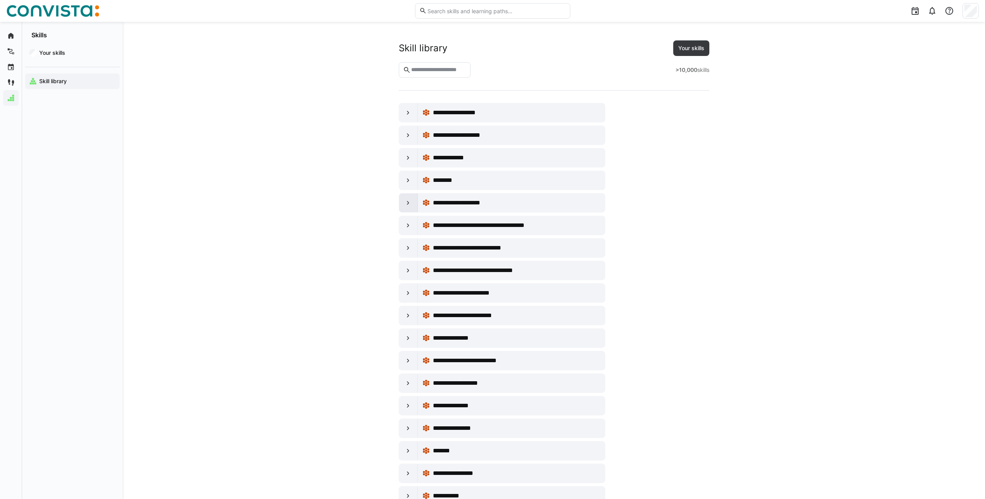
click at [406, 206] on eds-icon at bounding box center [408, 203] width 8 height 8
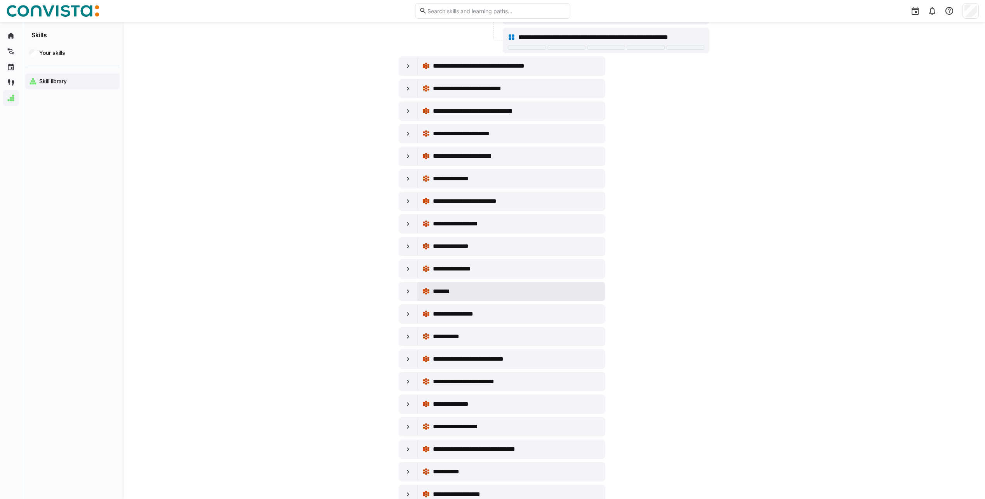
scroll to position [350, 0]
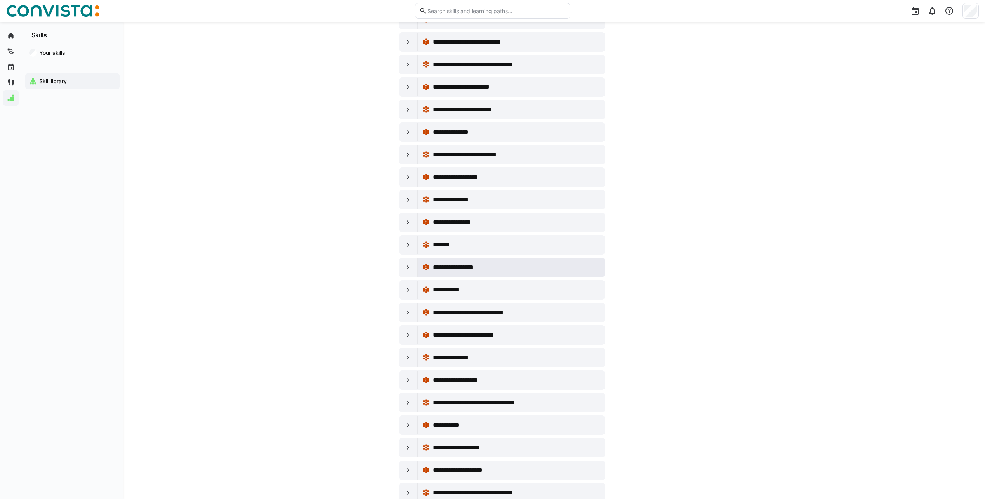
click at [460, 273] on div "**********" at bounding box center [512, 267] width 178 height 16
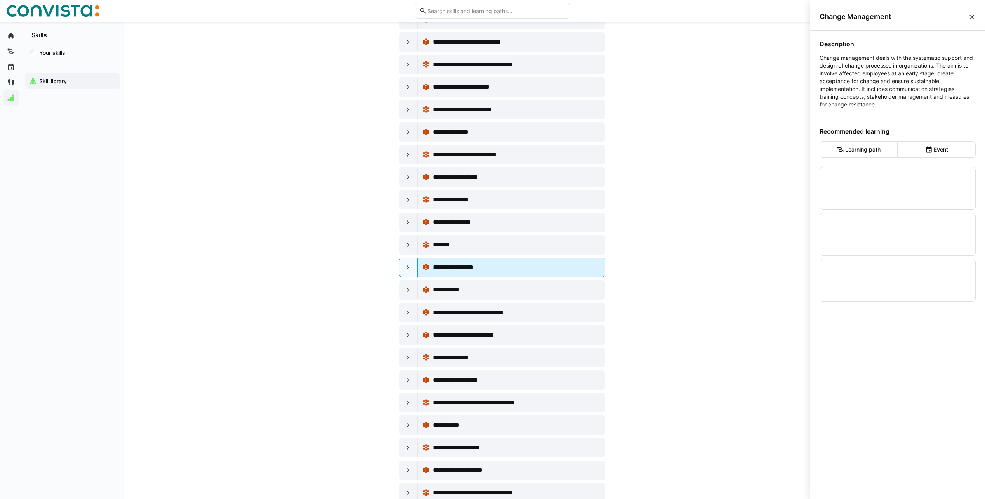
scroll to position [0, 0]
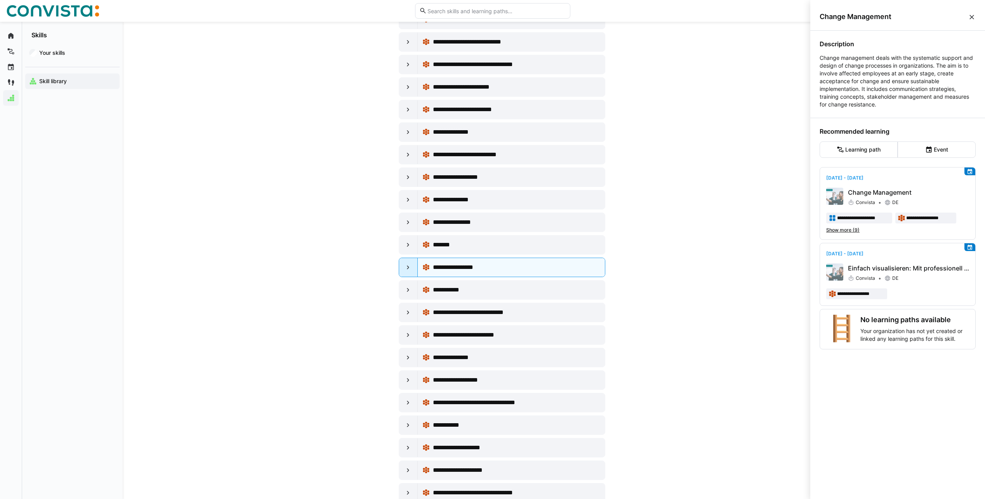
click at [408, 267] on eds-icon at bounding box center [408, 267] width 8 height 8
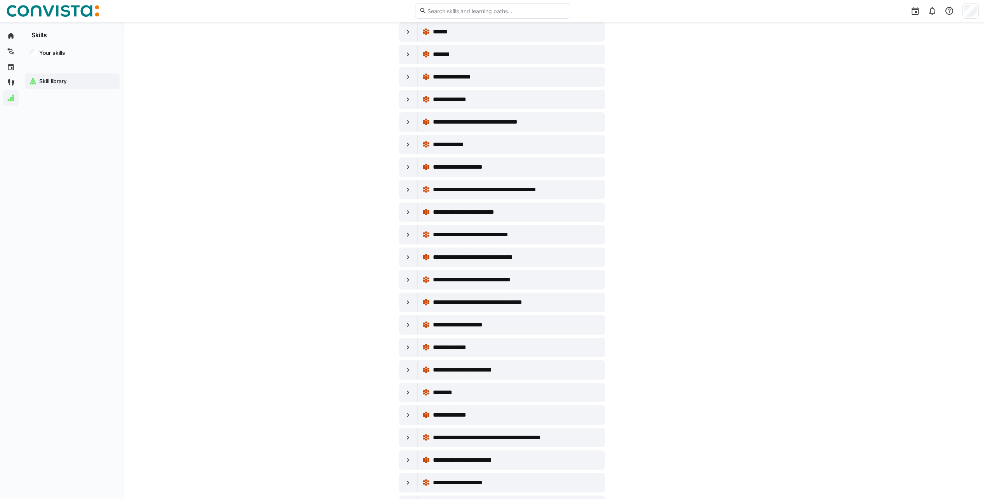
scroll to position [4739, 0]
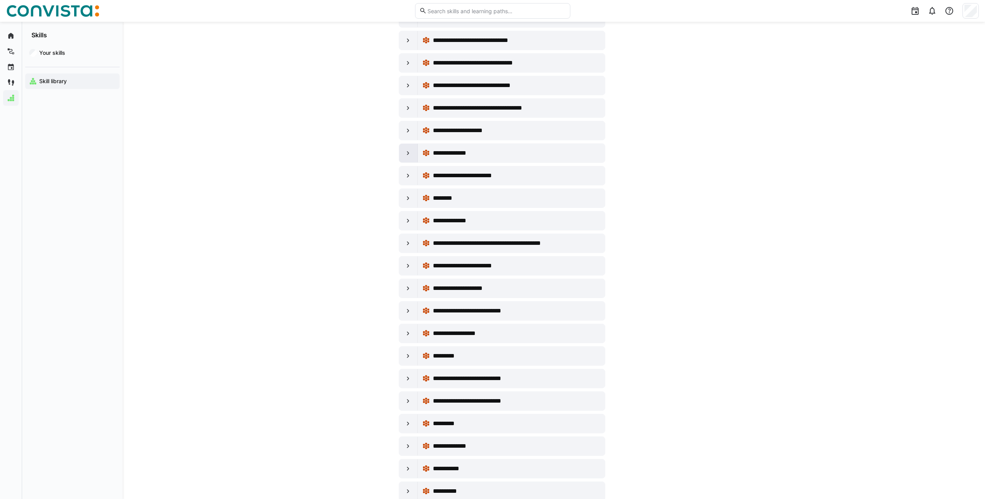
click at [409, 150] on eds-icon at bounding box center [408, 153] width 8 height 8
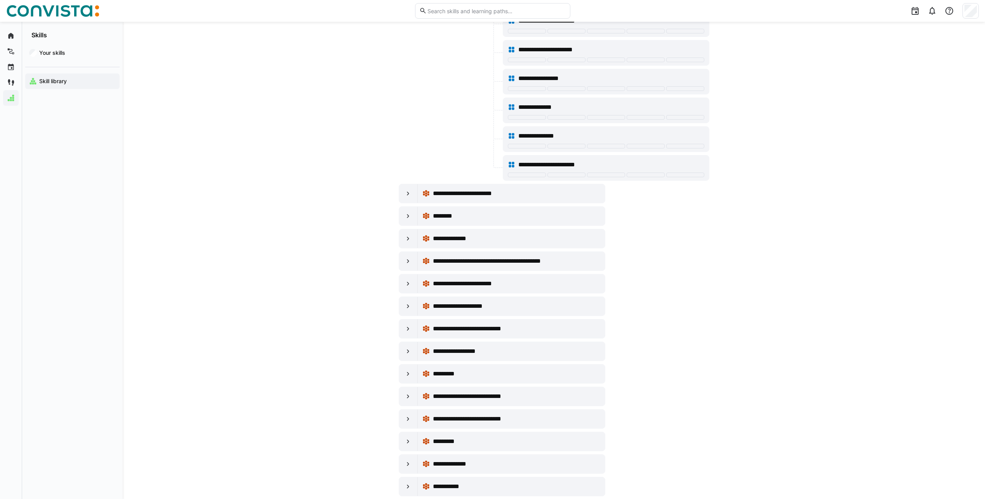
scroll to position [4894, 0]
click at [406, 193] on eds-icon at bounding box center [408, 193] width 8 height 8
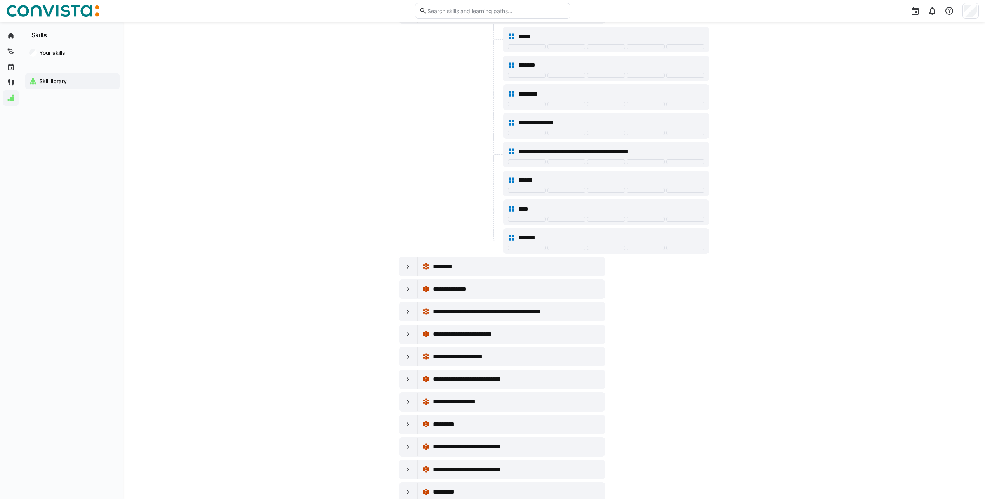
scroll to position [5089, 0]
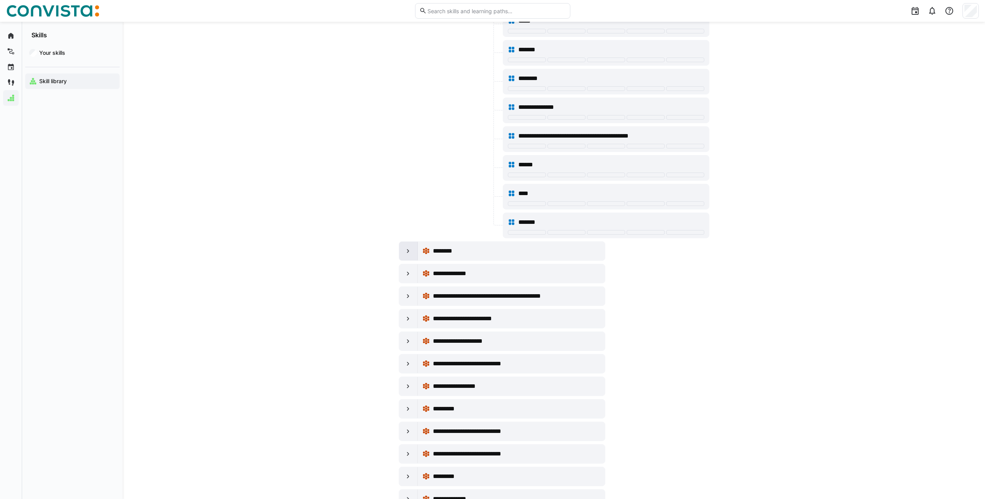
click at [405, 246] on div at bounding box center [408, 251] width 19 height 19
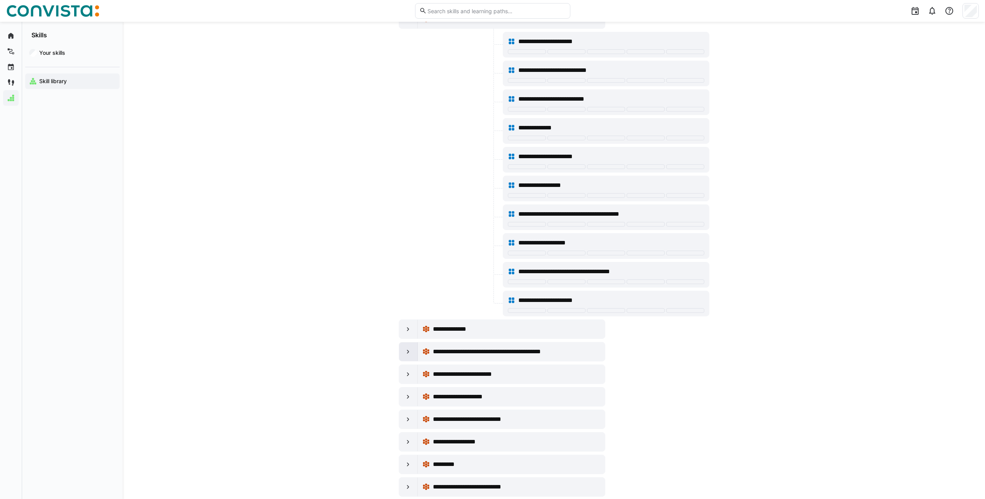
scroll to position [5322, 0]
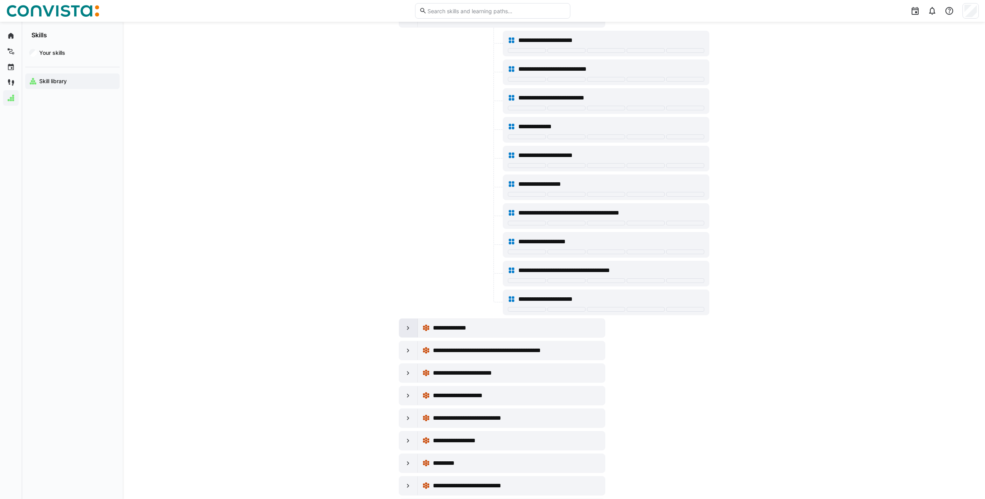
click at [414, 332] on div at bounding box center [408, 328] width 19 height 19
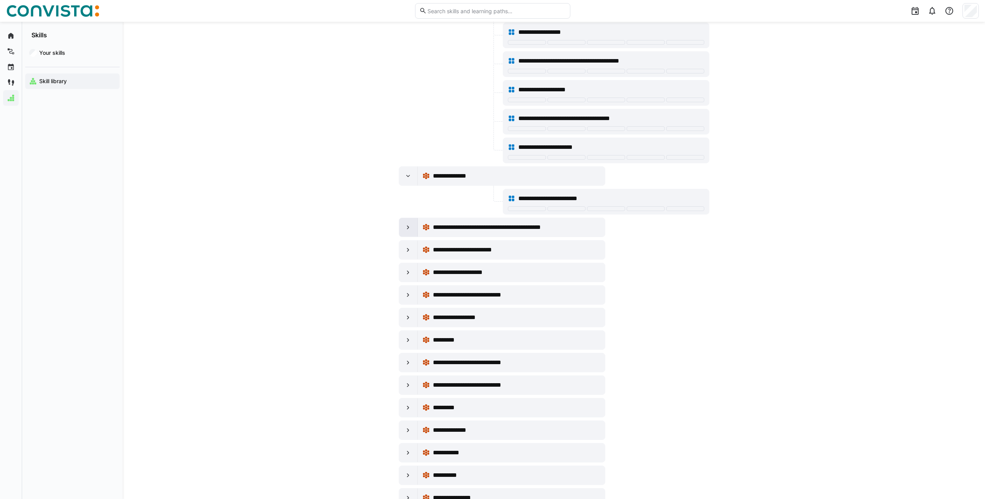
scroll to position [5516, 0]
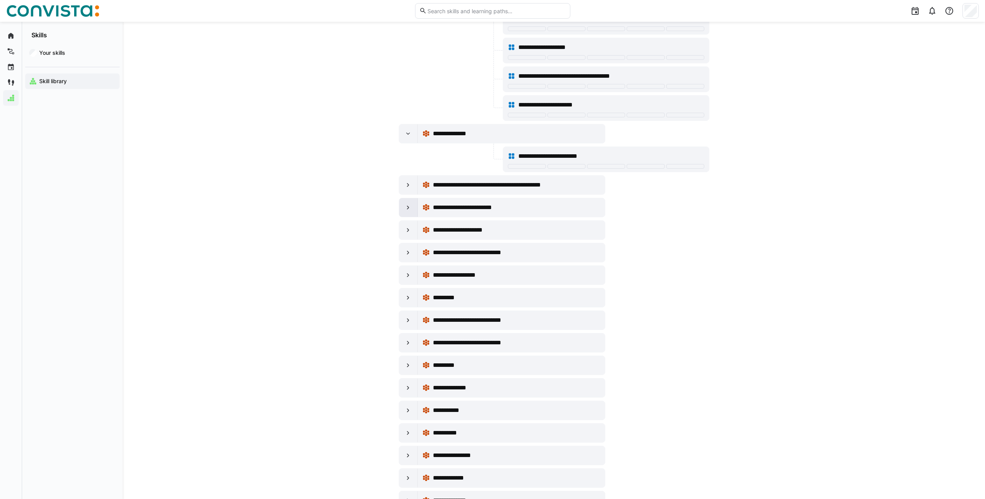
click at [409, 204] on eds-icon at bounding box center [408, 208] width 8 height 8
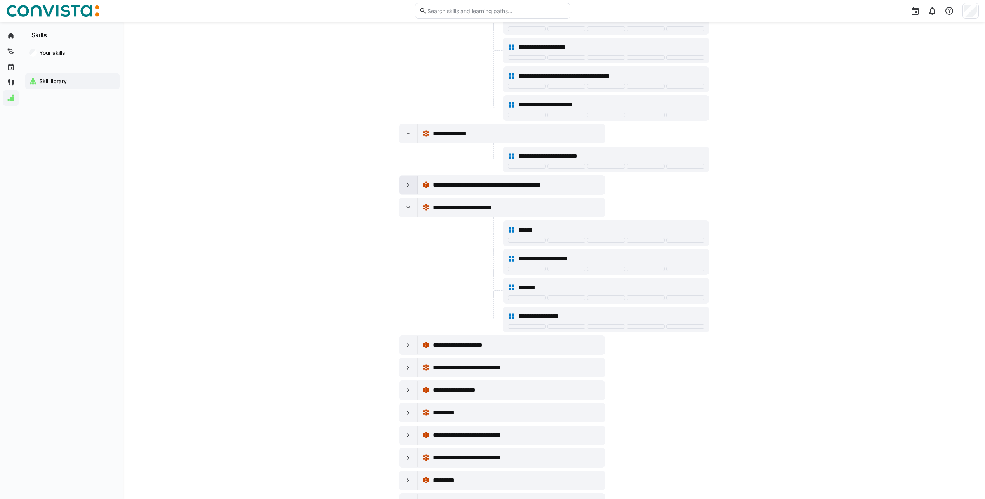
click at [410, 190] on div at bounding box center [408, 185] width 19 height 19
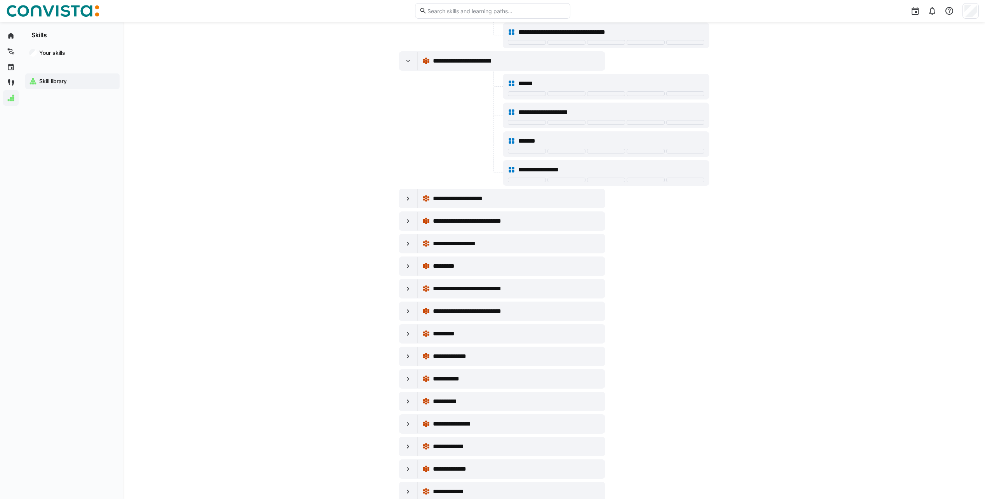
scroll to position [5710, 0]
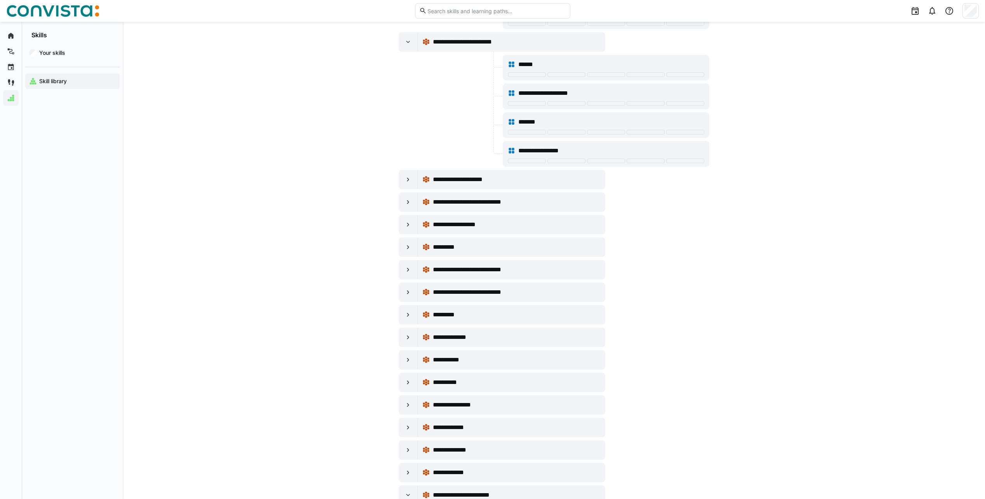
click at [408, 183] on div at bounding box center [408, 179] width 19 height 19
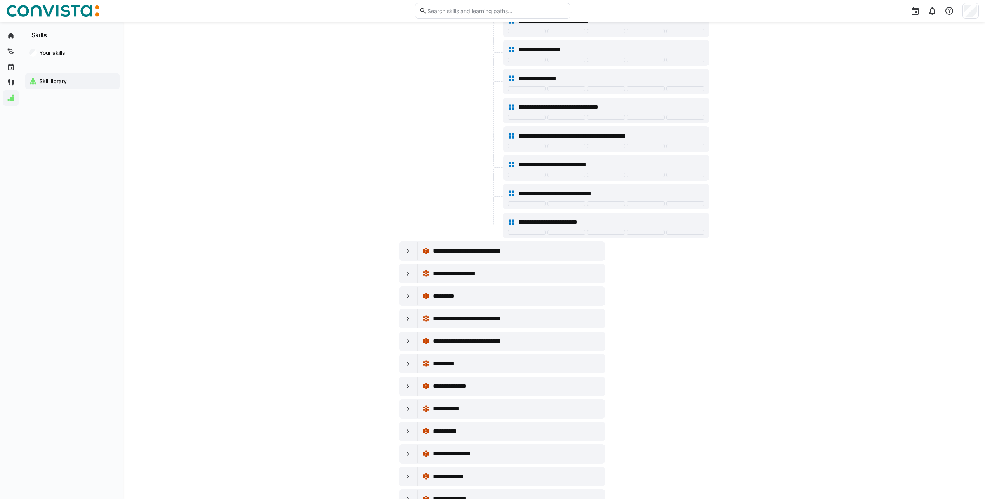
scroll to position [5943, 0]
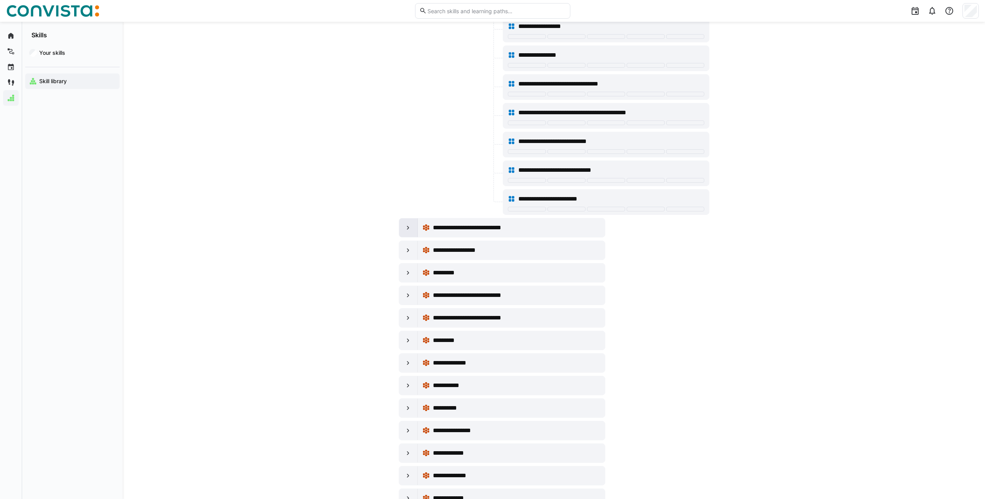
click at [409, 234] on div at bounding box center [408, 227] width 19 height 19
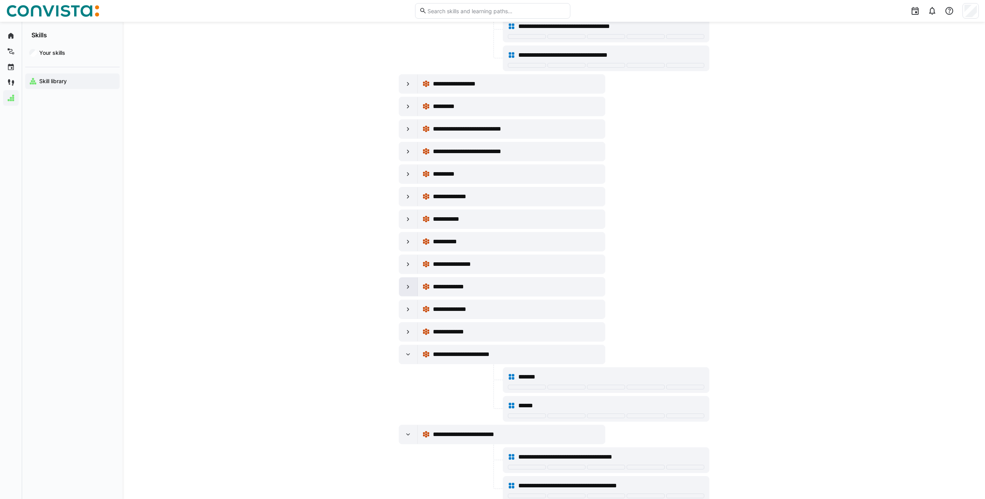
scroll to position [6176, 0]
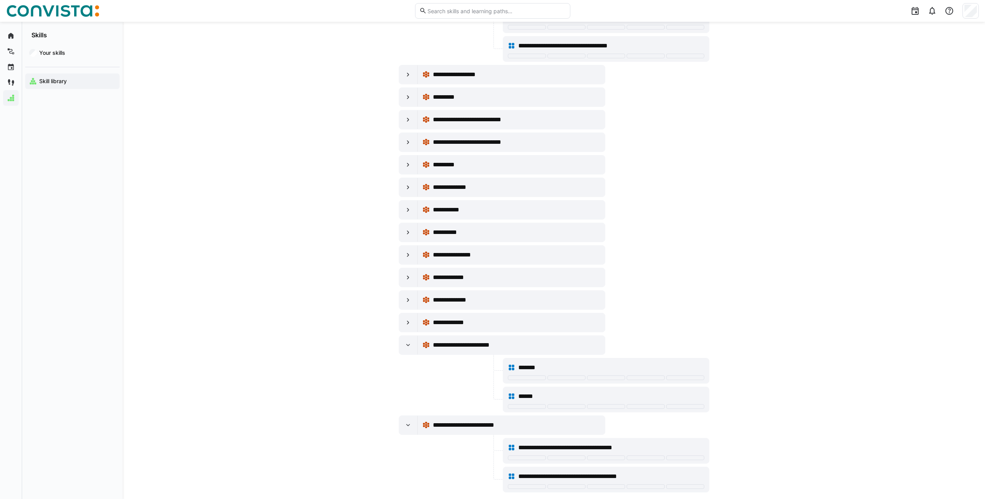
click at [400, 196] on div "**********" at bounding box center [502, 187] width 207 height 19
click at [410, 232] on eds-icon at bounding box center [408, 232] width 8 height 8
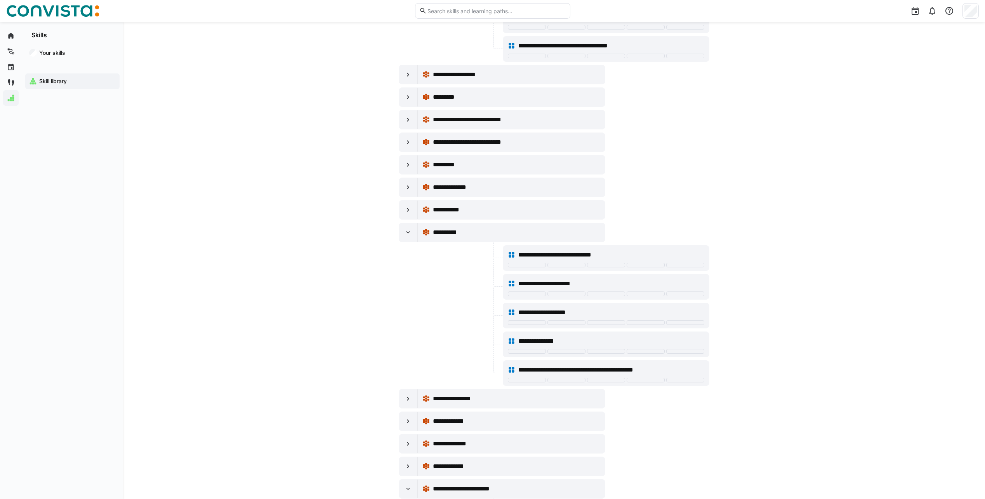
click at [409, 275] on div at bounding box center [450, 287] width 103 height 26
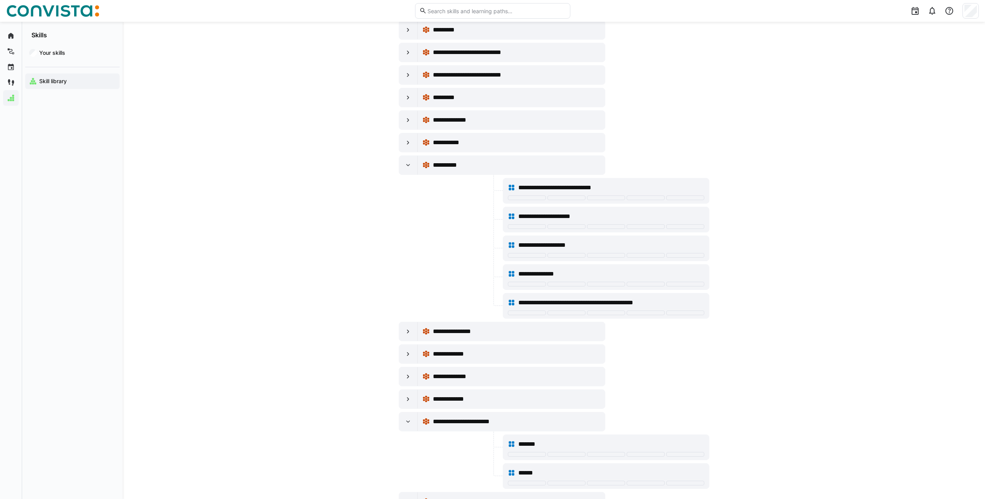
scroll to position [6332, 0]
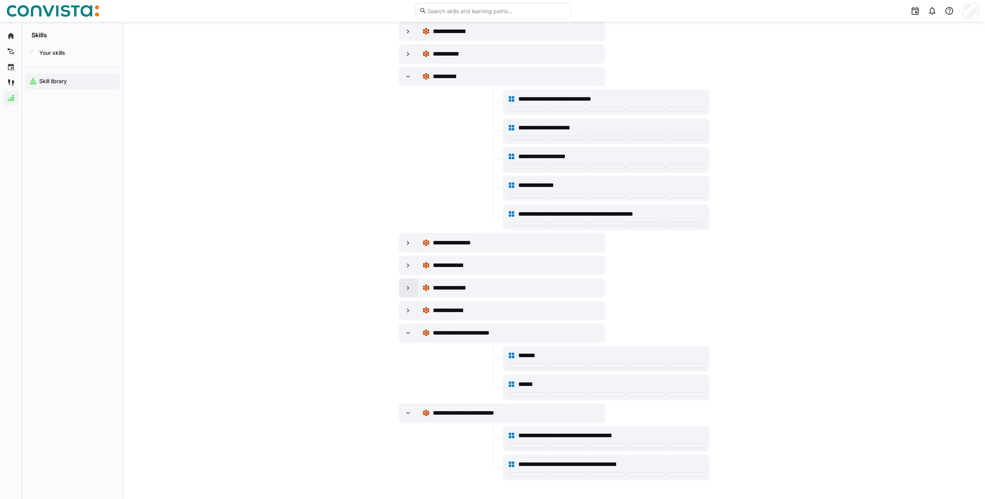
click at [407, 289] on eds-icon at bounding box center [408, 288] width 8 height 8
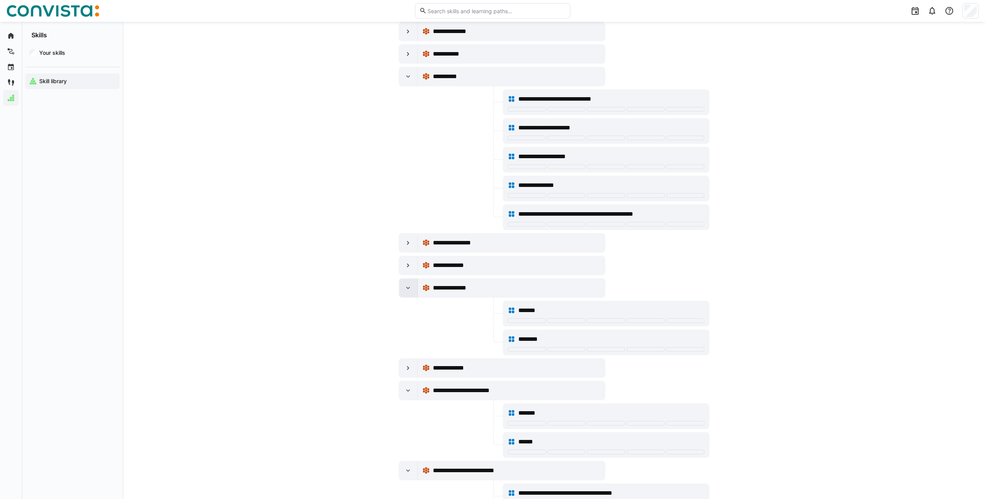
click at [407, 289] on eds-icon at bounding box center [408, 288] width 8 height 8
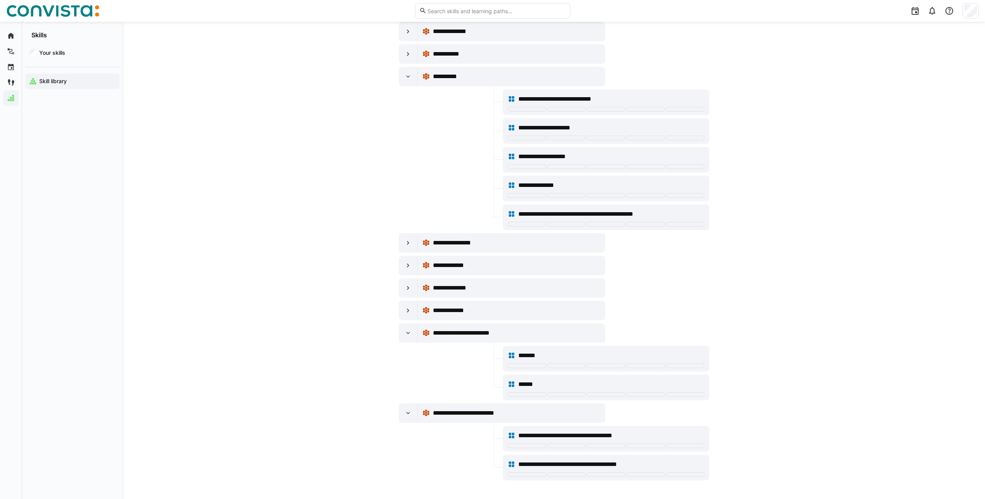
click at [406, 320] on div "**********" at bounding box center [502, 310] width 207 height 19
click at [404, 314] on div at bounding box center [408, 310] width 19 height 19
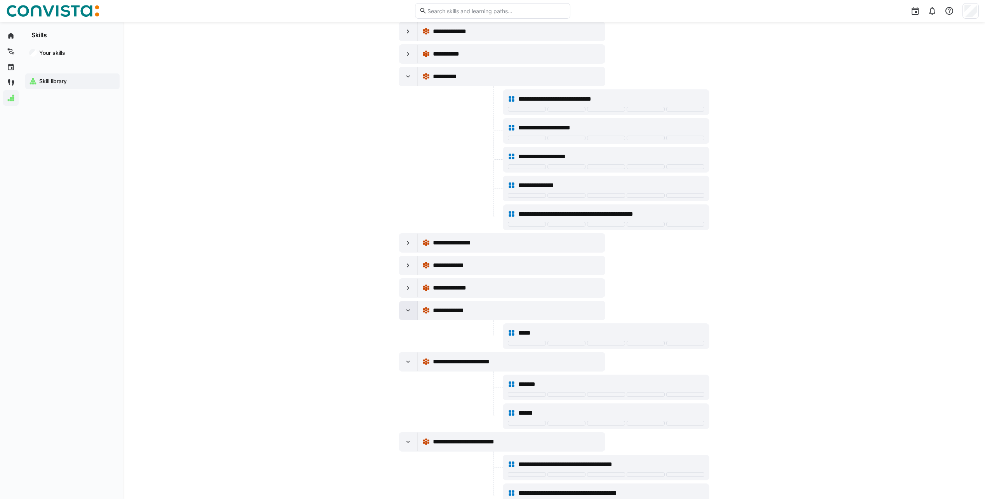
click at [404, 314] on div at bounding box center [408, 310] width 19 height 19
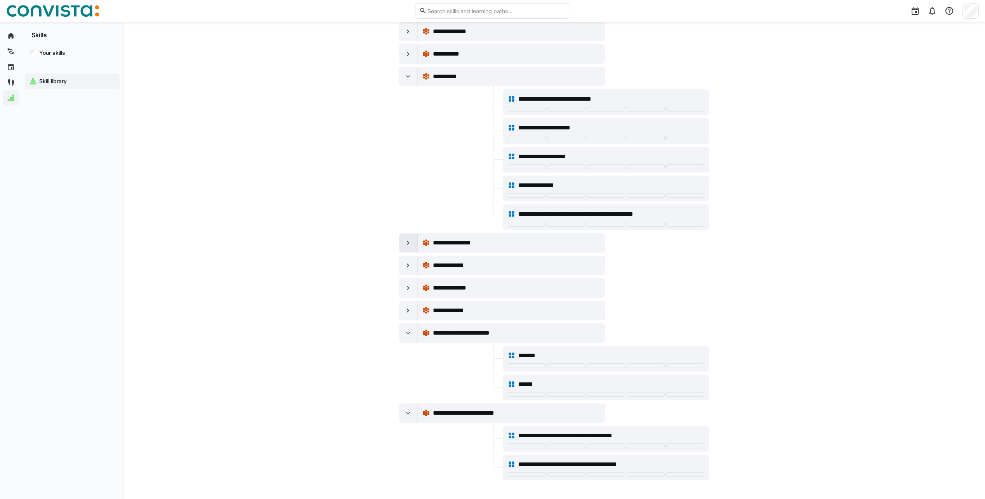
click at [402, 246] on div at bounding box center [408, 242] width 19 height 19
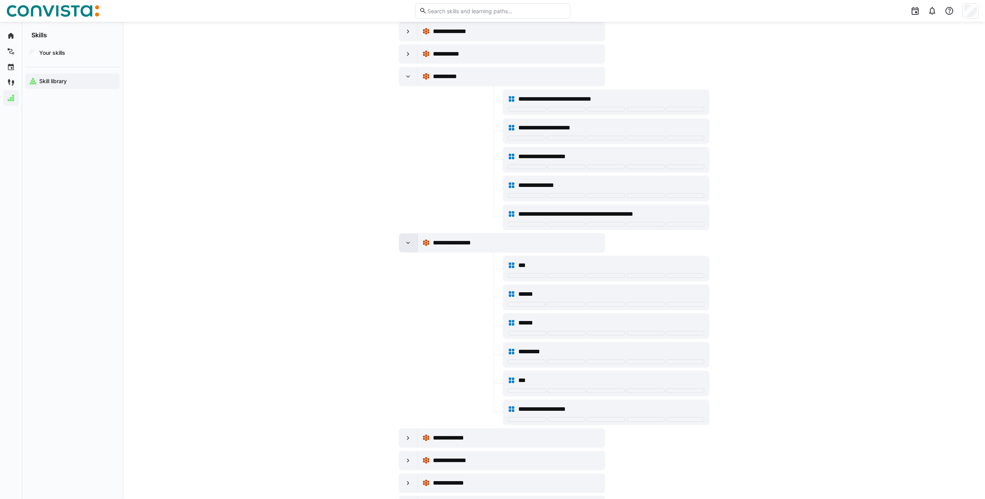
click at [402, 246] on div at bounding box center [408, 242] width 19 height 19
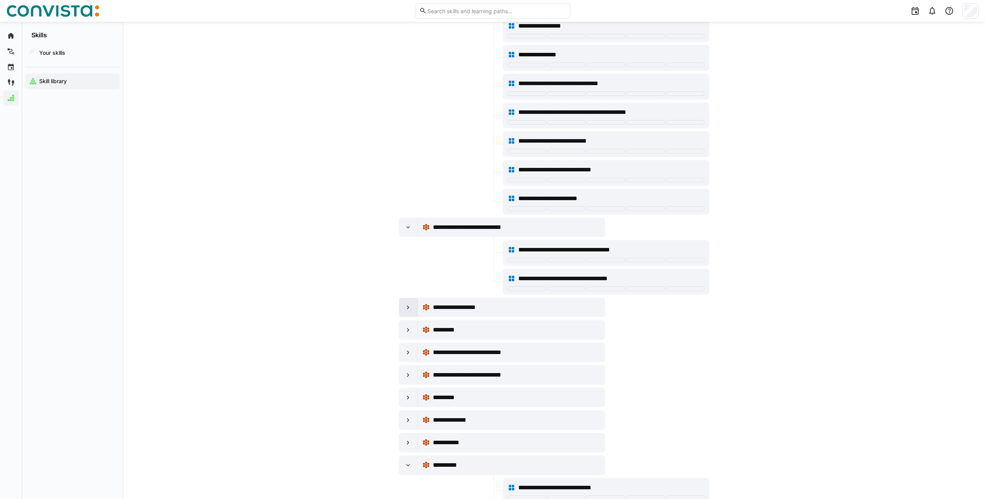
click at [406, 306] on eds-icon at bounding box center [408, 307] width 8 height 8
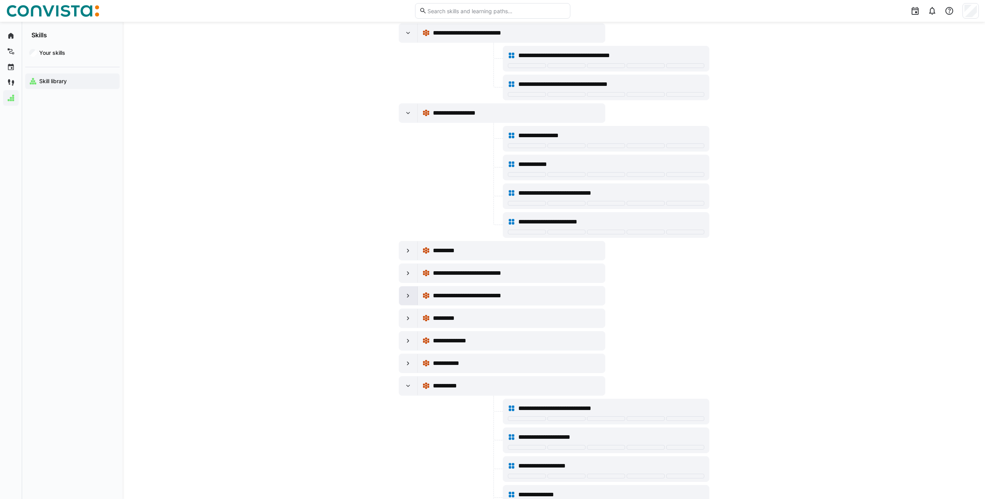
click at [402, 305] on div at bounding box center [408, 295] width 19 height 19
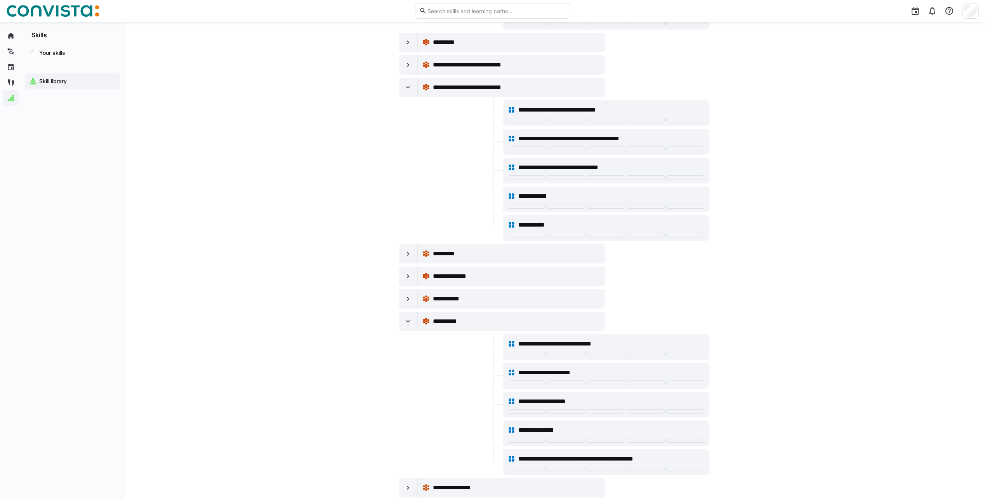
scroll to position [6371, 0]
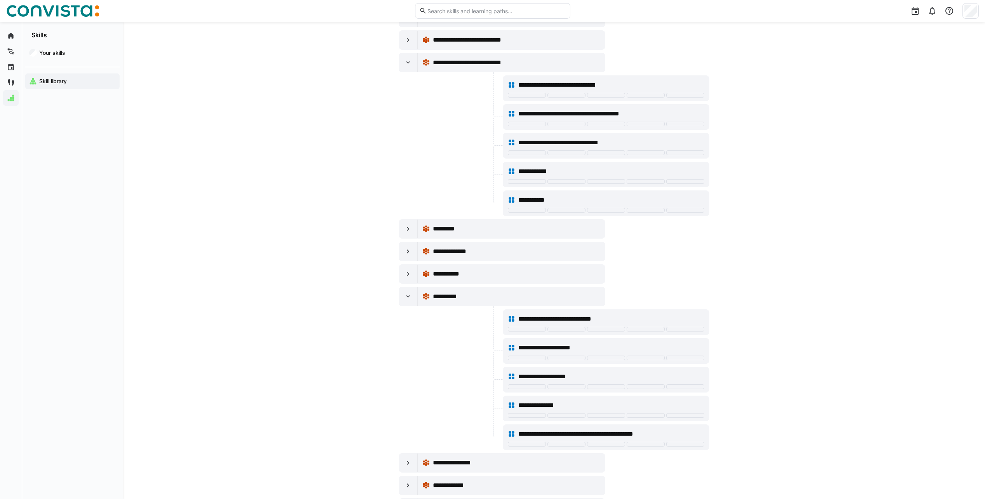
click at [404, 63] on eds-icon at bounding box center [408, 63] width 8 height 8
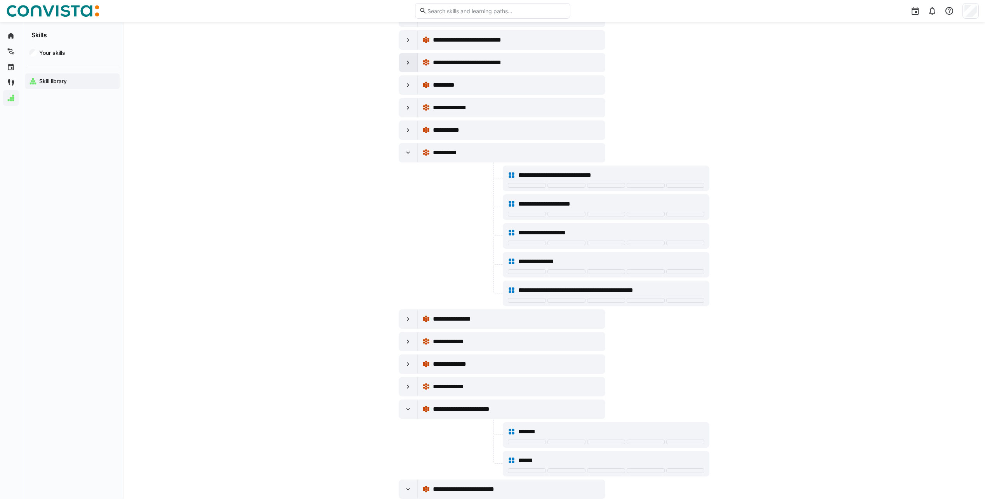
click at [404, 63] on div at bounding box center [408, 62] width 19 height 19
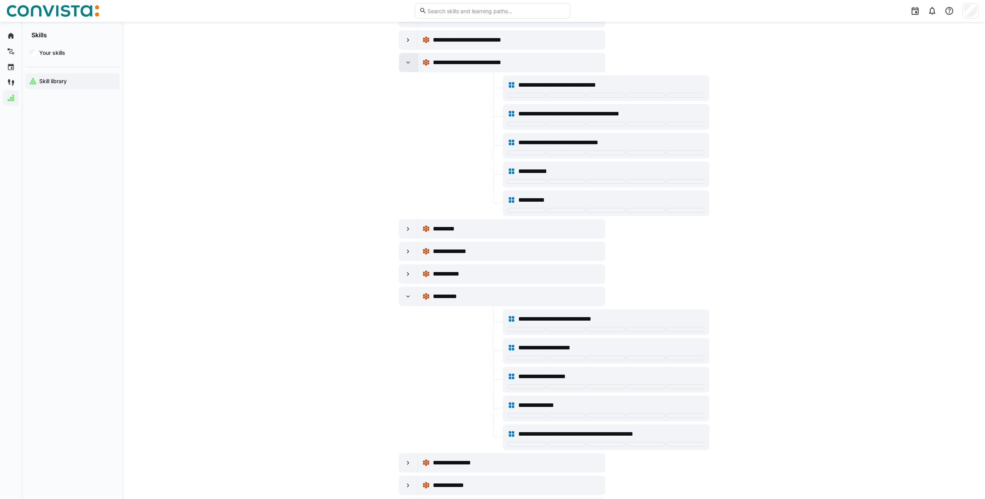
click at [404, 63] on div at bounding box center [408, 62] width 19 height 19
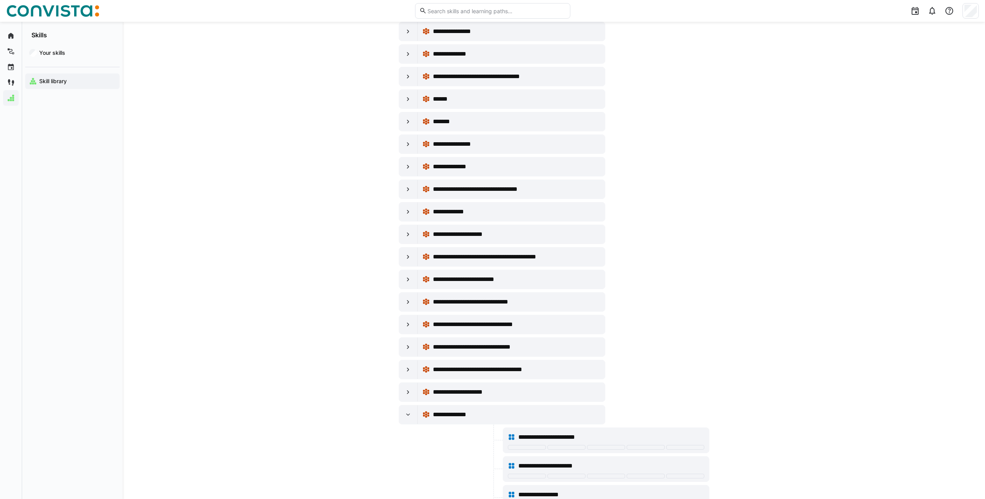
scroll to position [4351, 0]
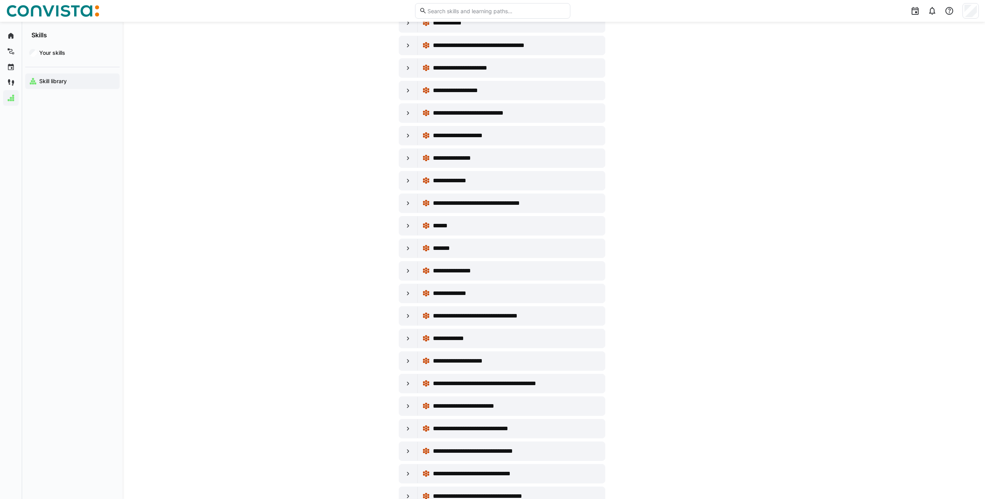
click at [516, 15] on eds-input at bounding box center [492, 11] width 155 height 16
click at [523, 9] on input "text" at bounding box center [496, 10] width 139 height 7
type input "a"
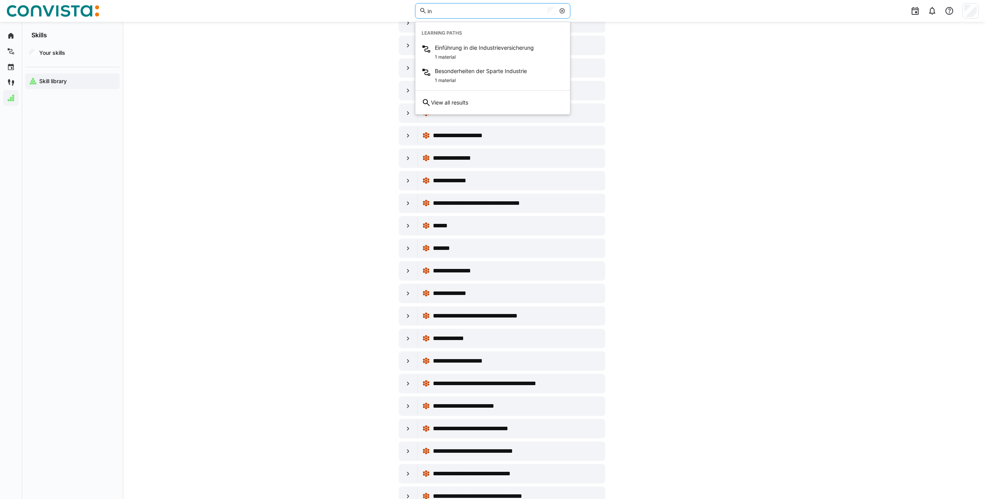
type input "i"
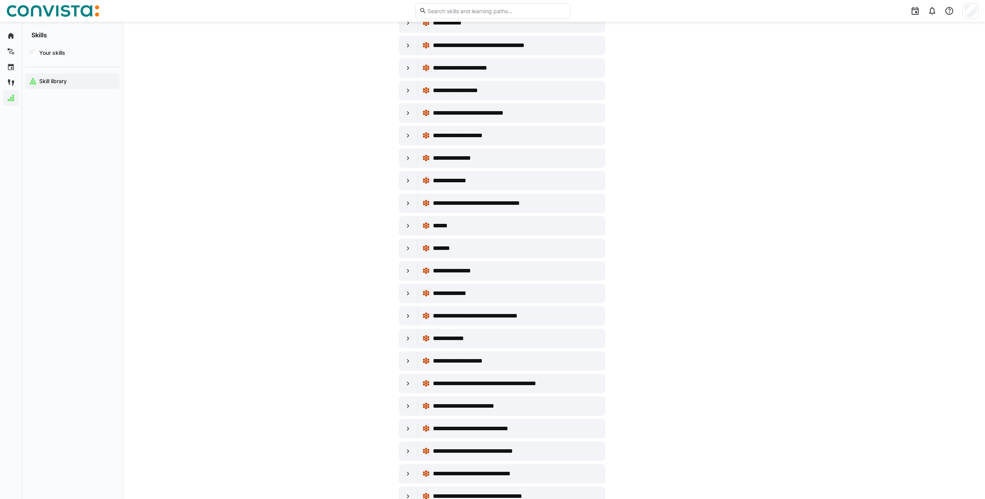
drag, startPoint x: 890, startPoint y: 116, endPoint x: 885, endPoint y: 146, distance: 30.3
click at [890, 118] on span "Settings" at bounding box center [889, 122] width 21 height 8
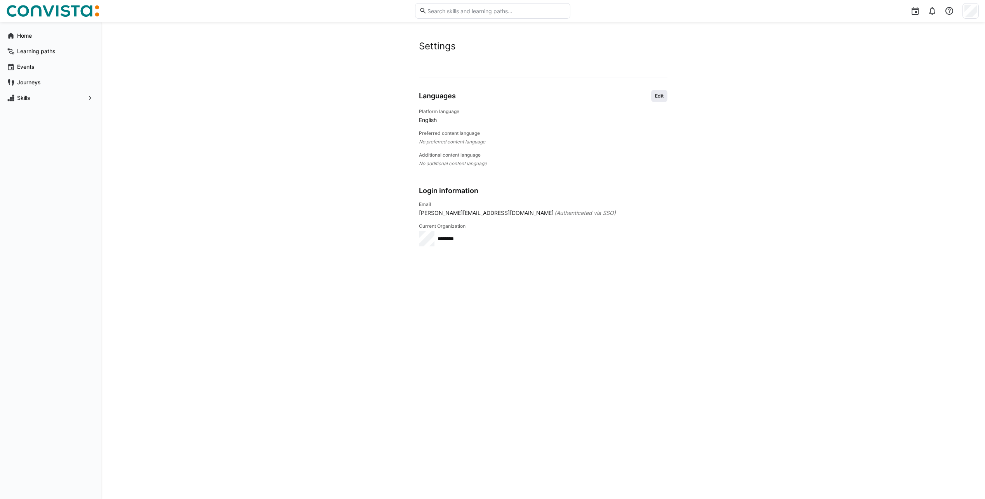
click at [659, 97] on span "Edit" at bounding box center [660, 96] width 10 height 6
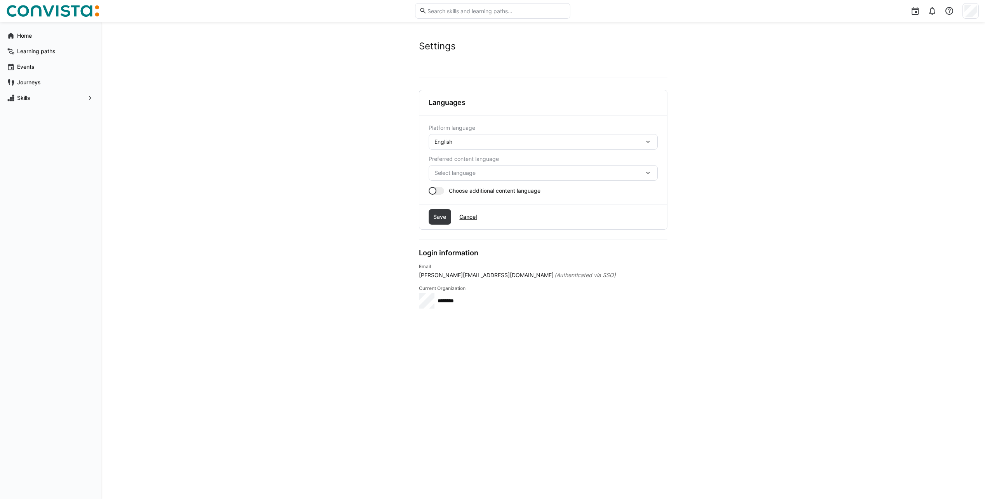
click at [484, 140] on div "English" at bounding box center [540, 141] width 210 height 7
click at [458, 164] on div "German" at bounding box center [543, 162] width 217 height 8
click at [470, 169] on div "Select language" at bounding box center [543, 173] width 229 height 16
click at [462, 197] on div "German" at bounding box center [543, 194] width 217 height 8
click at [436, 192] on div at bounding box center [433, 191] width 8 height 8
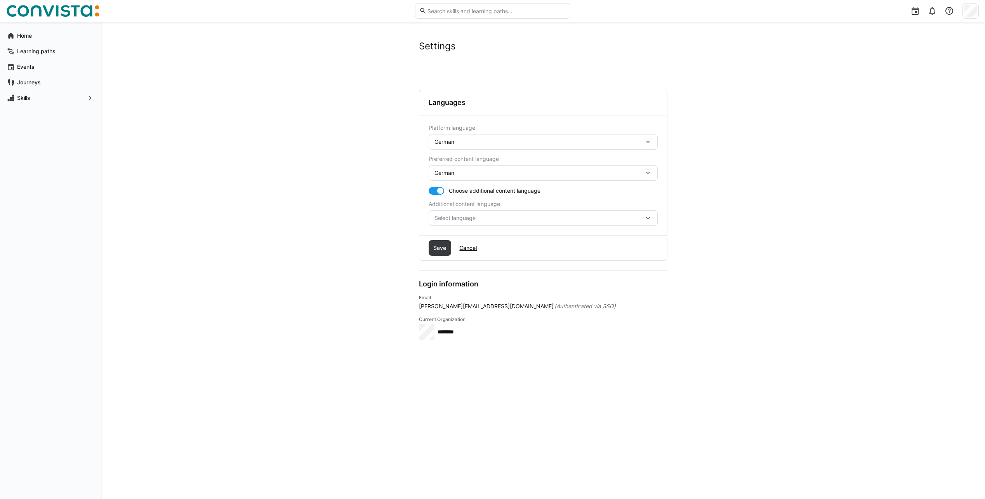
click at [469, 216] on span "Select language" at bounding box center [540, 218] width 210 height 8
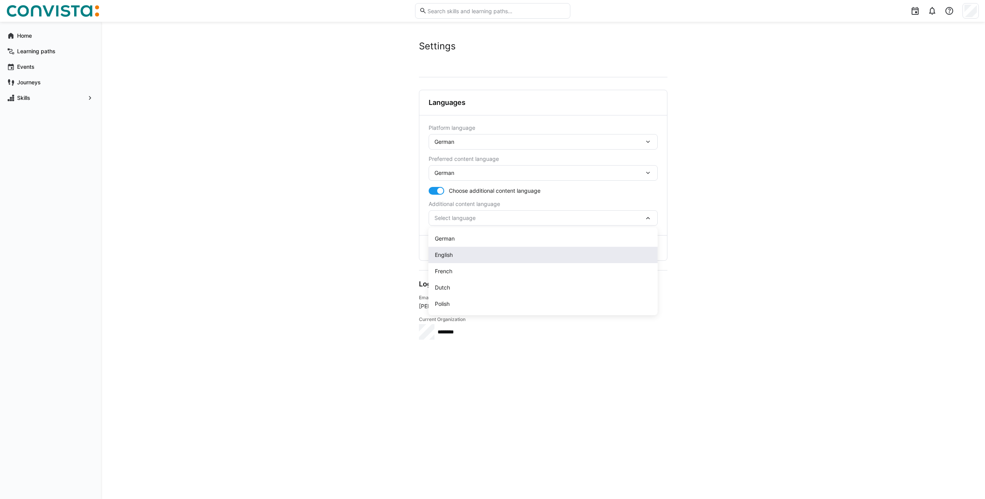
click at [475, 252] on div "English" at bounding box center [543, 255] width 217 height 8
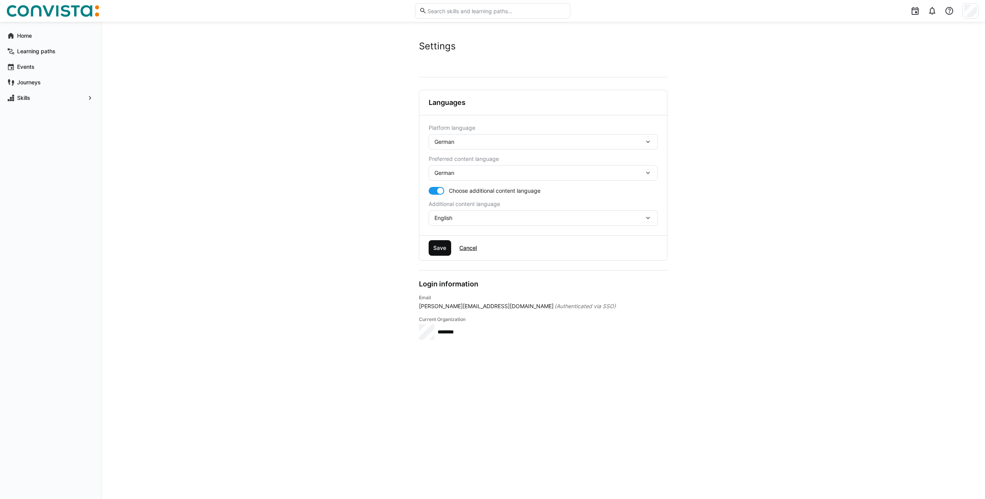
click at [436, 247] on span "Save" at bounding box center [439, 248] width 15 height 8
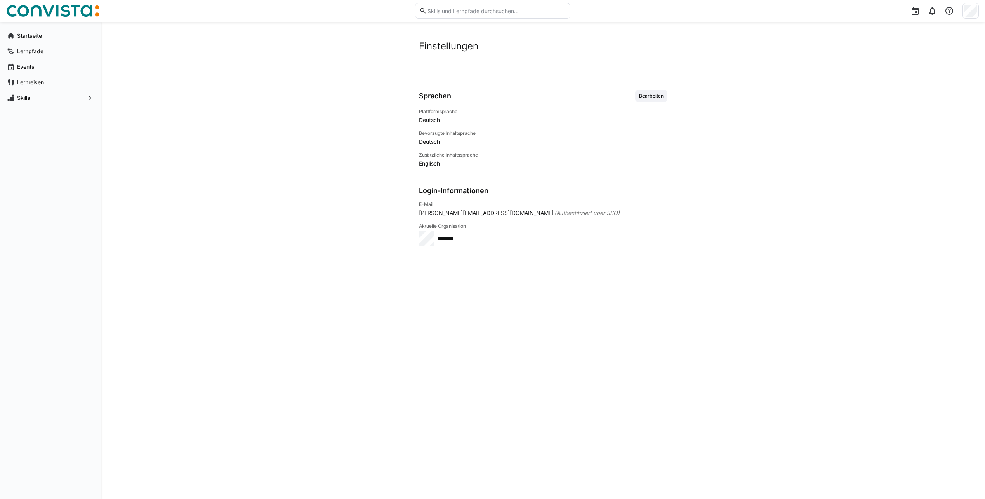
click at [319, 109] on app-user-settings "Einstellungen Konto Sprachen Bearbeiten Plattformsprache Deutsch Bevorzugte Inh…" at bounding box center [543, 260] width 497 height 440
click at [167, 131] on div "Einstellungen Konto Sprachen Bearbeiten Plattformsprache Deutsch Bevorzugte Inh…" at bounding box center [543, 260] width 884 height 477
click at [0, 0] on app-navigation-label "Startseite" at bounding box center [0, 0] width 0 height 0
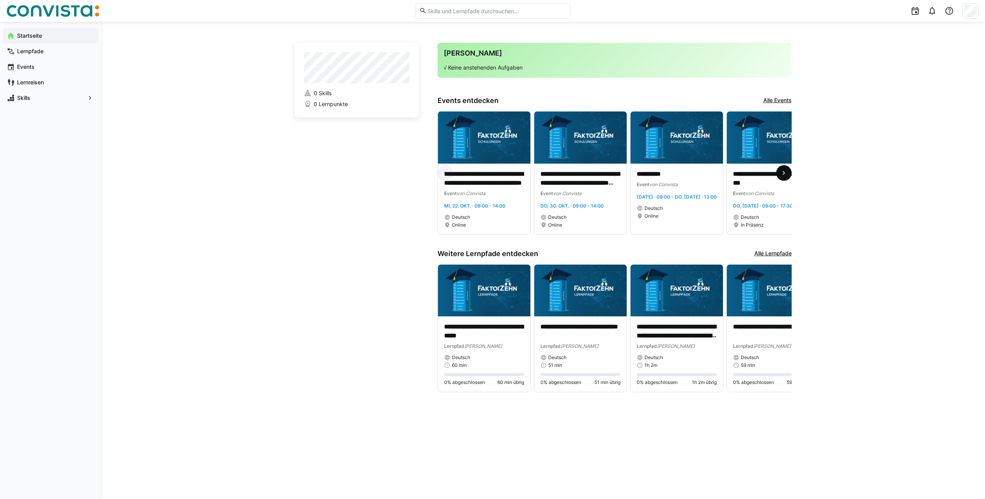
click at [791, 176] on span at bounding box center [784, 173] width 16 height 16
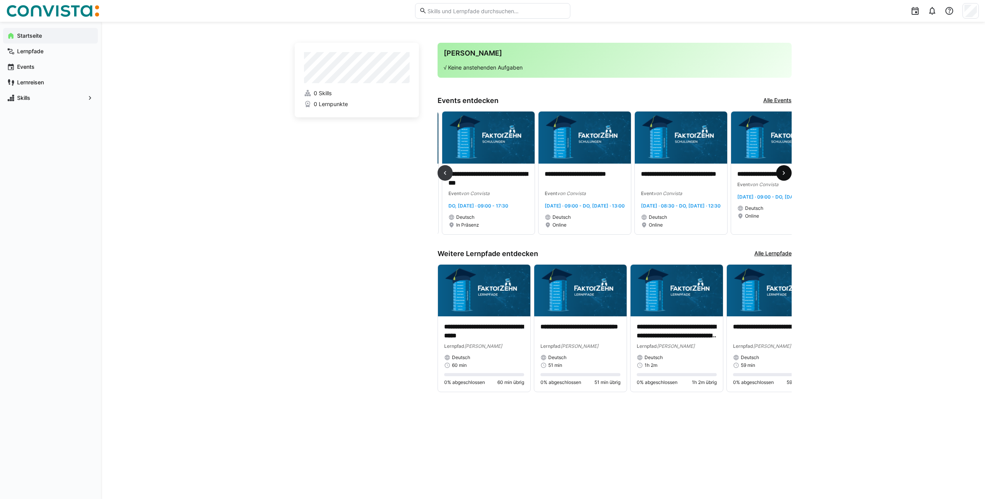
scroll to position [0, 289]
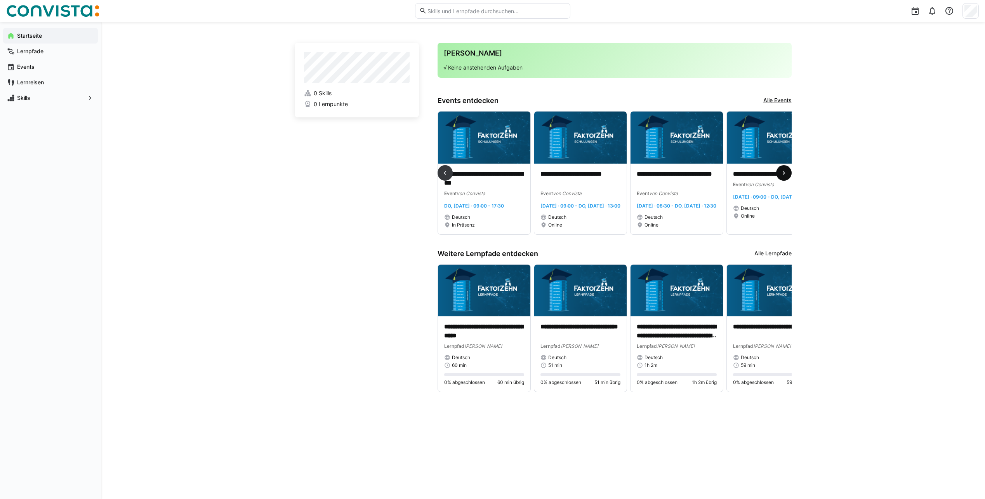
click at [787, 181] on span at bounding box center [784, 173] width 16 height 16
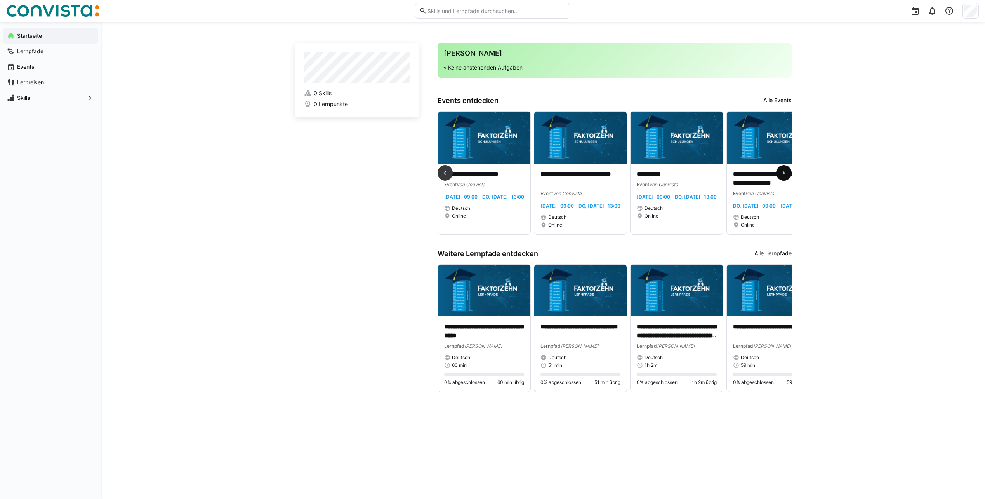
click at [787, 181] on span at bounding box center [784, 173] width 16 height 16
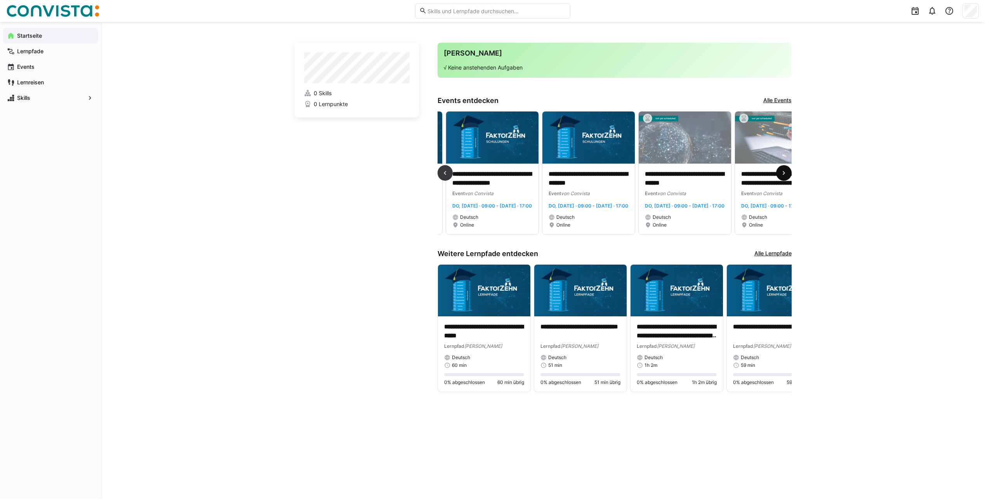
scroll to position [0, 867]
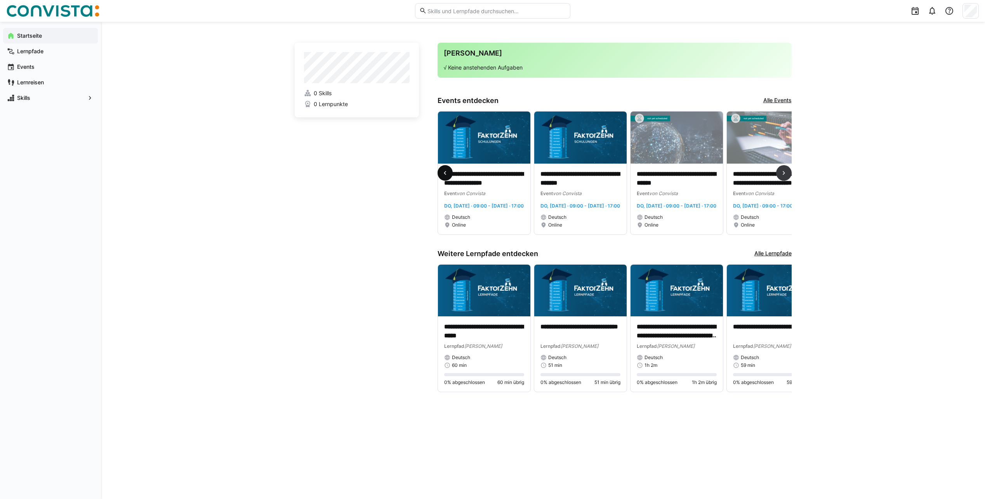
click at [447, 177] on eds-icon at bounding box center [445, 173] width 8 height 8
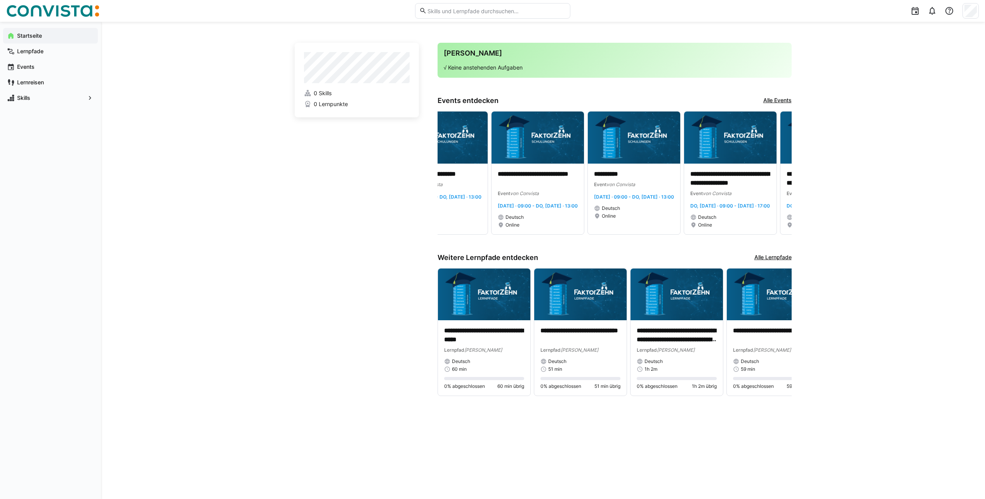
scroll to position [0, 578]
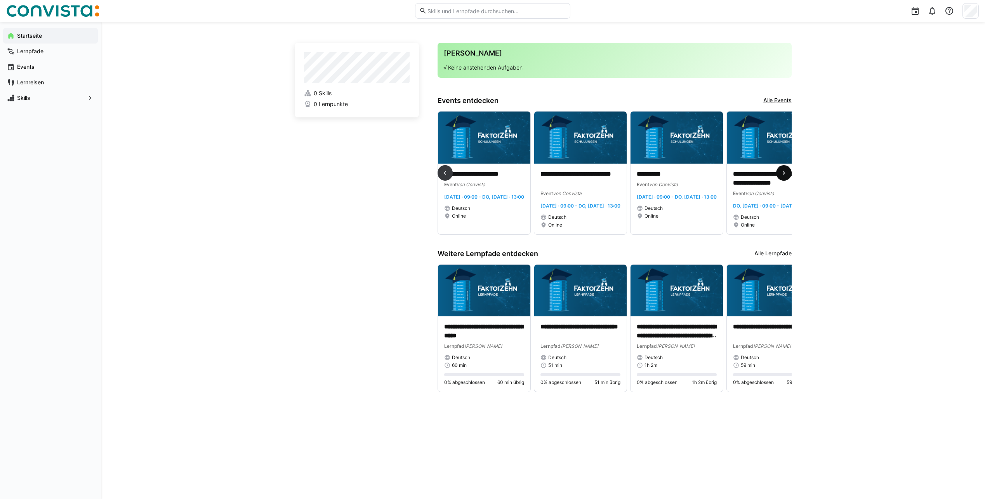
click at [780, 178] on span at bounding box center [784, 173] width 16 height 16
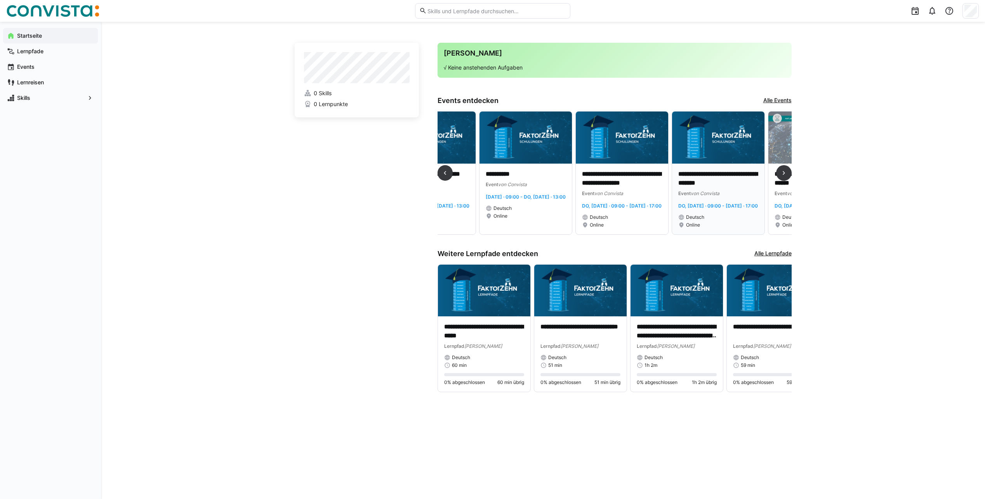
scroll to position [0, 867]
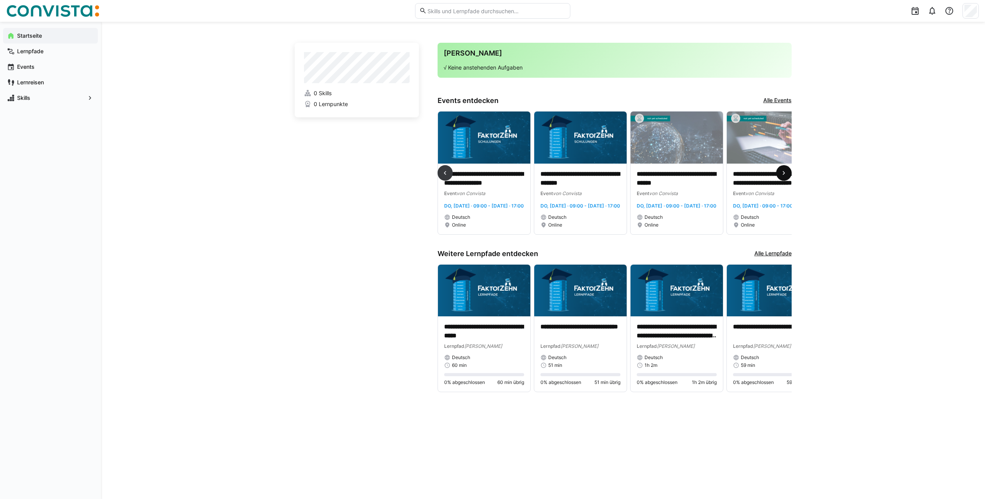
click at [784, 177] on eds-icon at bounding box center [784, 173] width 8 height 8
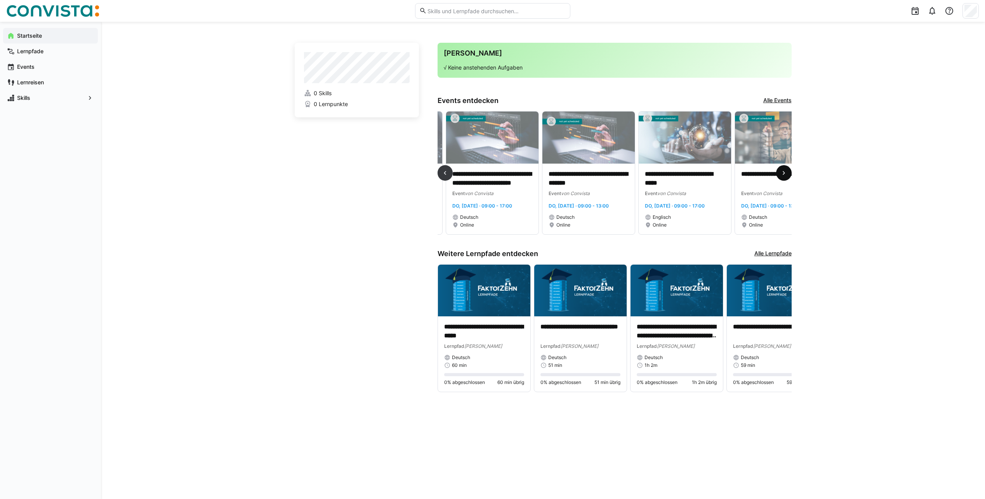
scroll to position [0, 1156]
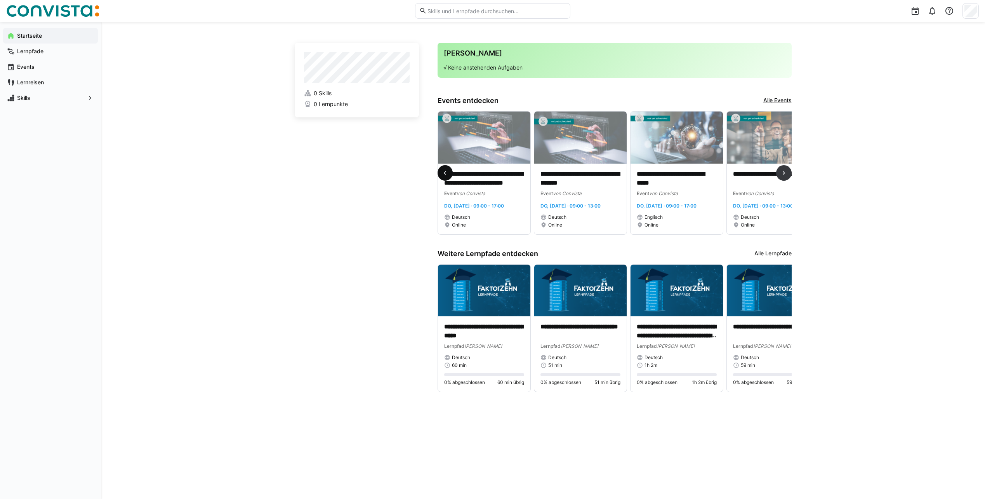
click at [447, 177] on eds-icon at bounding box center [445, 173] width 8 height 8
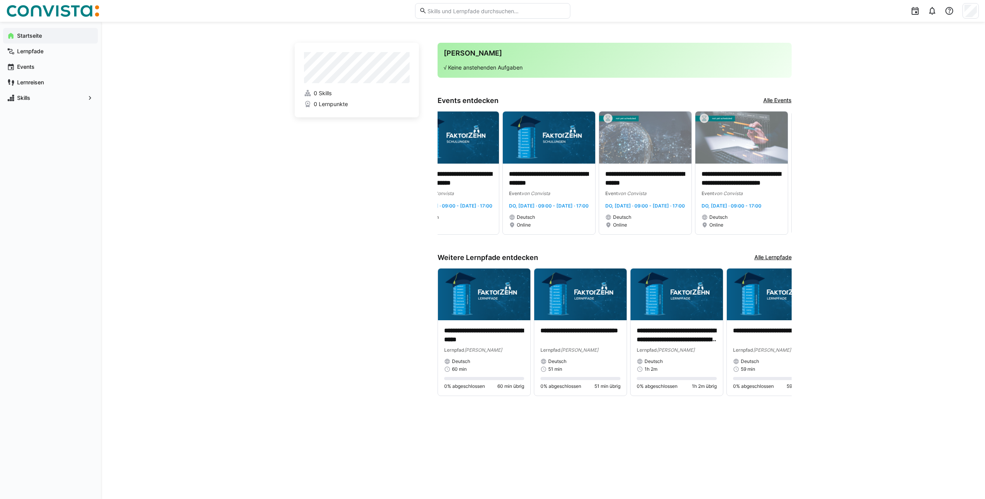
scroll to position [0, 867]
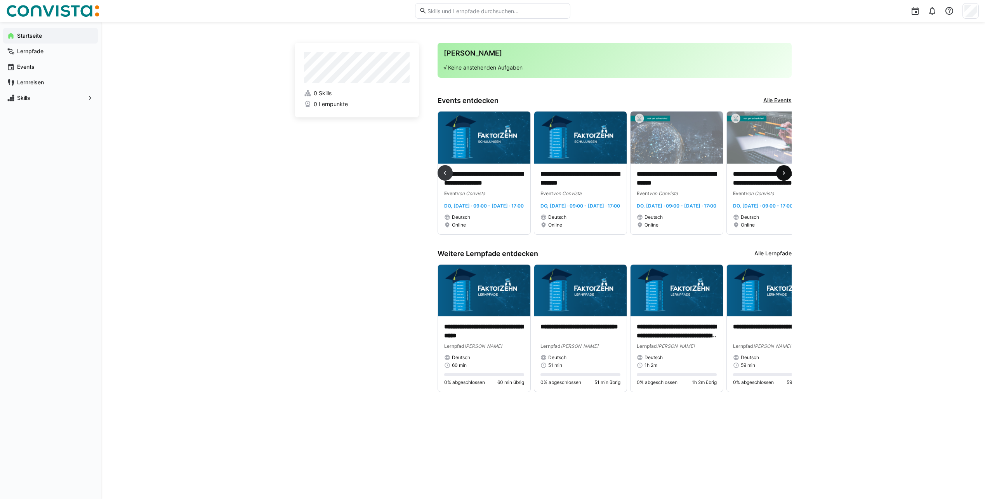
click at [784, 177] on eds-icon at bounding box center [784, 173] width 8 height 8
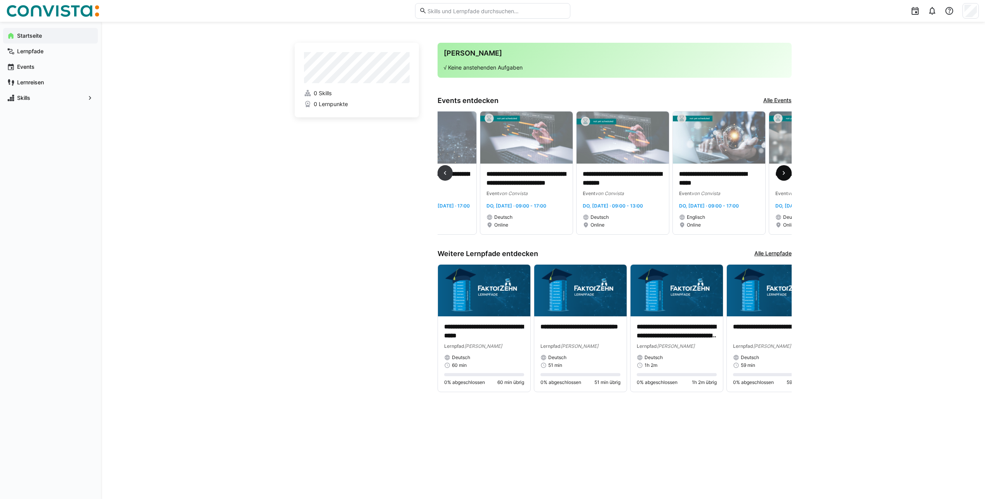
scroll to position [0, 1156]
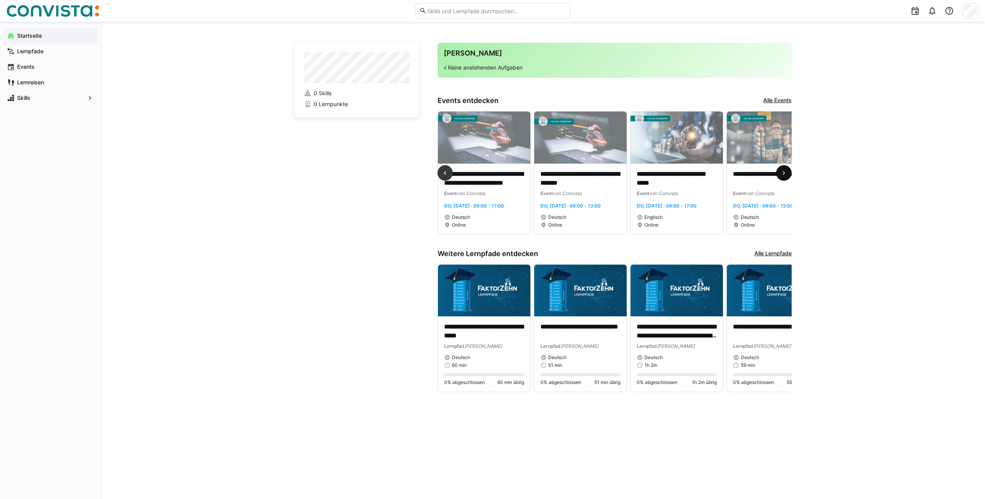
click at [784, 177] on eds-icon at bounding box center [784, 173] width 8 height 8
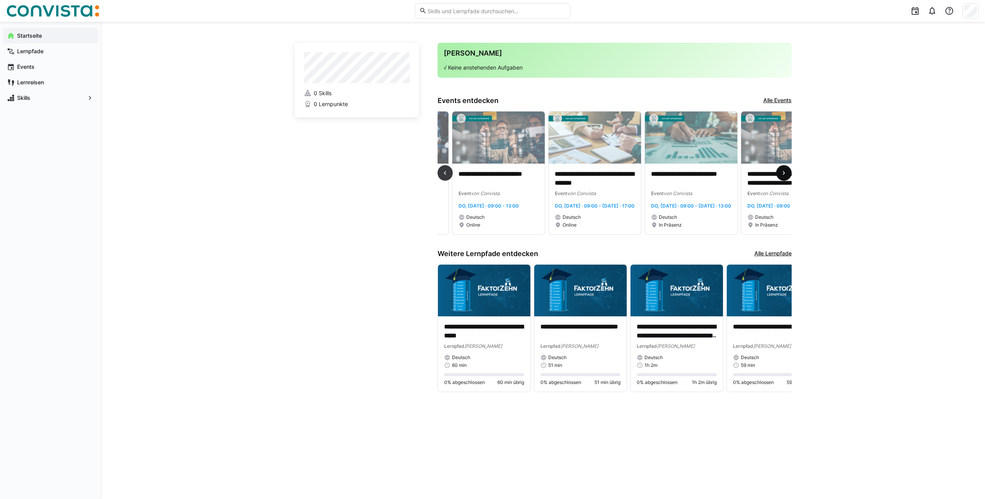
scroll to position [0, 1445]
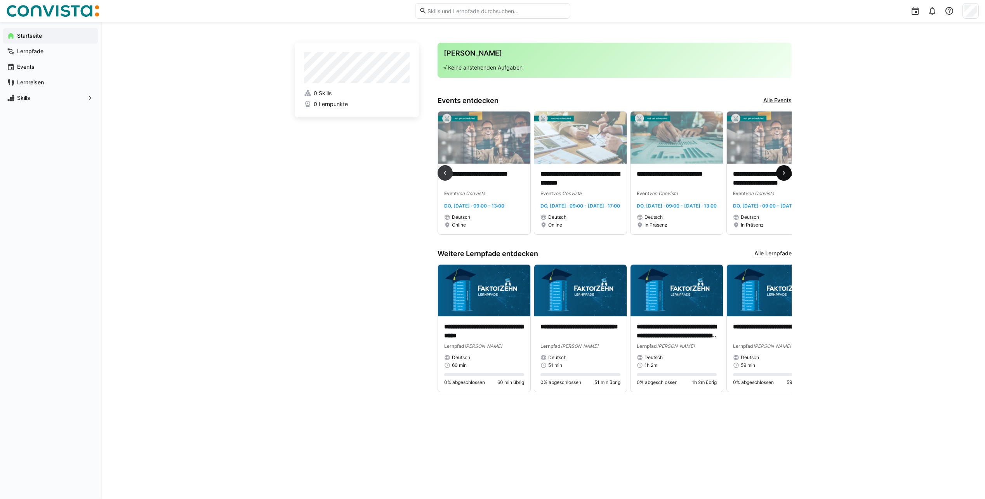
click at [784, 177] on eds-icon at bounding box center [784, 173] width 8 height 8
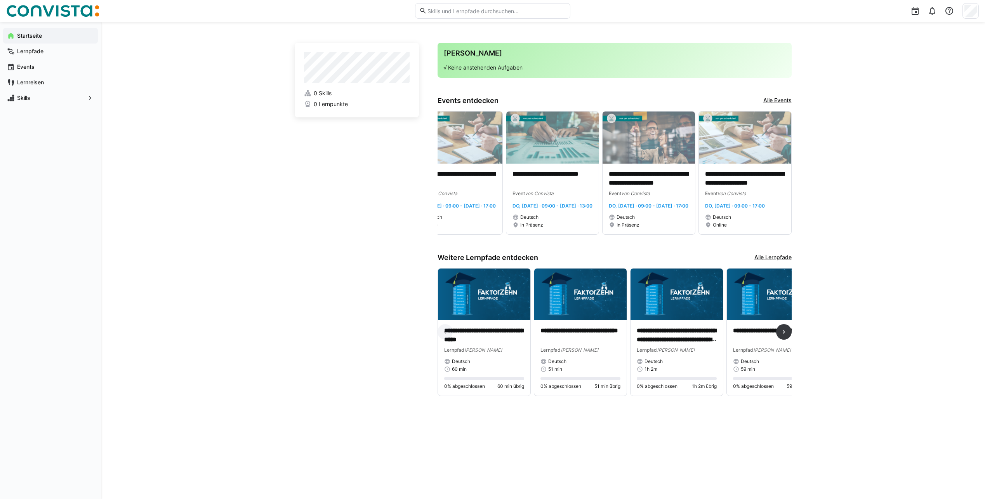
scroll to position [0, 18]
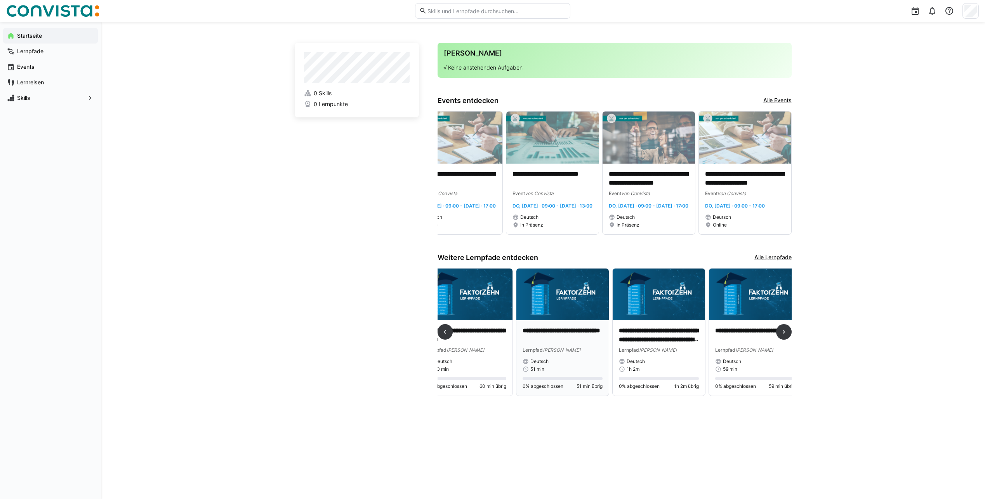
click at [549, 344] on p "**********" at bounding box center [563, 335] width 80 height 18
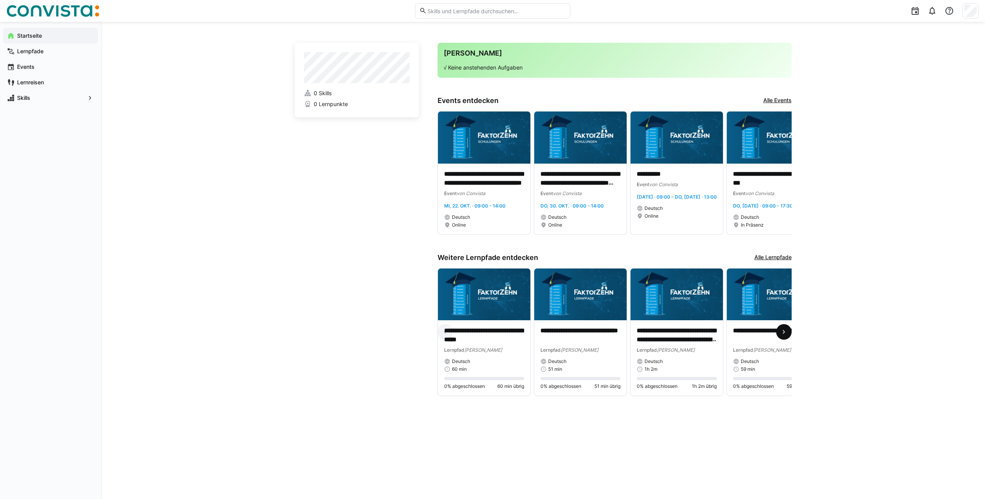
click at [785, 337] on span at bounding box center [784, 332] width 16 height 16
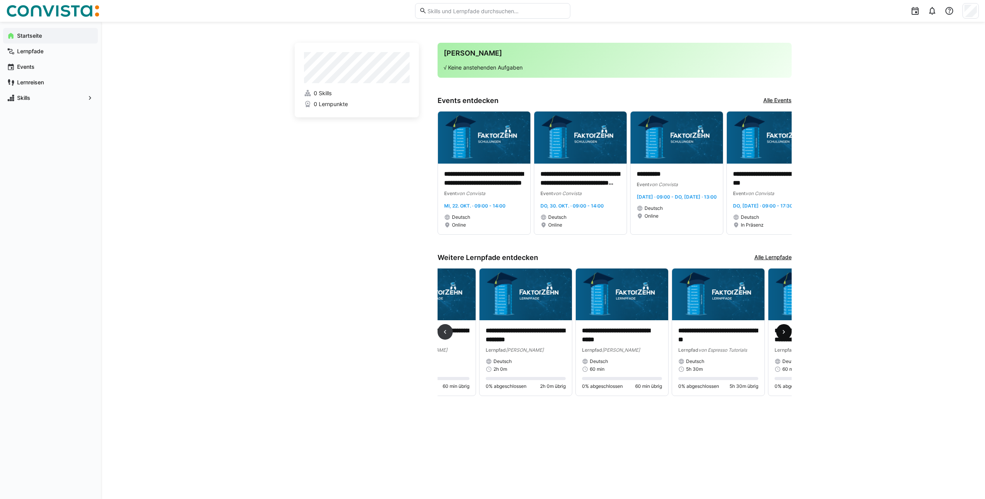
scroll to position [0, 578]
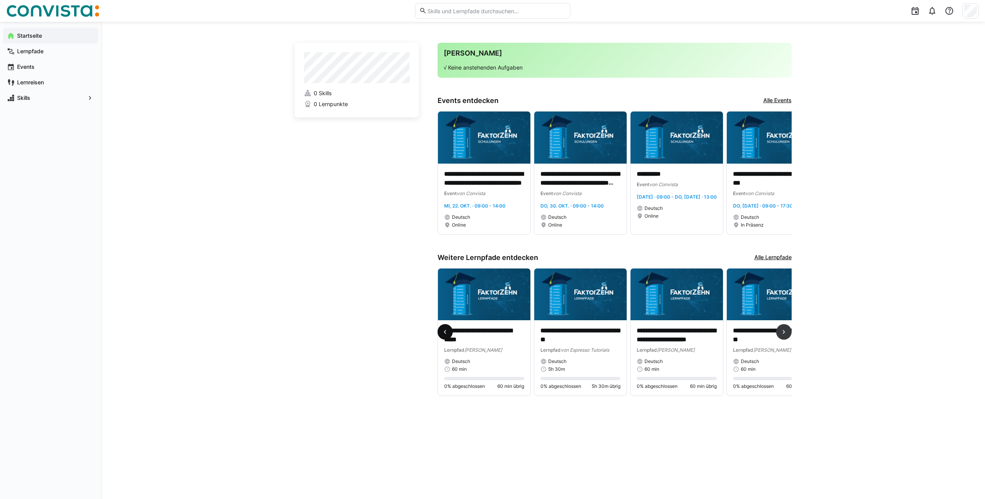
click at [444, 336] on eds-icon at bounding box center [445, 332] width 8 height 8
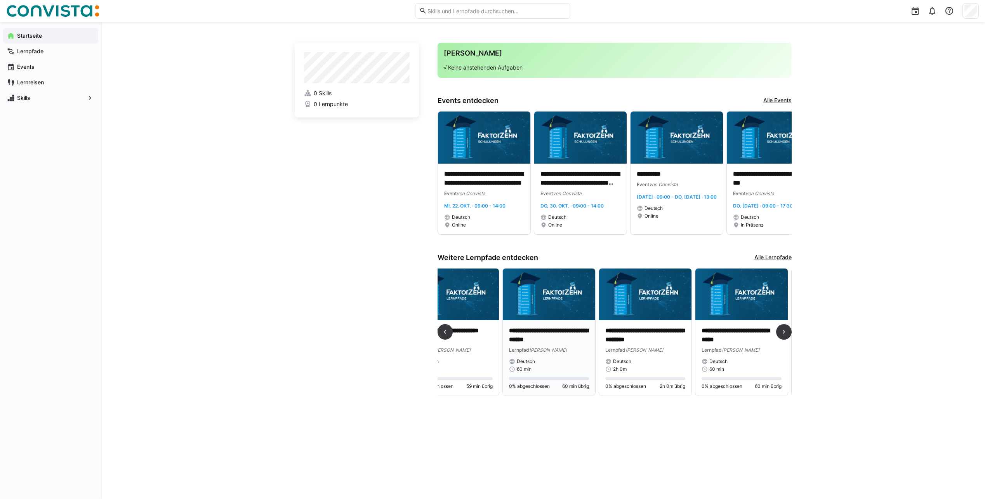
scroll to position [0, 289]
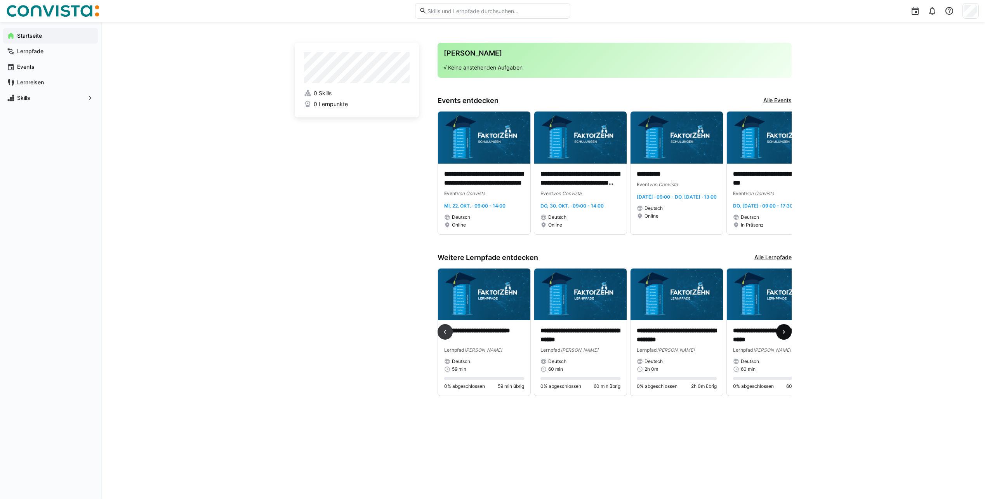
click at [787, 336] on eds-icon at bounding box center [784, 332] width 8 height 8
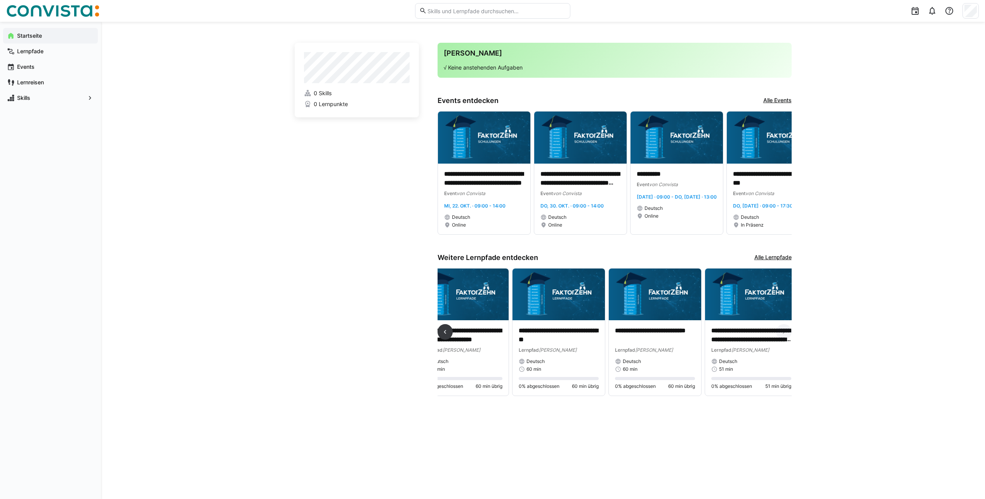
scroll to position [0, 799]
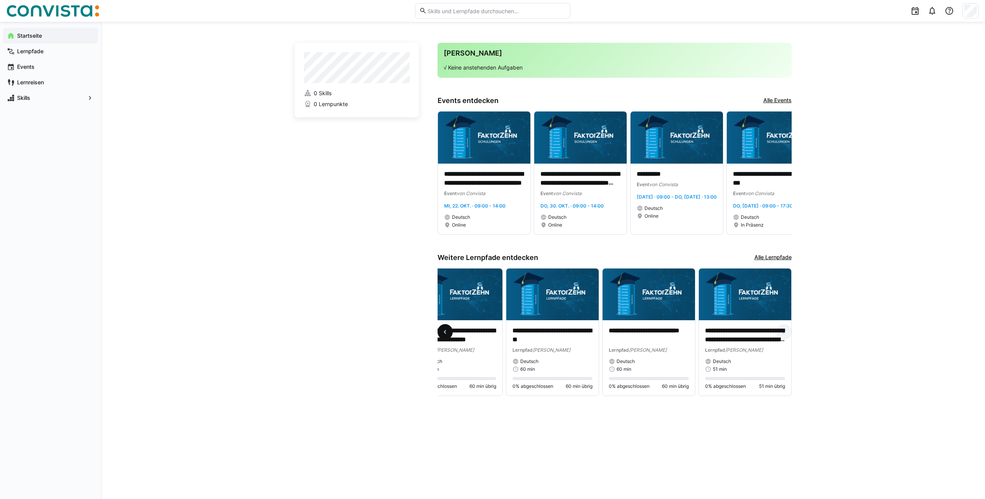
click at [447, 336] on eds-icon at bounding box center [445, 332] width 8 height 8
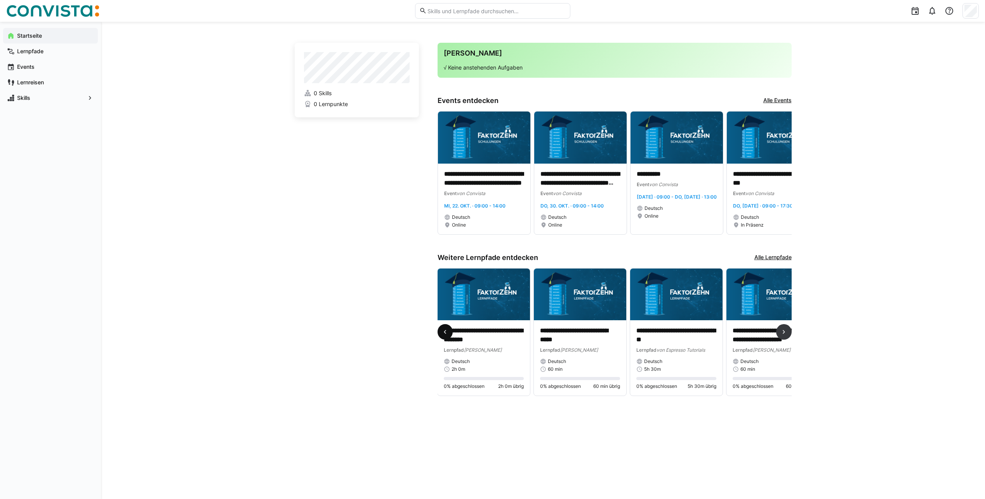
scroll to position [0, 482]
click at [779, 365] on div "**********" at bounding box center [773, 349] width 80 height 46
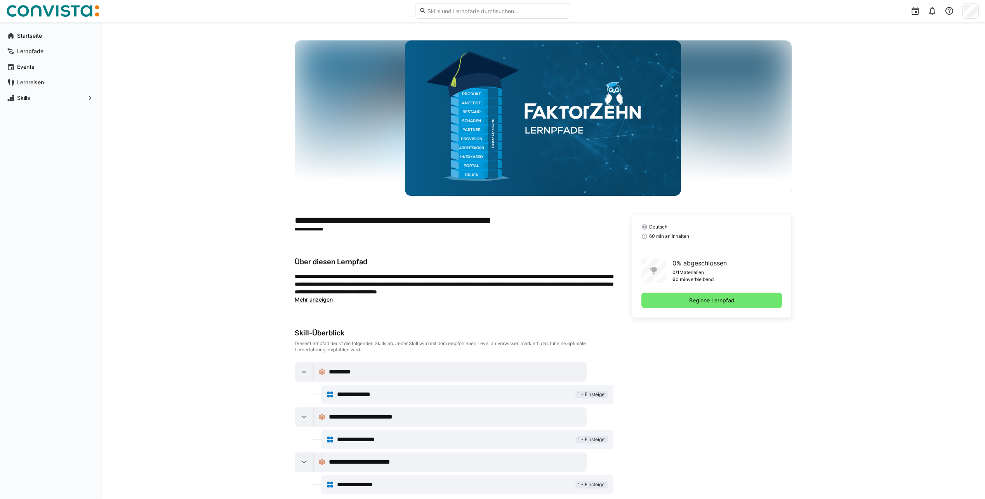
click at [326, 300] on span "Mehr anzeigen" at bounding box center [314, 299] width 38 height 7
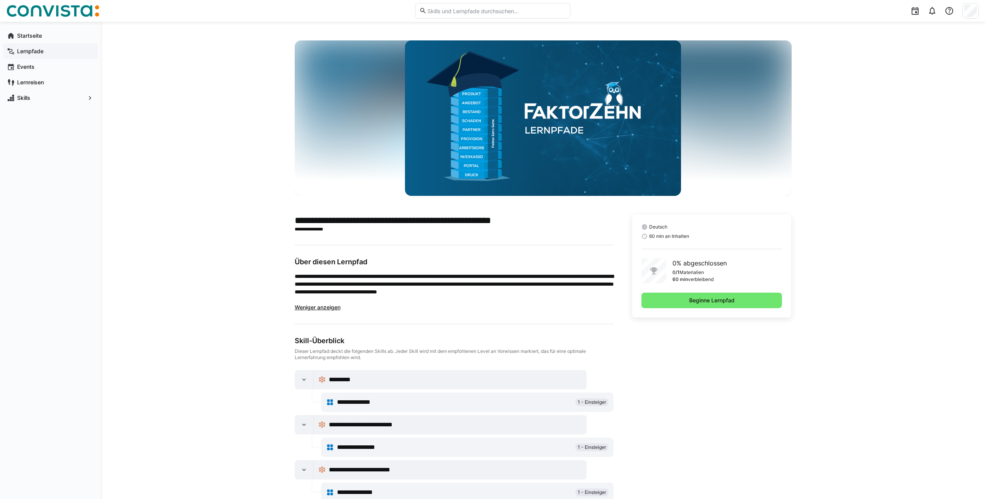
click at [36, 55] on div "Lernpfade" at bounding box center [50, 52] width 95 height 16
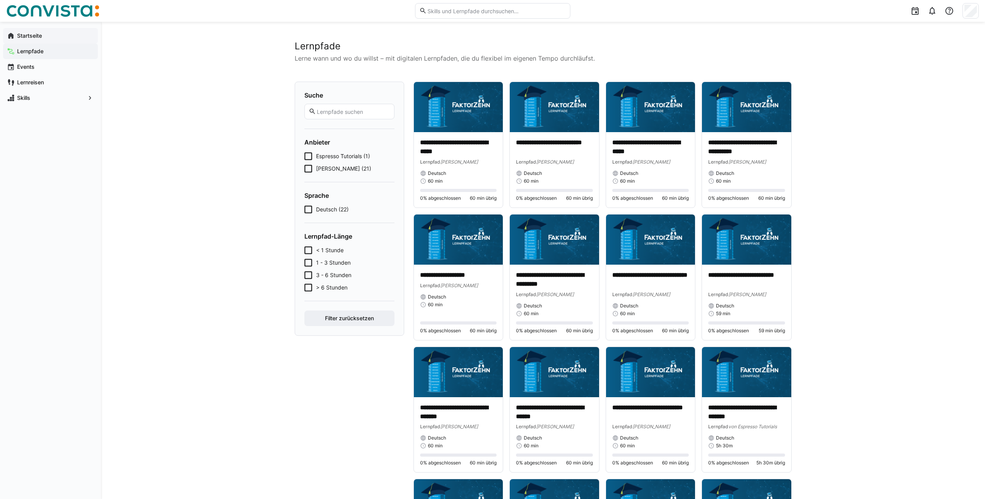
click at [36, 43] on div "Startseite" at bounding box center [50, 36] width 95 height 16
